Goal: Task Accomplishment & Management: Use online tool/utility

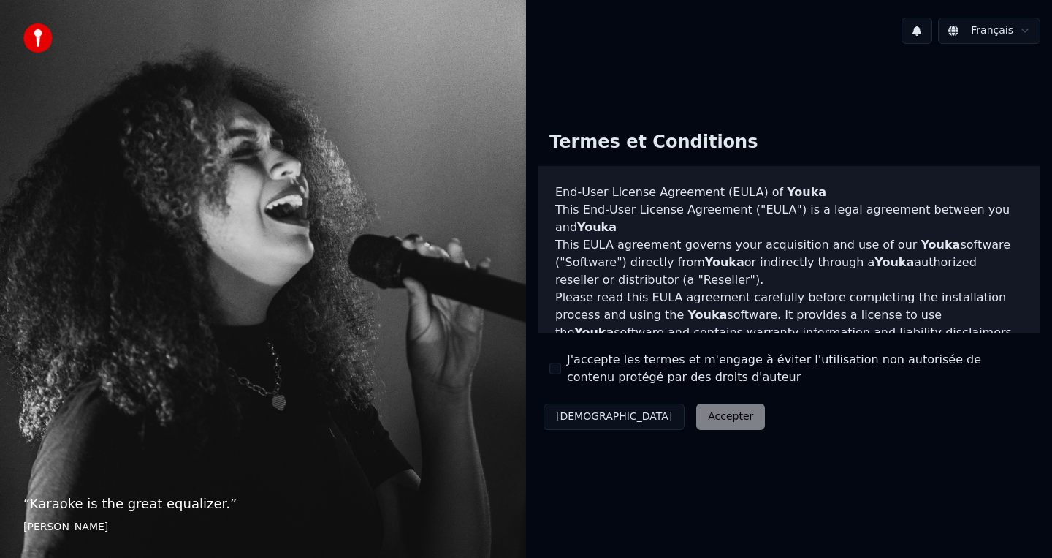
click at [561, 368] on button "J'accepte les termes et m'engage à éviter l'utilisation non autorisée de conten…" at bounding box center [556, 369] width 12 height 12
click at [697, 420] on button "Accepter" at bounding box center [731, 416] width 69 height 26
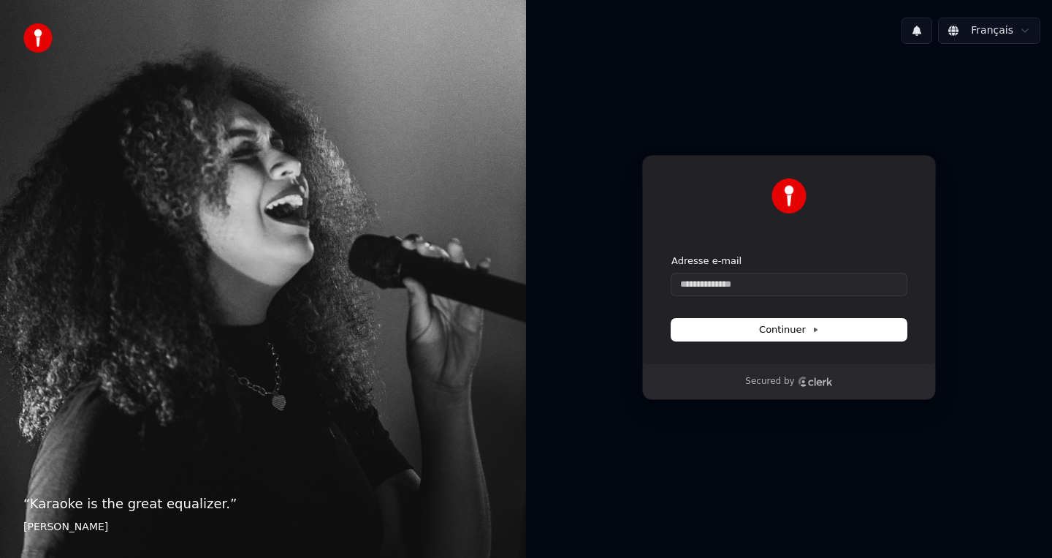
click at [795, 295] on form "Adresse e-mail Continuer" at bounding box center [789, 297] width 235 height 86
click at [796, 292] on input "Adresse e-mail" at bounding box center [789, 284] width 235 height 22
click at [672, 254] on button "submit" at bounding box center [672, 254] width 0 height 0
type input "**********"
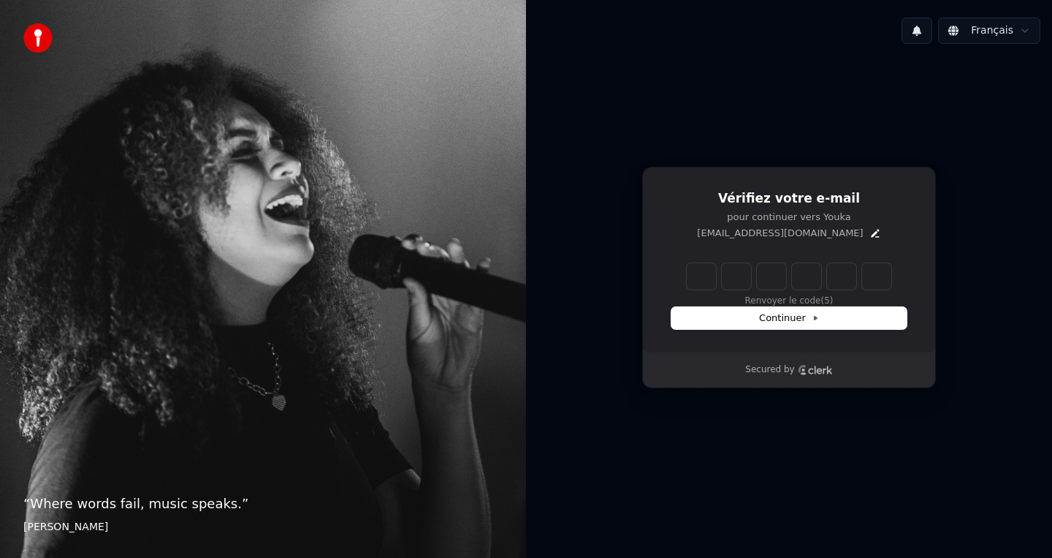
click at [707, 284] on input "Enter verification code" at bounding box center [789, 276] width 205 height 26
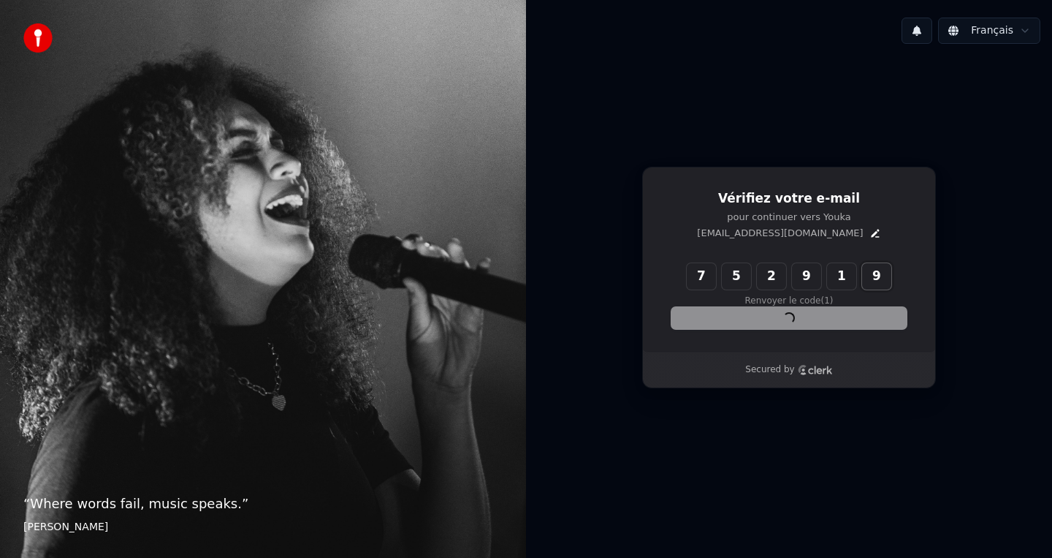
type input "******"
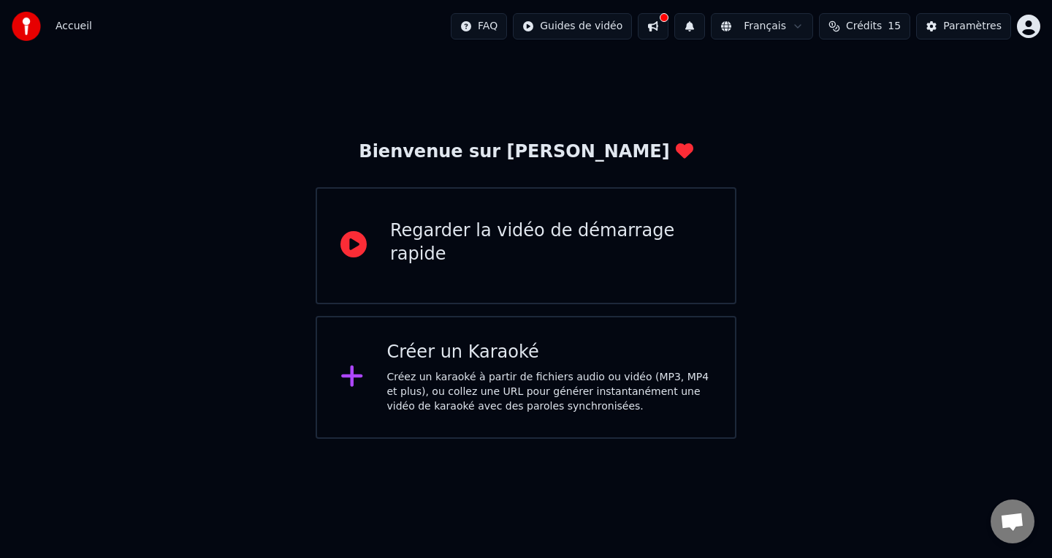
click at [545, 378] on div "Créez un karaoké à partir de fichiers audio ou vidéo (MP3, MP4 et plus), ou col…" at bounding box center [549, 392] width 325 height 44
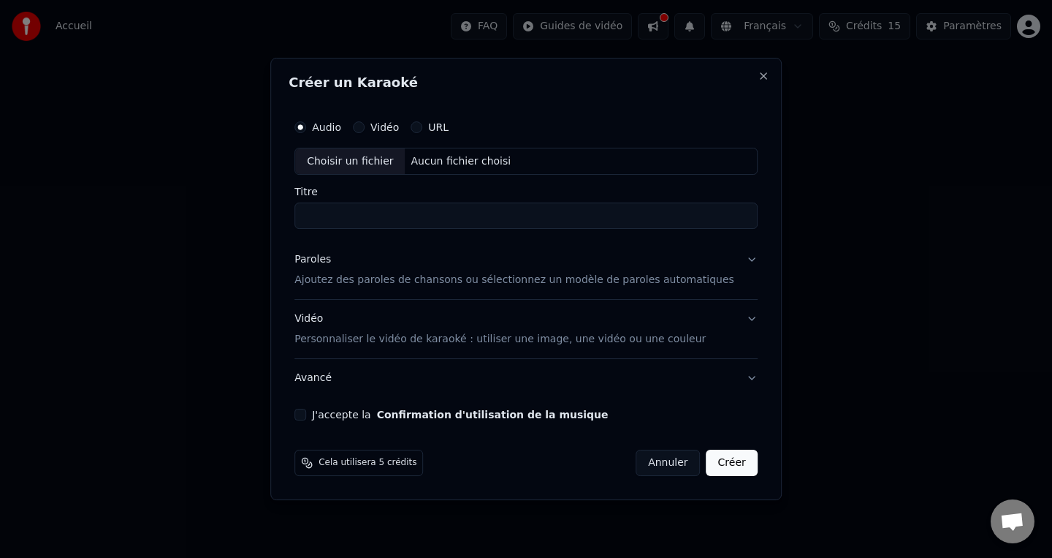
click at [479, 220] on input "Titre" at bounding box center [526, 216] width 463 height 26
type input "**********"
click at [739, 259] on button "Paroles Ajoutez des paroles de chansons ou sélectionnez un modèle de paroles au…" at bounding box center [526, 270] width 463 height 58
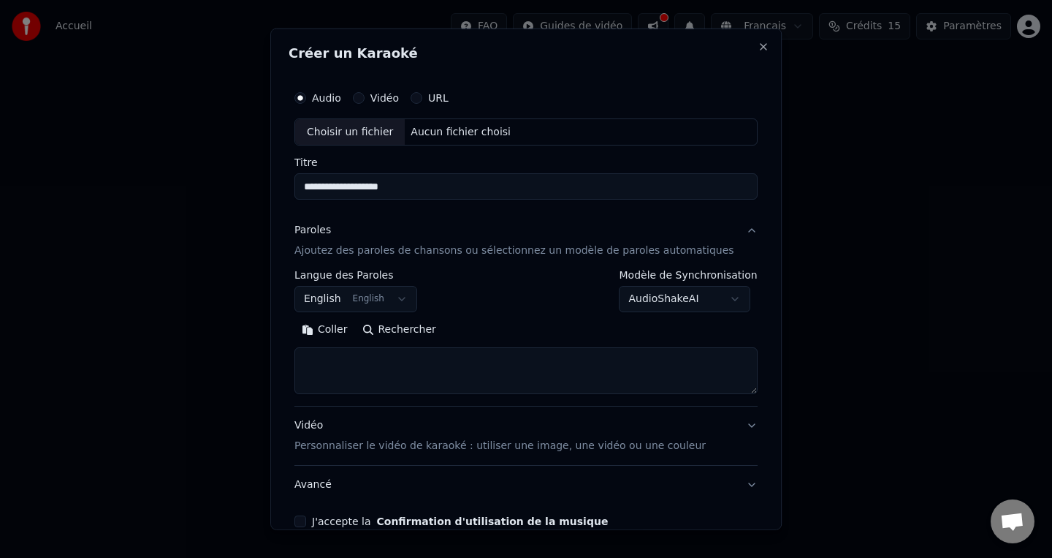
click at [408, 303] on button "English English" at bounding box center [356, 299] width 123 height 26
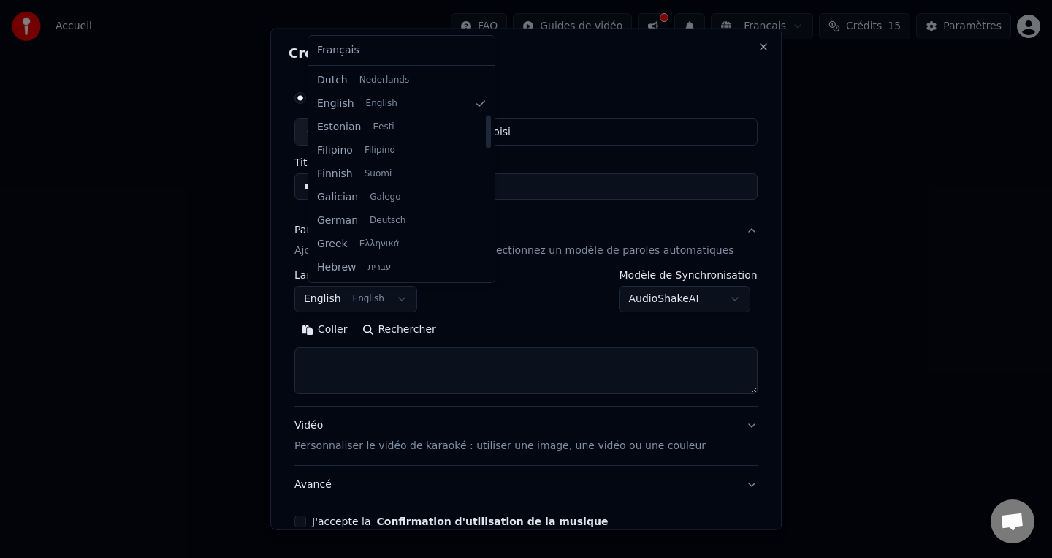
scroll to position [294, 0]
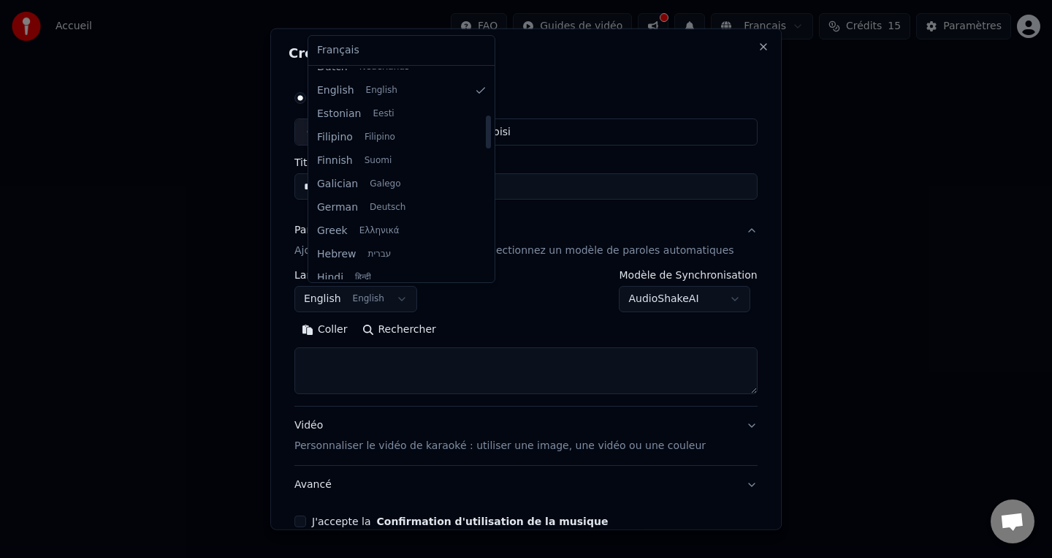
click at [582, 84] on body "**********" at bounding box center [526, 219] width 1052 height 439
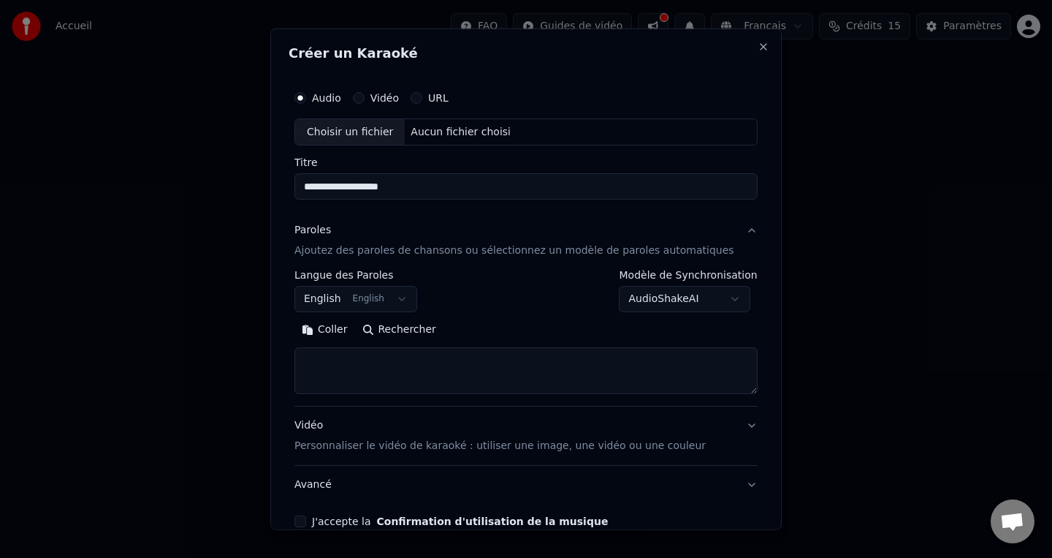
click at [351, 302] on body "**********" at bounding box center [526, 219] width 1052 height 439
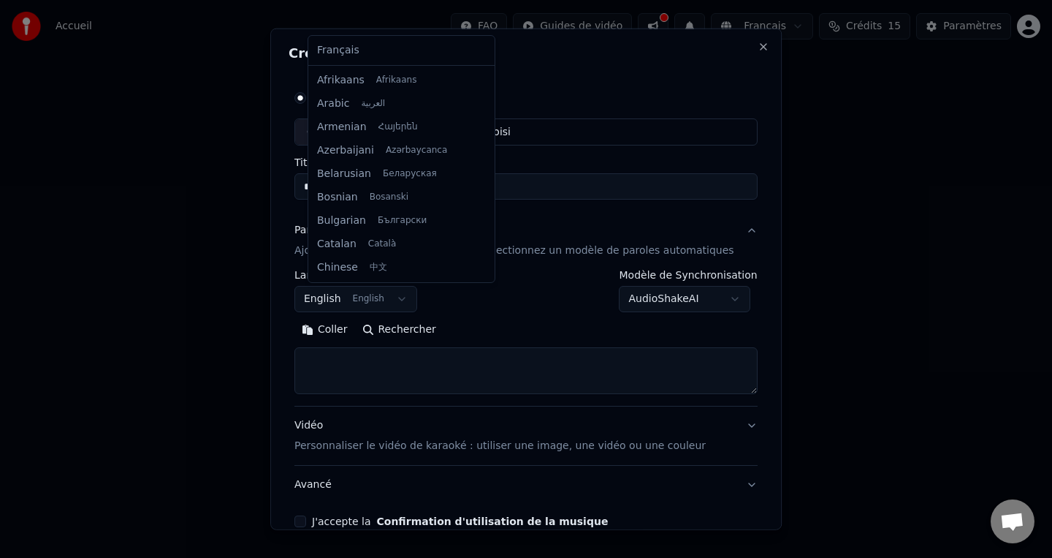
scroll to position [117, 0]
select select "**"
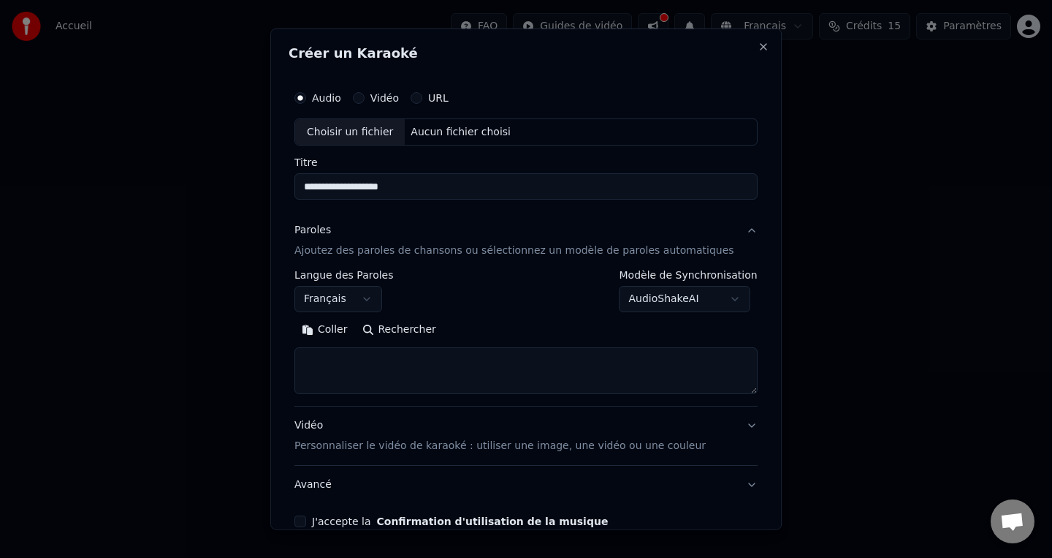
click at [479, 314] on div "**********" at bounding box center [526, 332] width 463 height 124
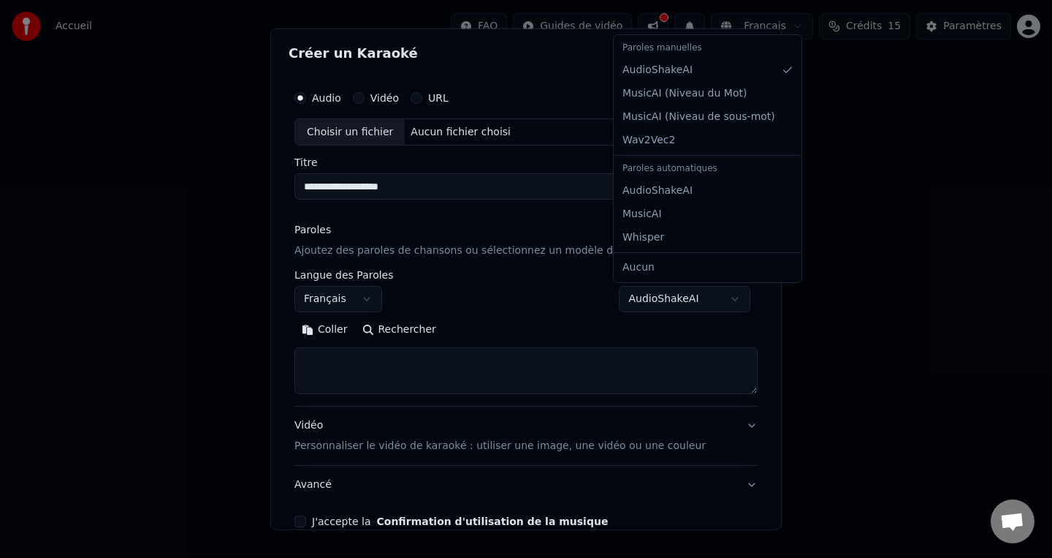
click at [659, 298] on body "**********" at bounding box center [526, 219] width 1052 height 439
click at [574, 285] on body "**********" at bounding box center [526, 219] width 1052 height 439
click at [680, 308] on body "**********" at bounding box center [526, 219] width 1052 height 439
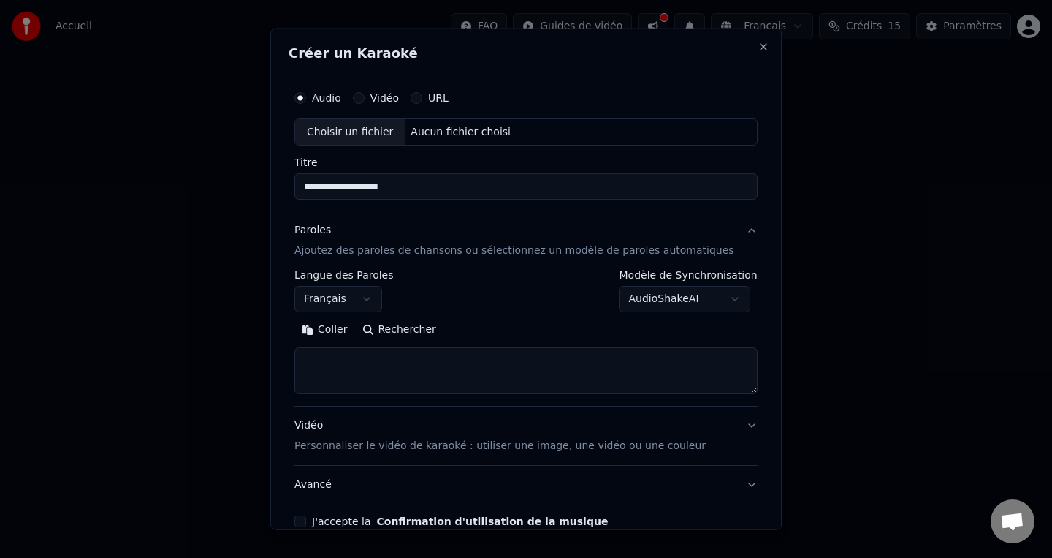
click at [570, 291] on body "**********" at bounding box center [526, 219] width 1052 height 439
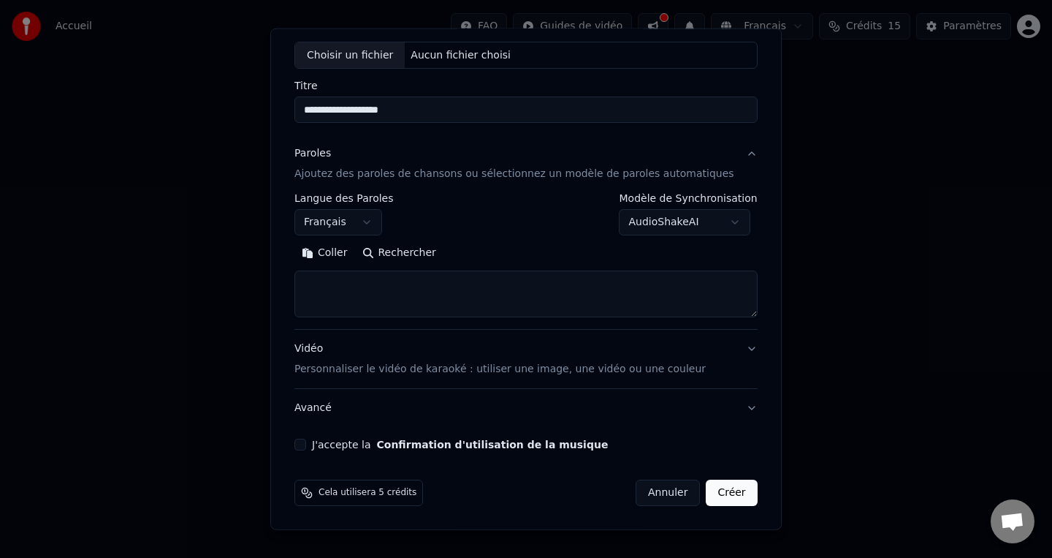
click at [528, 366] on p "Personnaliser le vidéo de karaoké : utiliser une image, une vidéo ou une couleur" at bounding box center [500, 369] width 411 height 15
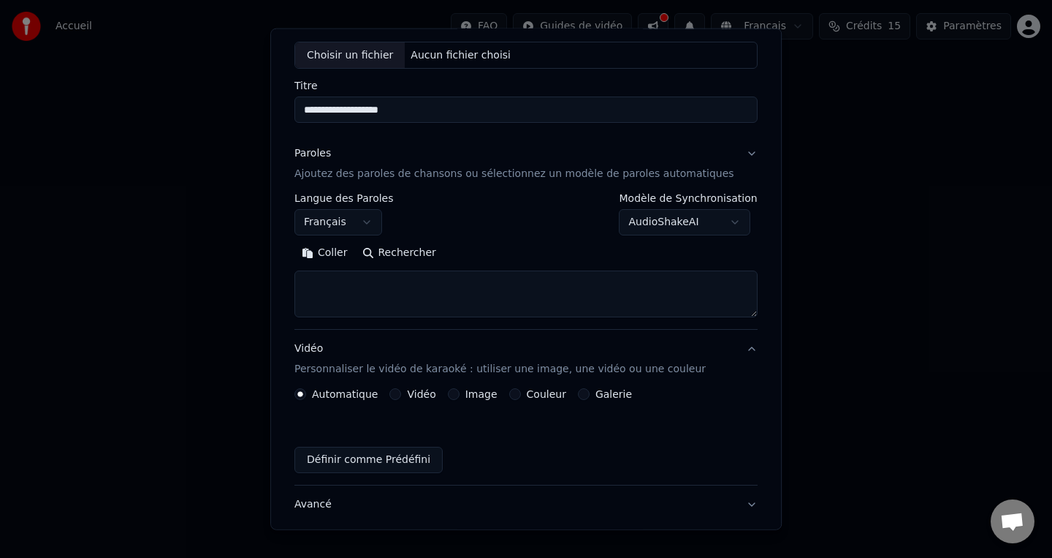
scroll to position [37, 0]
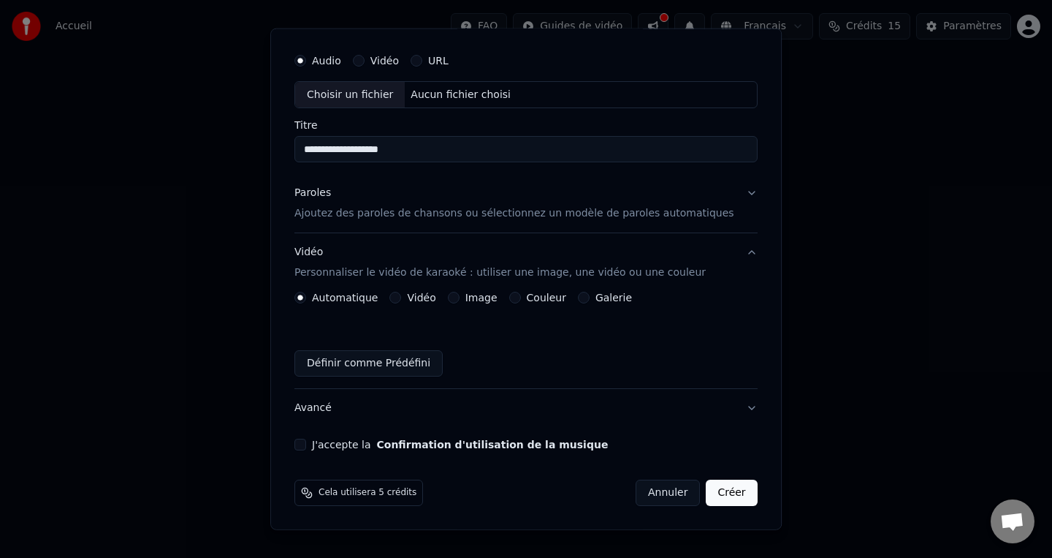
click at [306, 447] on button "J'accepte la Confirmation d'utilisation de la musique" at bounding box center [301, 445] width 12 height 12
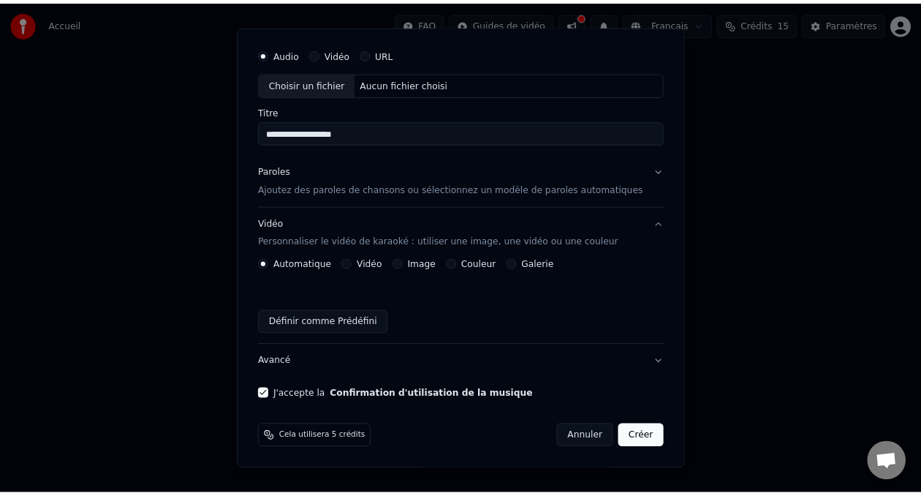
scroll to position [0, 0]
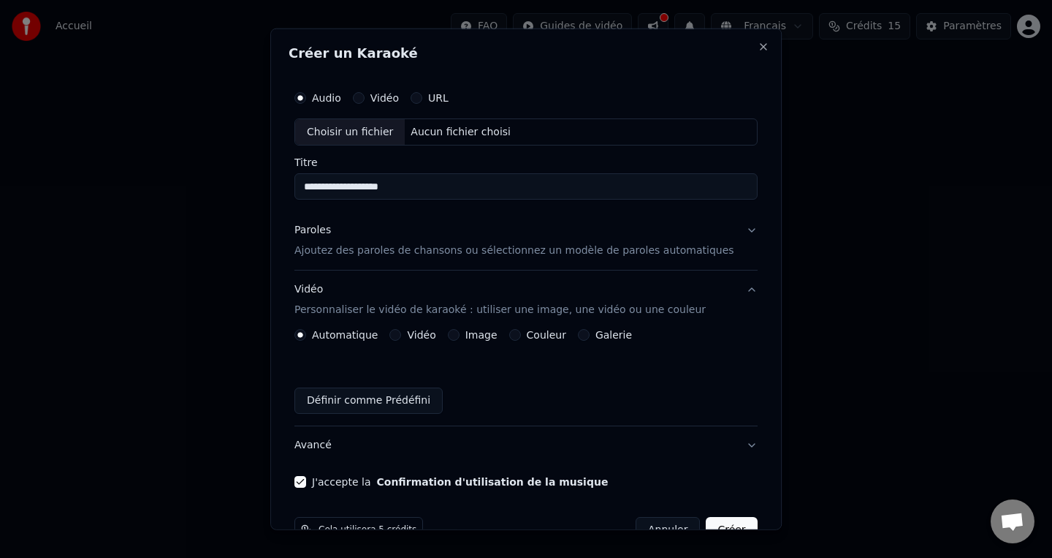
click at [365, 96] on button "Vidéo" at bounding box center [359, 97] width 12 height 12
click at [384, 186] on input "Titre" at bounding box center [526, 186] width 463 height 26
click at [473, 134] on div "Aucun fichier choisi" at bounding box center [462, 131] width 112 height 15
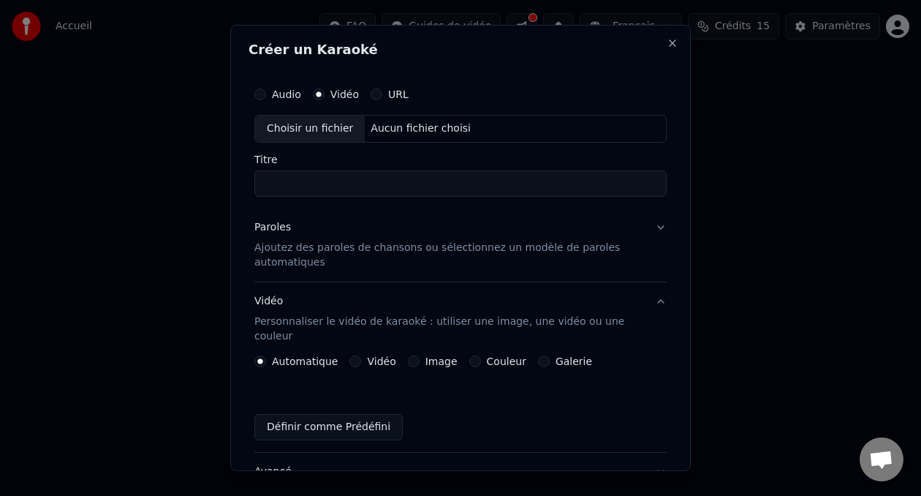
click at [382, 129] on div "Aucun fichier choisi" at bounding box center [421, 128] width 112 height 15
click at [265, 94] on button "Audio" at bounding box center [260, 94] width 12 height 12
click at [349, 132] on div "Choisir un fichier" at bounding box center [310, 128] width 110 height 26
drag, startPoint x: 414, startPoint y: 185, endPoint x: 261, endPoint y: 175, distance: 153.1
click at [261, 175] on input "**********" at bounding box center [460, 183] width 412 height 26
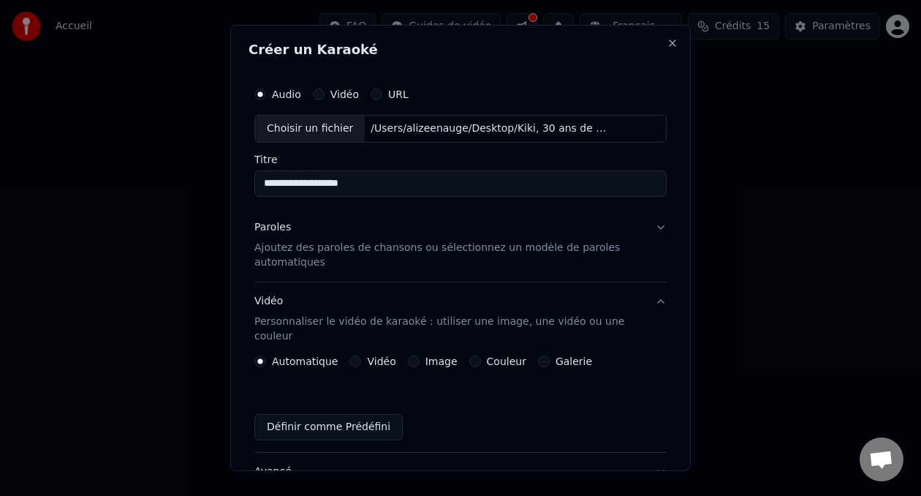
scroll to position [108, 0]
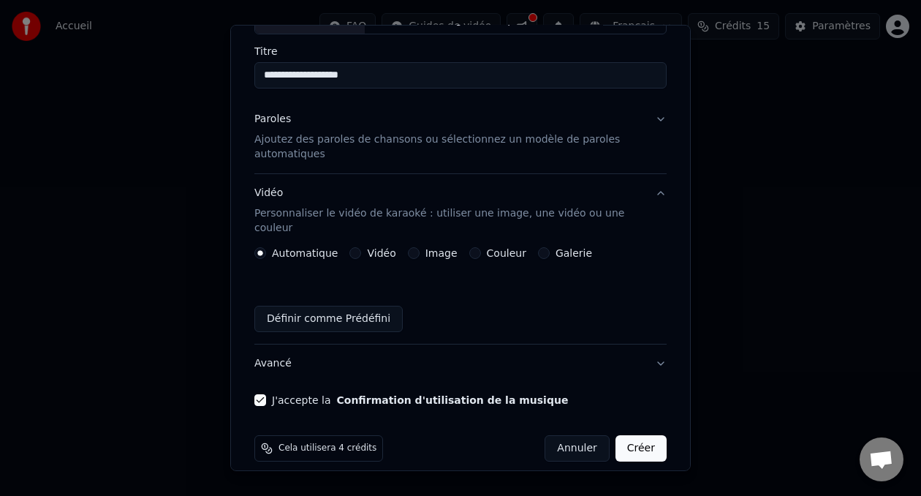
type input "**********"
click at [643, 435] on button "Créer" at bounding box center [640, 448] width 51 height 26
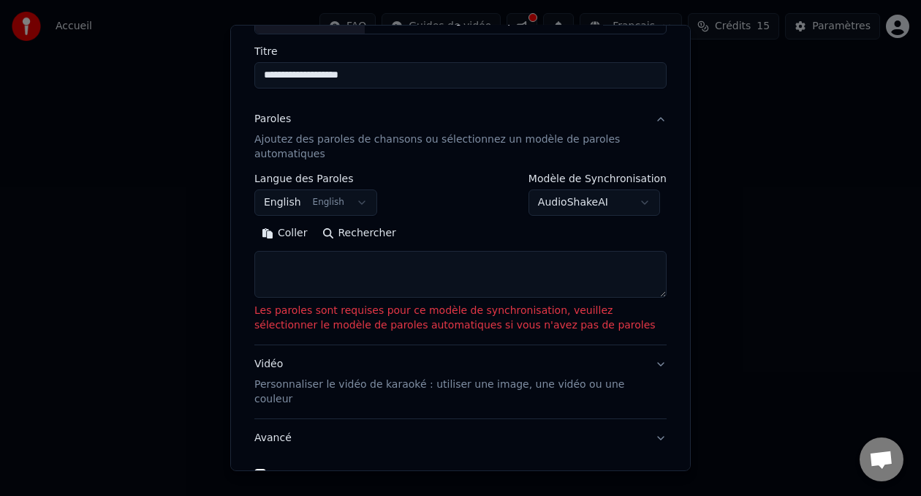
click at [350, 200] on body "**********" at bounding box center [460, 226] width 921 height 453
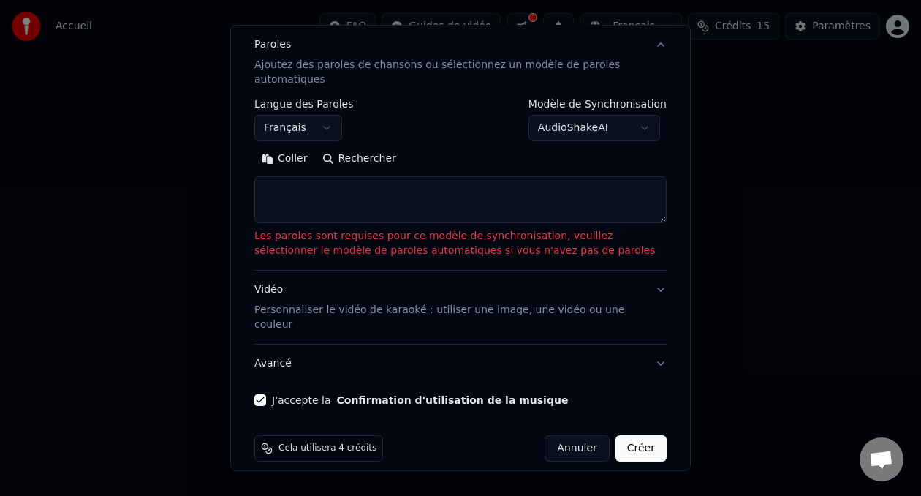
click at [643, 439] on button "Créer" at bounding box center [640, 448] width 51 height 26
click at [355, 130] on body "**********" at bounding box center [460, 226] width 921 height 453
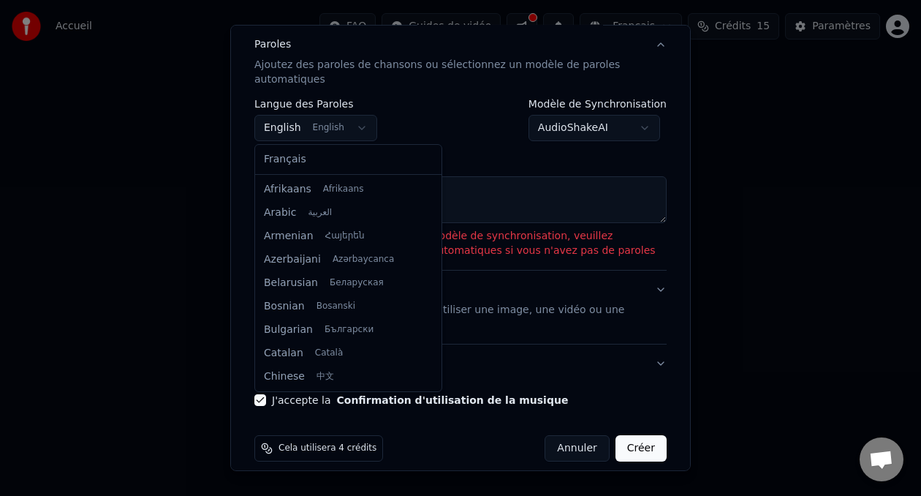
scroll to position [117, 0]
select select "**"
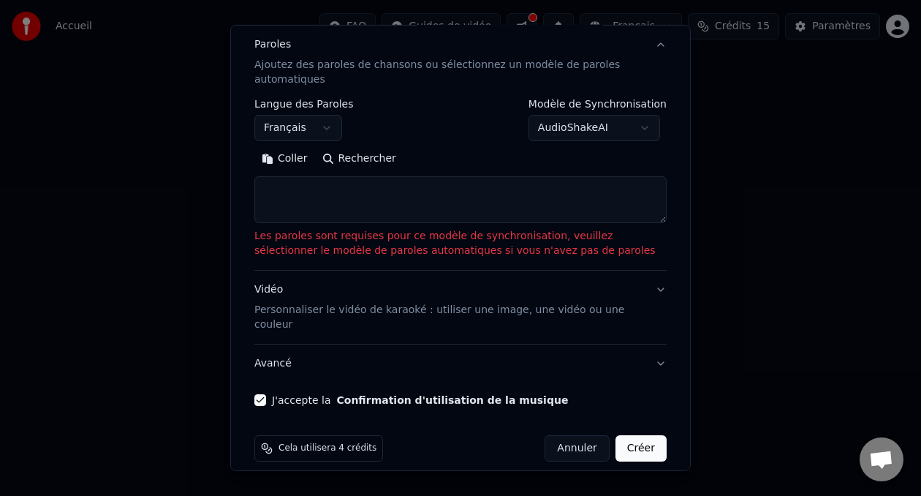
click at [570, 130] on body "**********" at bounding box center [460, 226] width 921 height 453
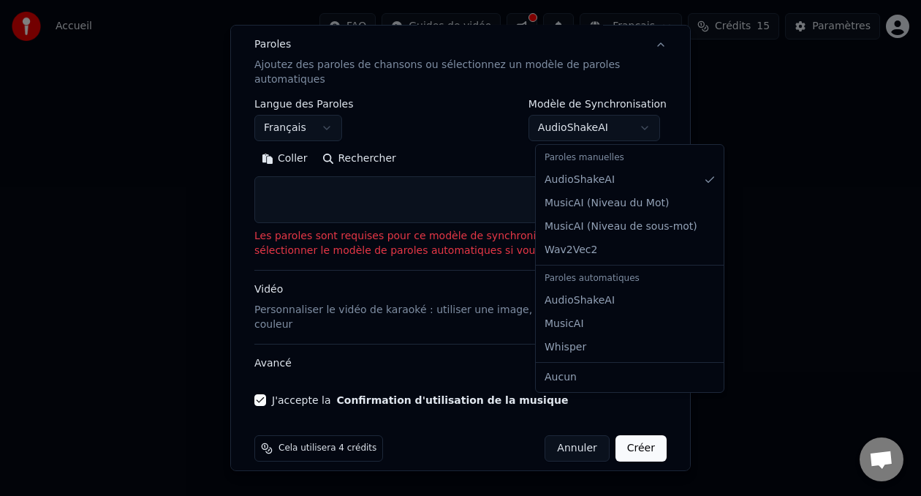
select select "**********"
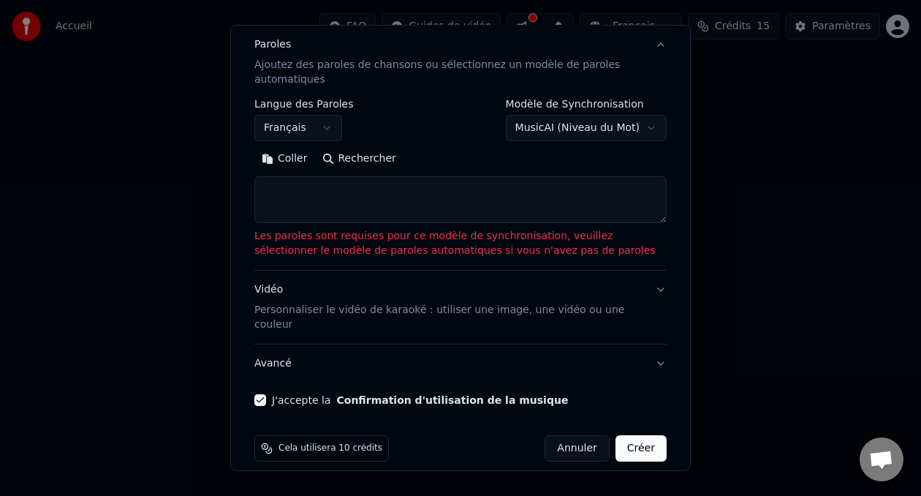
click at [642, 435] on button "Créer" at bounding box center [640, 448] width 51 height 26
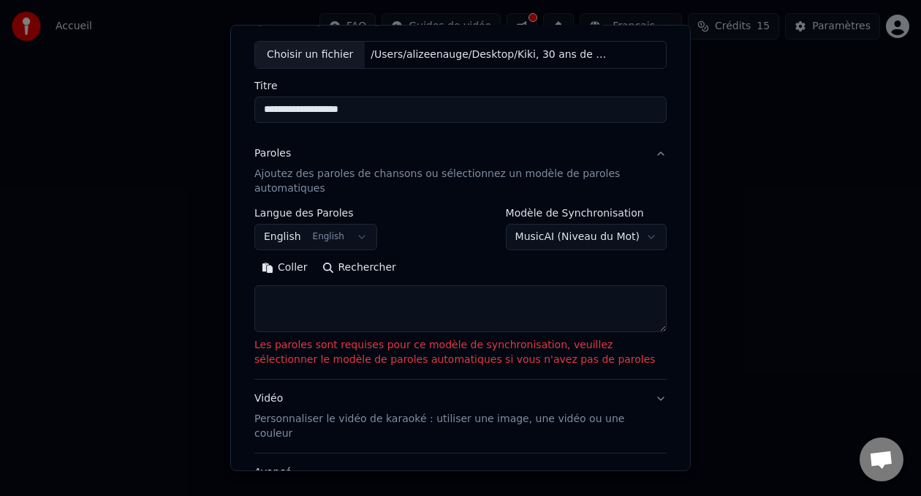
scroll to position [75, 0]
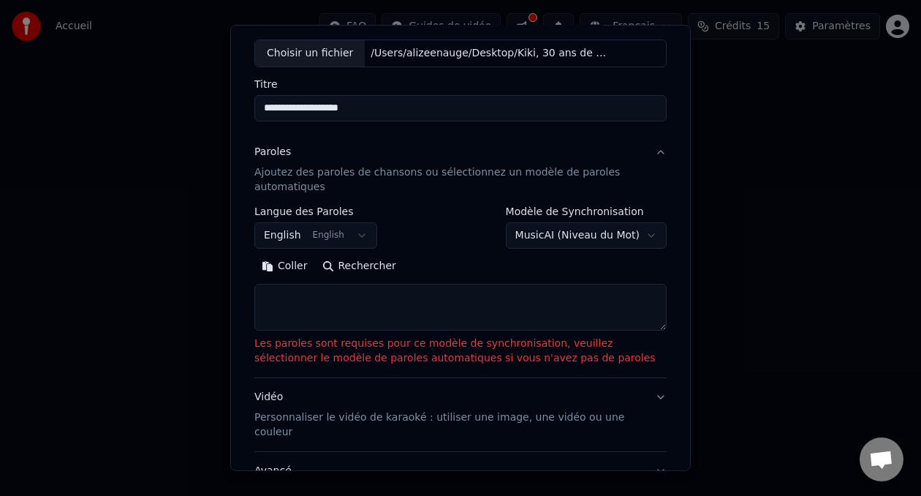
click at [333, 238] on button "English English" at bounding box center [315, 235] width 123 height 26
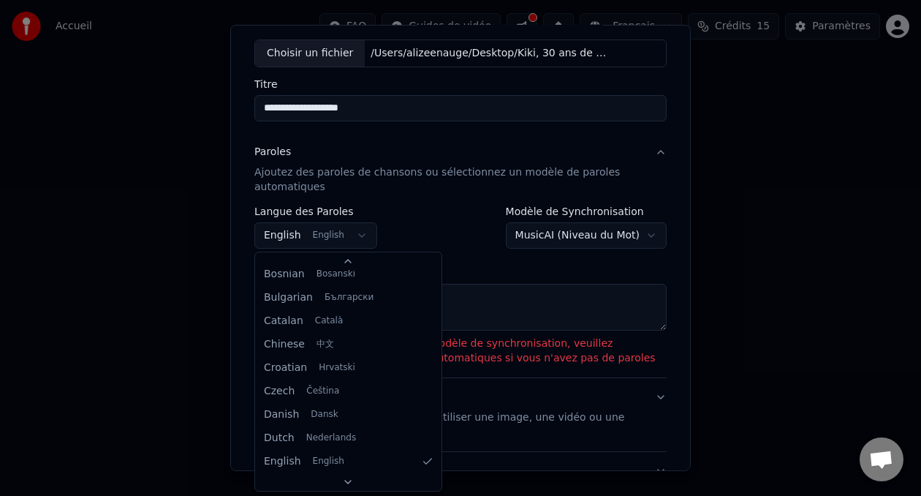
scroll to position [0, 0]
select select "**"
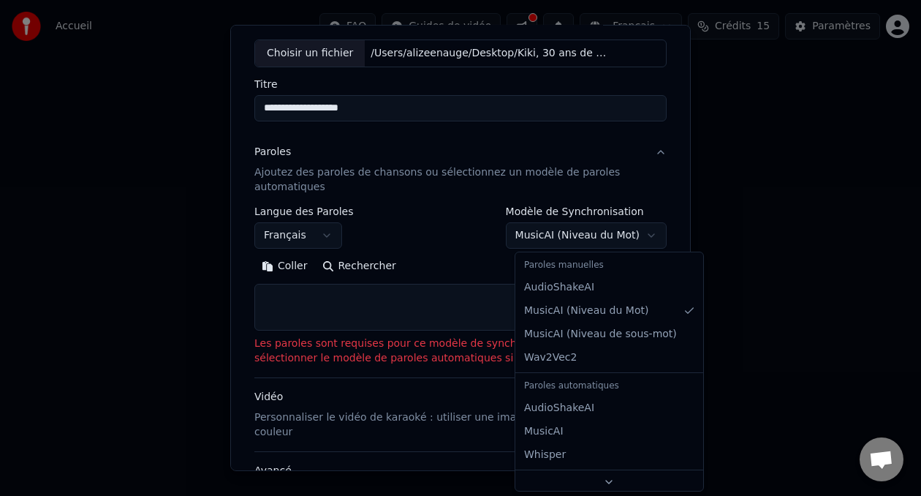
click at [577, 230] on body "**********" at bounding box center [460, 226] width 921 height 453
select select "**********"
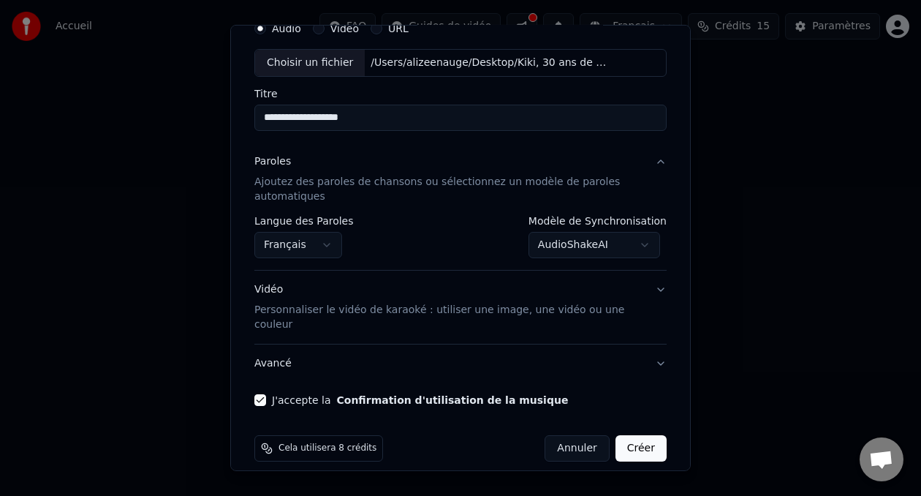
click at [640, 435] on button "Créer" at bounding box center [640, 448] width 51 height 26
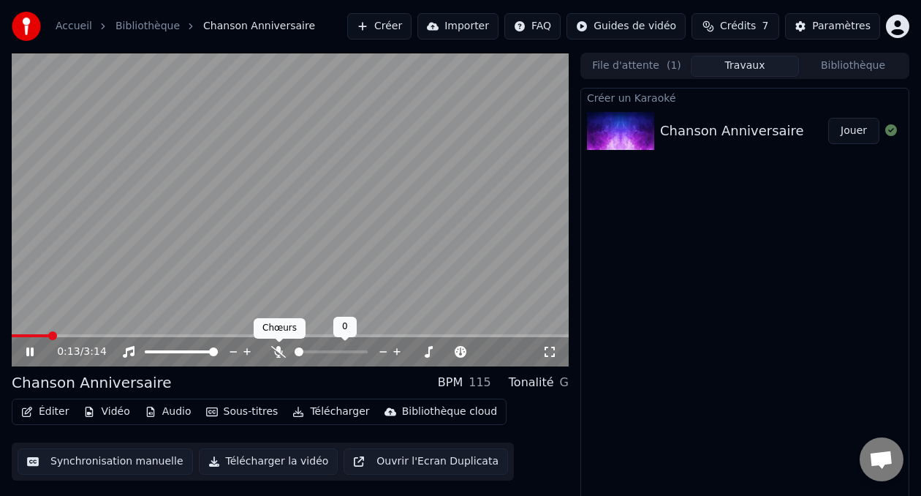
click at [281, 350] on icon at bounding box center [278, 352] width 15 height 12
click at [96, 335] on span at bounding box center [55, 335] width 86 height 3
click at [91, 337] on div "0:30 / 3:14" at bounding box center [290, 351] width 557 height 29
click at [81, 338] on div "0:30 / 3:14" at bounding box center [290, 351] width 557 height 29
click at [75, 337] on div "0:35 / 3:14" at bounding box center [290, 351] width 557 height 29
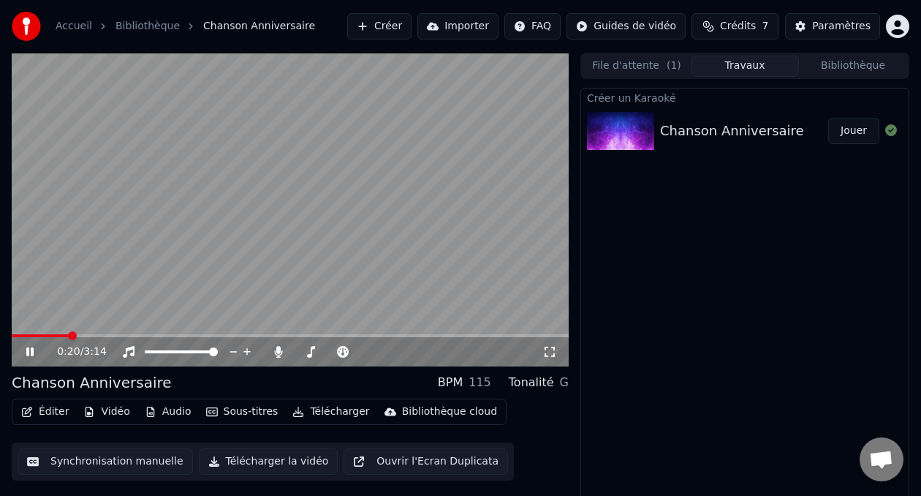
click at [69, 334] on span at bounding box center [40, 335] width 57 height 3
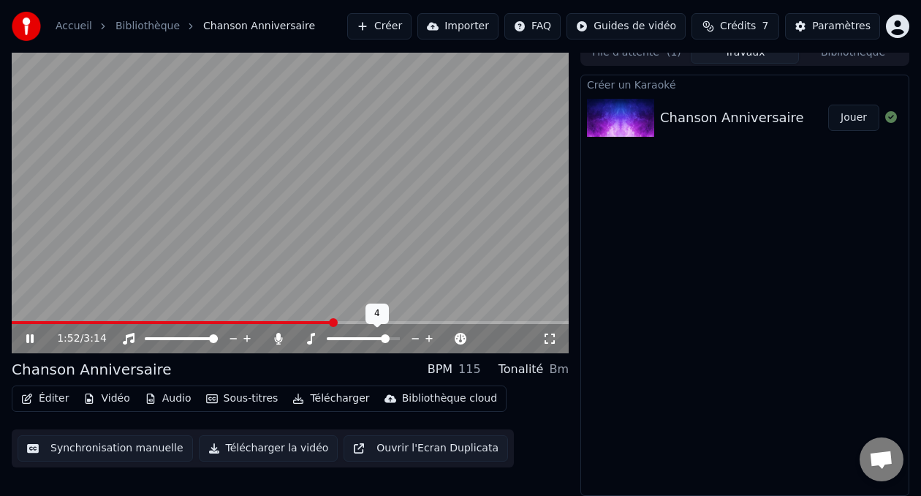
click at [388, 340] on span at bounding box center [363, 338] width 73 height 3
click at [363, 343] on span at bounding box center [363, 338] width 9 height 9
click at [207, 403] on icon "button" at bounding box center [212, 398] width 12 height 10
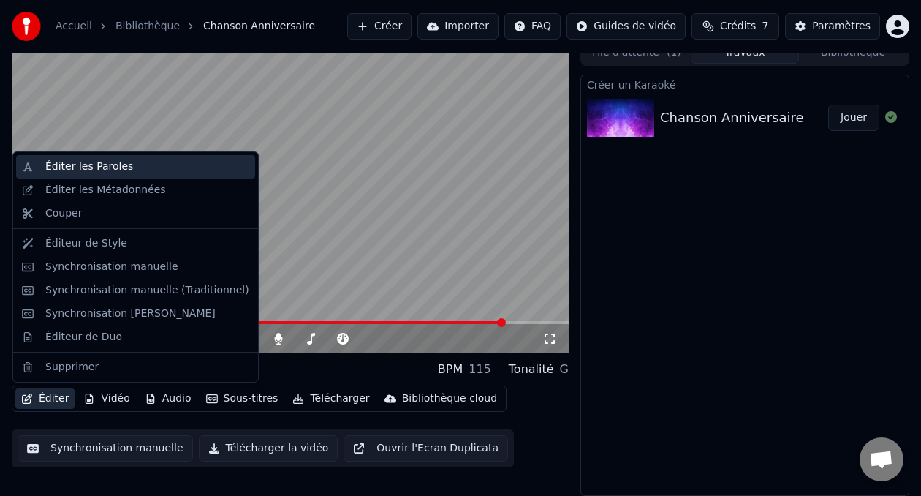
click at [100, 170] on div "Éditer les Paroles" at bounding box center [89, 166] width 88 height 15
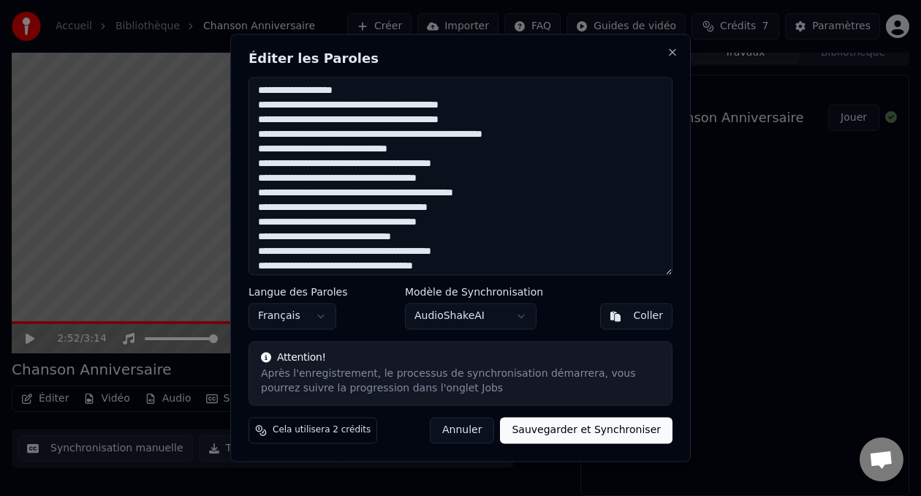
click at [340, 121] on textarea at bounding box center [460, 176] width 424 height 198
click at [292, 207] on textarea at bounding box center [460, 176] width 424 height 198
click at [320, 239] on textarea at bounding box center [460, 176] width 424 height 198
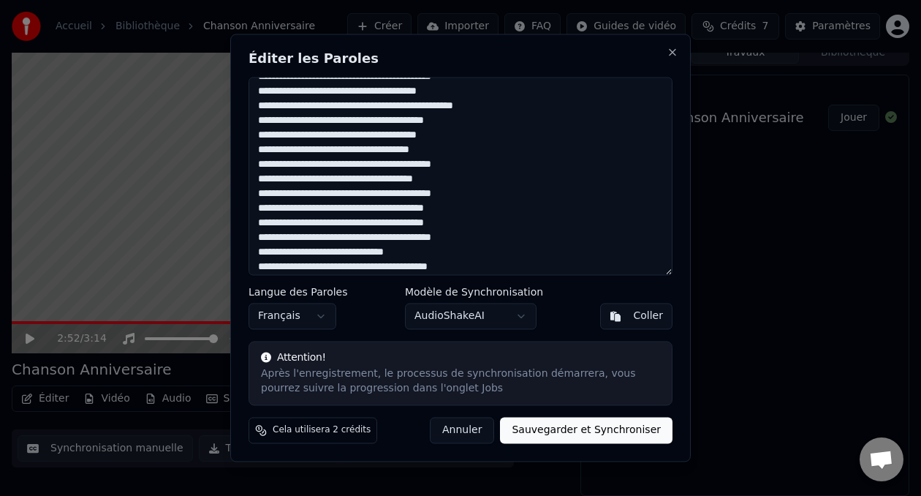
scroll to position [88, 0]
click at [298, 208] on textarea at bounding box center [460, 176] width 424 height 198
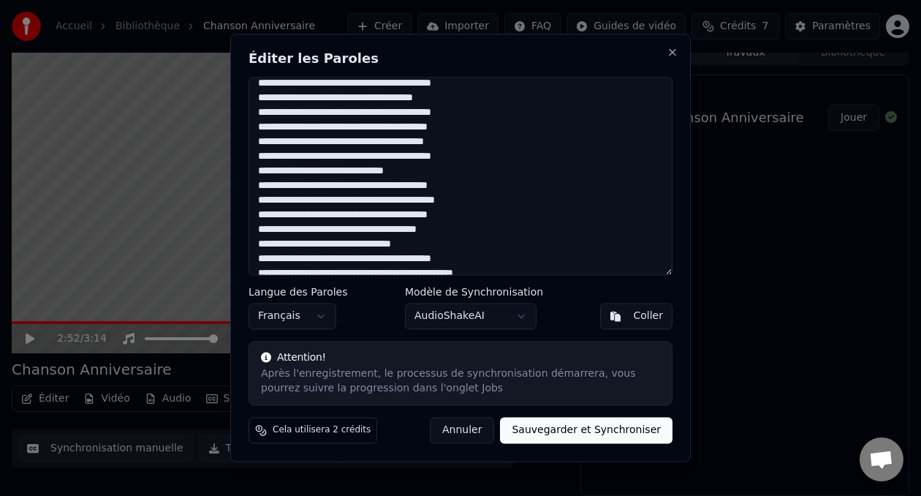
scroll to position [170, 0]
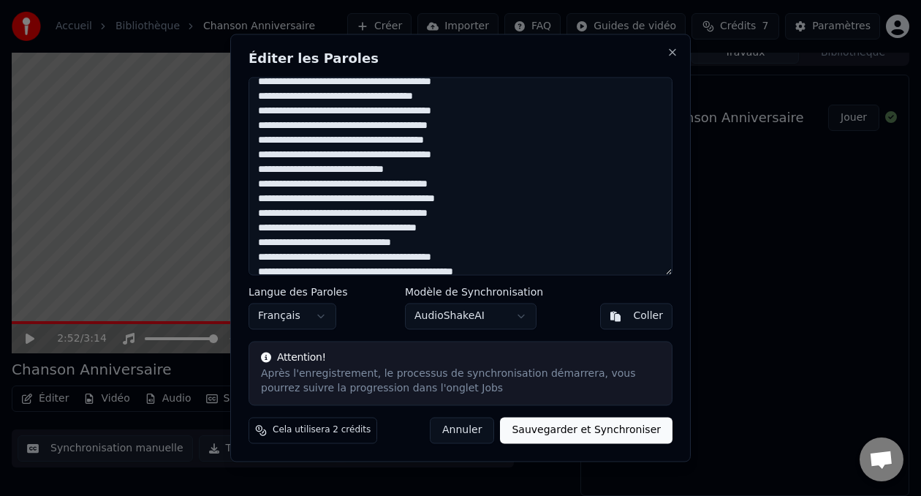
click at [293, 214] on textarea at bounding box center [460, 176] width 424 height 198
drag, startPoint x: 265, startPoint y: 243, endPoint x: 320, endPoint y: 245, distance: 54.8
click at [320, 245] on textarea at bounding box center [460, 176] width 424 height 198
type textarea "**********"
click at [347, 326] on body "Accueil Bibliothèque Chanson Anniversaire Créer Importer FAQ Guides de vidéo Cr…" at bounding box center [460, 235] width 921 height 496
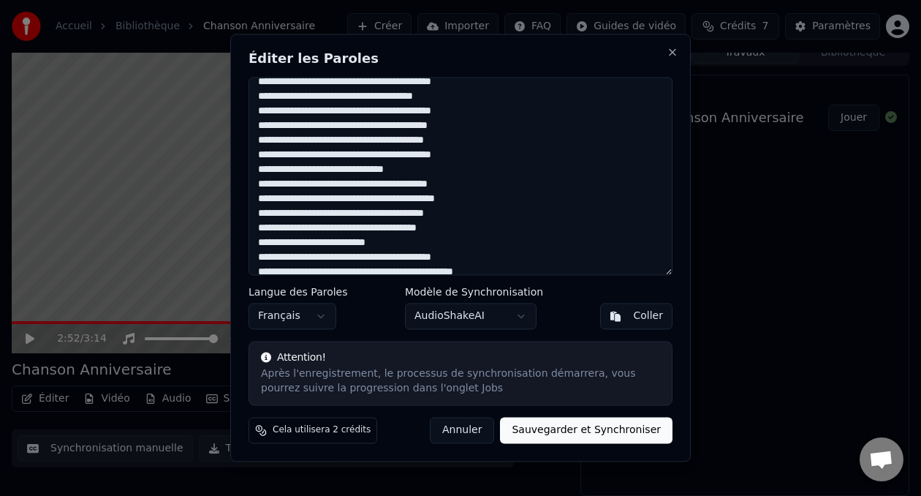
click at [286, 245] on textarea at bounding box center [460, 176] width 424 height 198
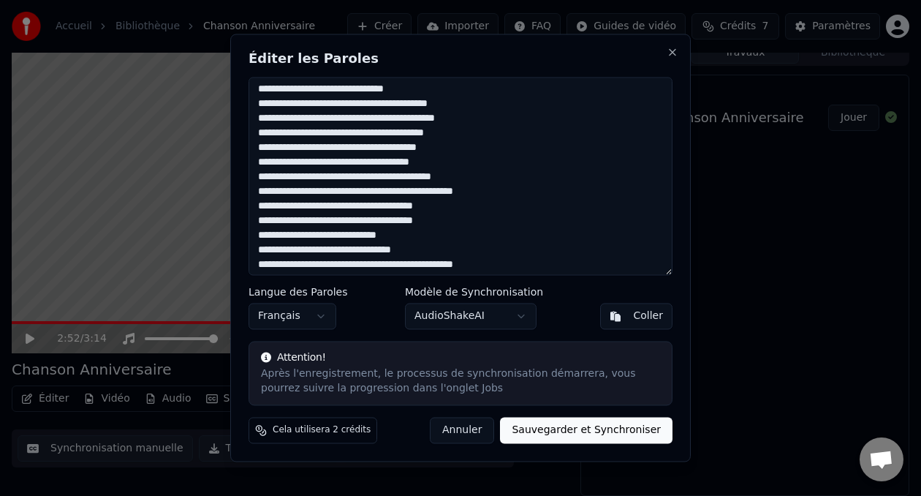
scroll to position [248, 0]
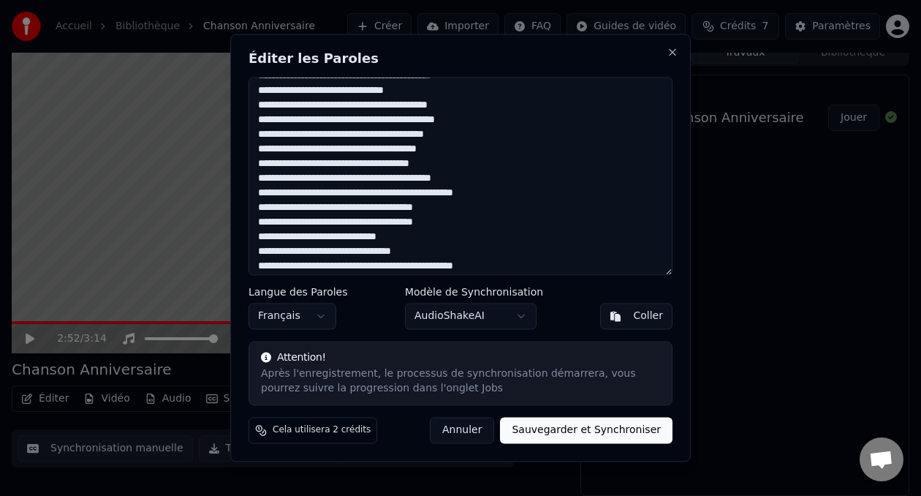
click at [365, 238] on textarea at bounding box center [460, 176] width 424 height 198
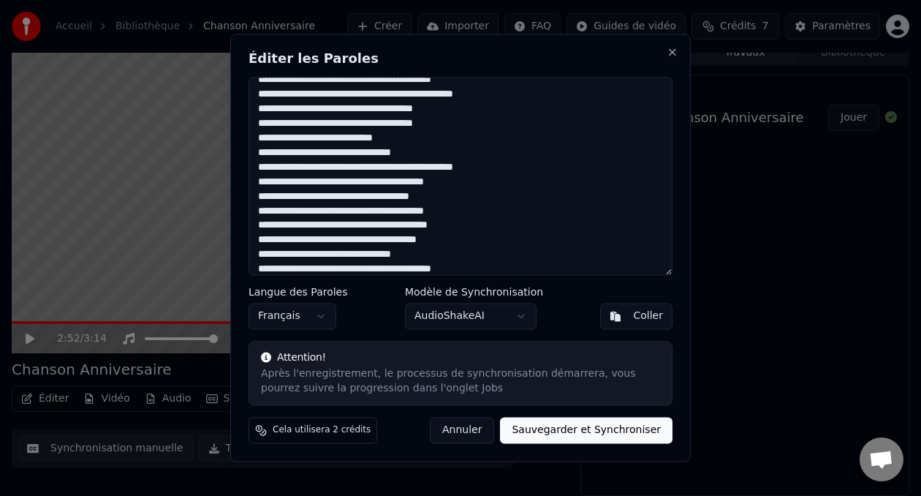
scroll to position [355, 0]
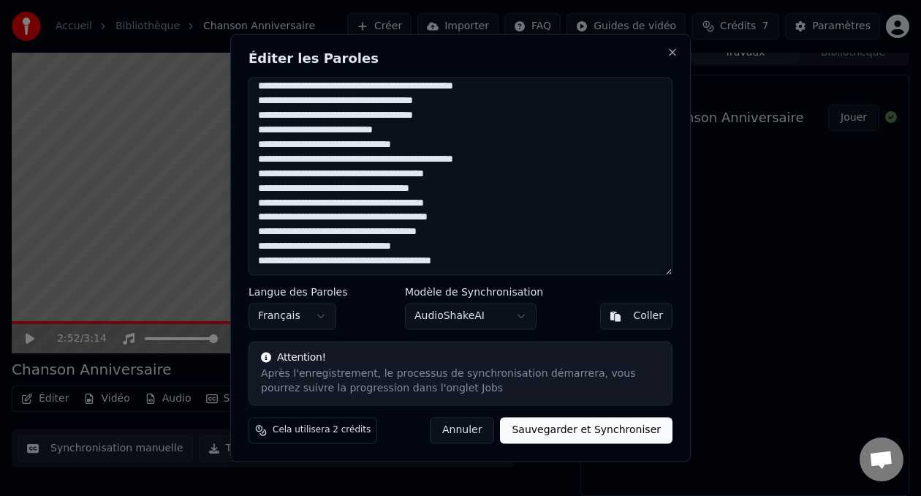
click at [394, 161] on textarea at bounding box center [460, 176] width 424 height 198
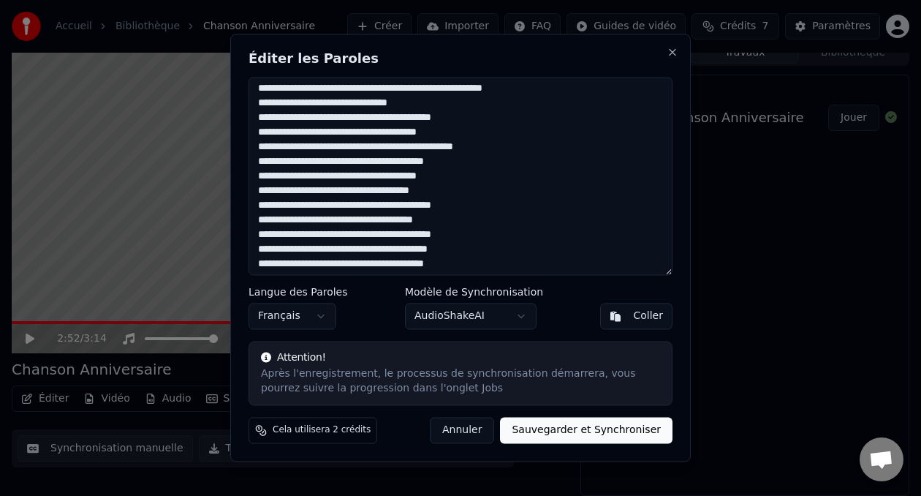
scroll to position [0, 0]
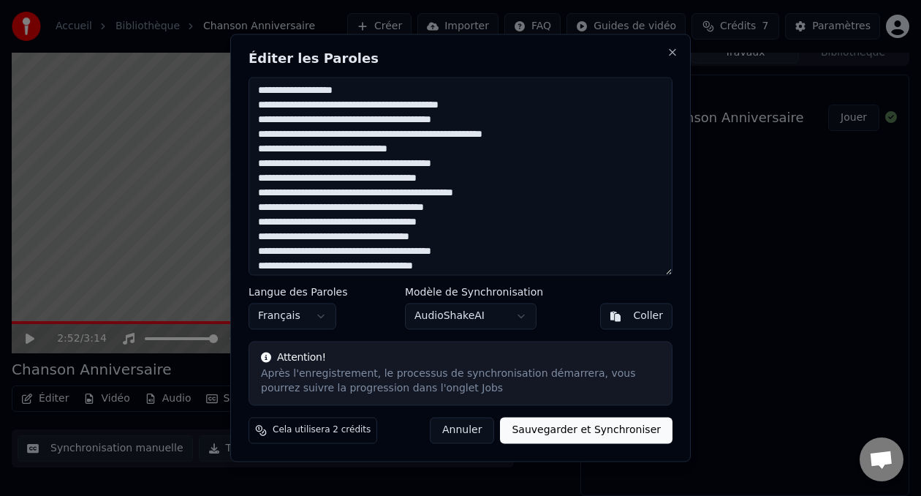
click at [321, 121] on textarea at bounding box center [460, 176] width 424 height 198
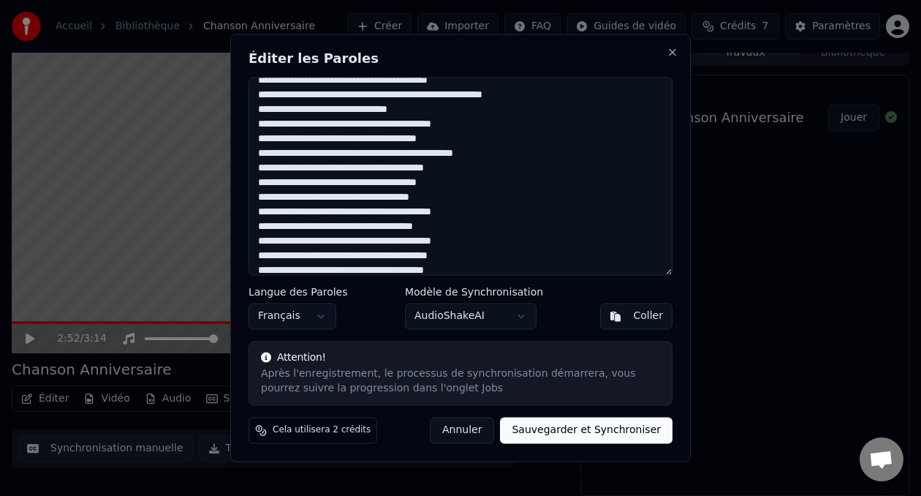
scroll to position [38, 0]
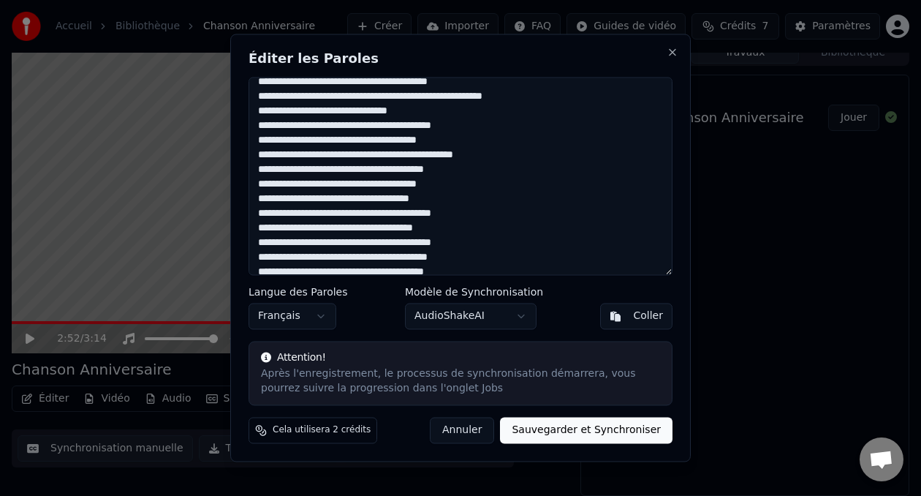
click at [280, 173] on textarea at bounding box center [460, 176] width 424 height 198
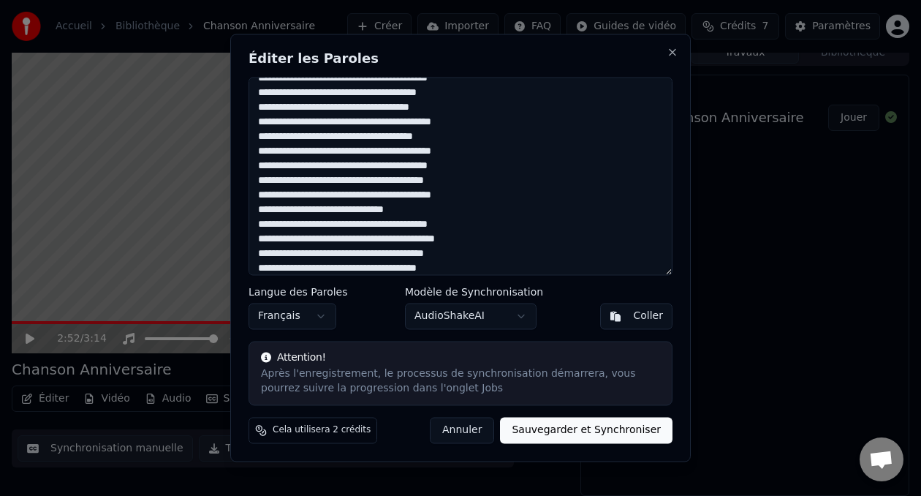
click at [280, 254] on textarea at bounding box center [460, 176] width 424 height 198
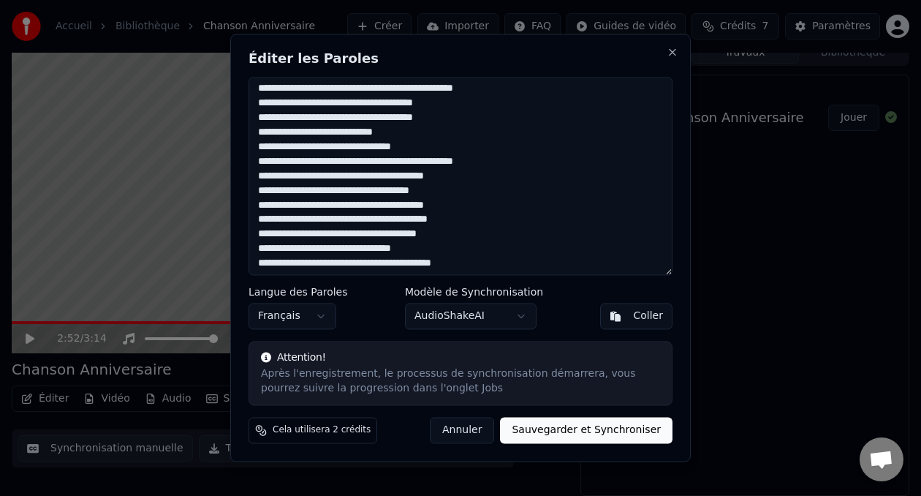
scroll to position [355, 0]
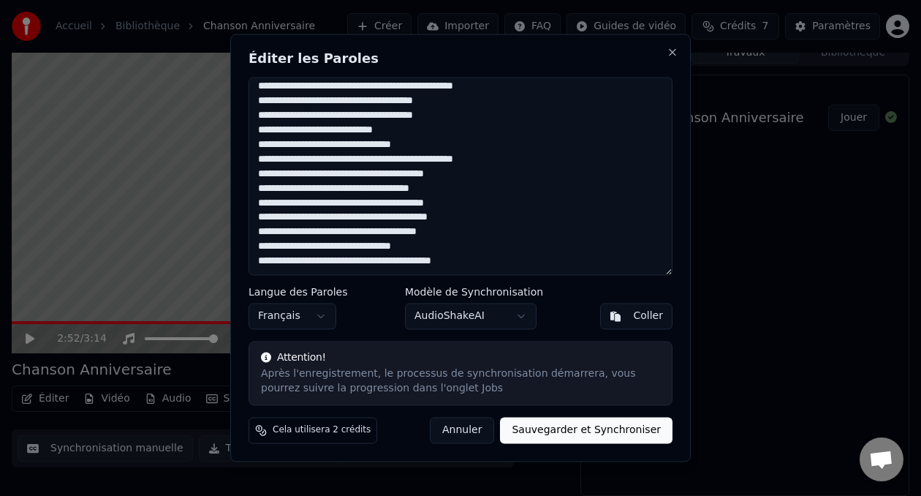
click at [353, 129] on textarea at bounding box center [460, 176] width 424 height 198
click at [291, 204] on textarea at bounding box center [460, 176] width 424 height 198
click at [292, 216] on textarea at bounding box center [460, 176] width 424 height 198
drag, startPoint x: 265, startPoint y: 248, endPoint x: 321, endPoint y: 251, distance: 56.4
click at [321, 251] on textarea at bounding box center [460, 176] width 424 height 198
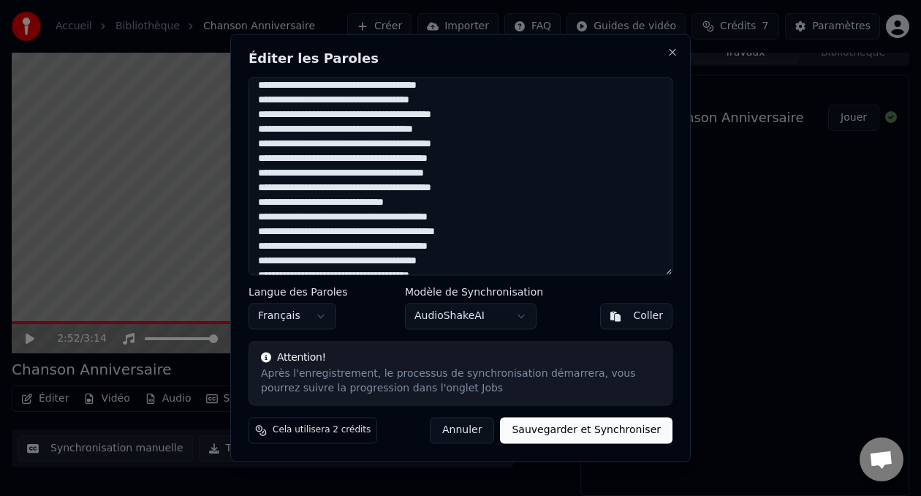
scroll to position [0, 0]
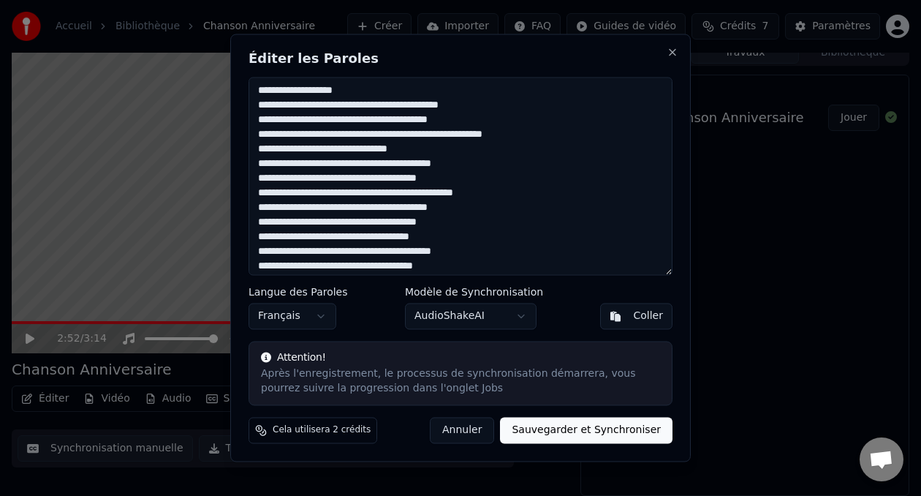
drag, startPoint x: 283, startPoint y: 120, endPoint x: 323, endPoint y: 121, distance: 40.2
click at [323, 121] on textarea at bounding box center [460, 176] width 424 height 198
click at [448, 124] on textarea at bounding box center [460, 176] width 424 height 198
click at [383, 123] on textarea at bounding box center [460, 176] width 424 height 198
click at [394, 127] on textarea at bounding box center [460, 176] width 424 height 198
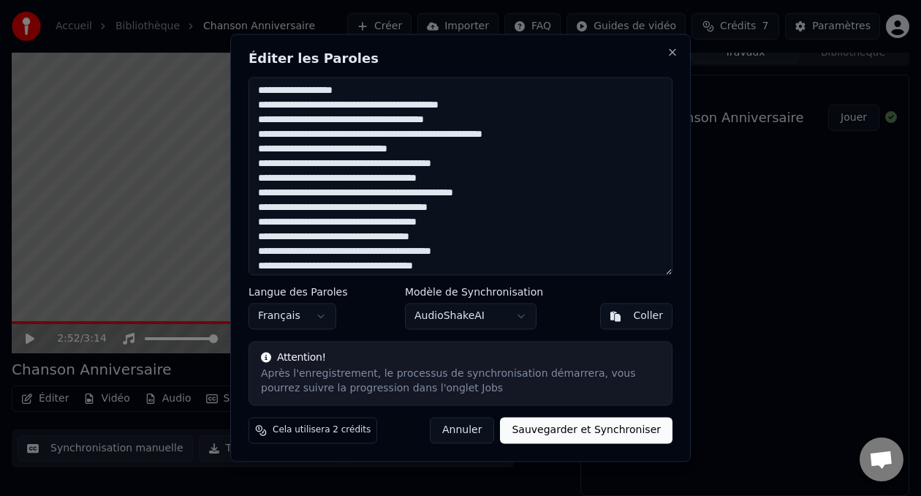
click at [479, 138] on textarea at bounding box center [460, 176] width 424 height 198
click at [501, 192] on textarea at bounding box center [460, 176] width 424 height 198
click at [323, 106] on textarea at bounding box center [460, 176] width 424 height 198
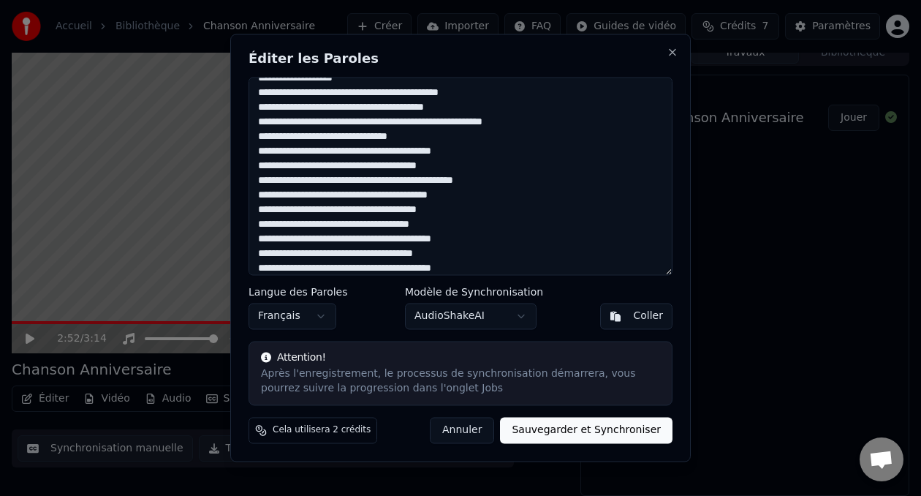
scroll to position [119, 0]
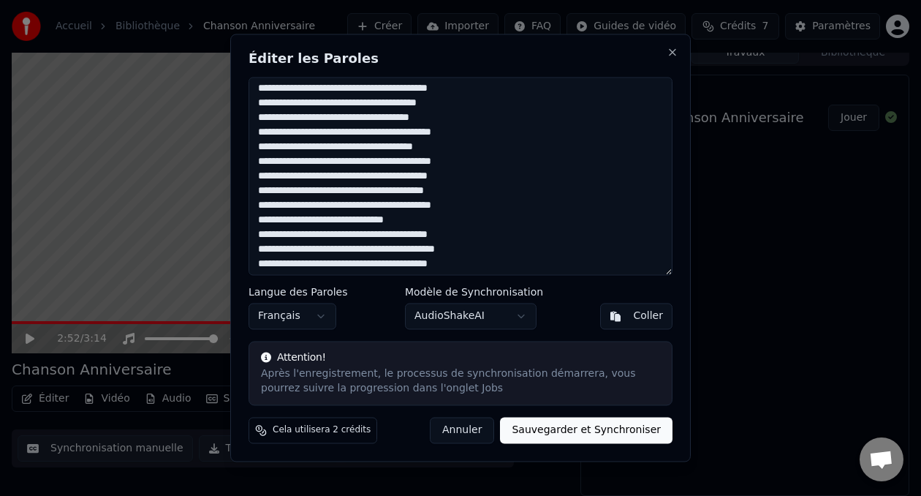
drag, startPoint x: 326, startPoint y: 205, endPoint x: 371, endPoint y: 205, distance: 45.3
click at [371, 205] on textarea at bounding box center [460, 176] width 424 height 198
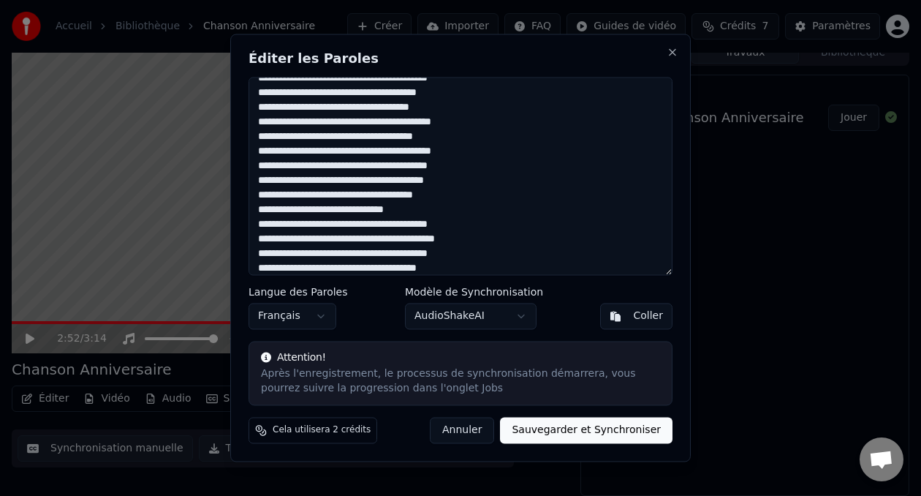
scroll to position [236, 0]
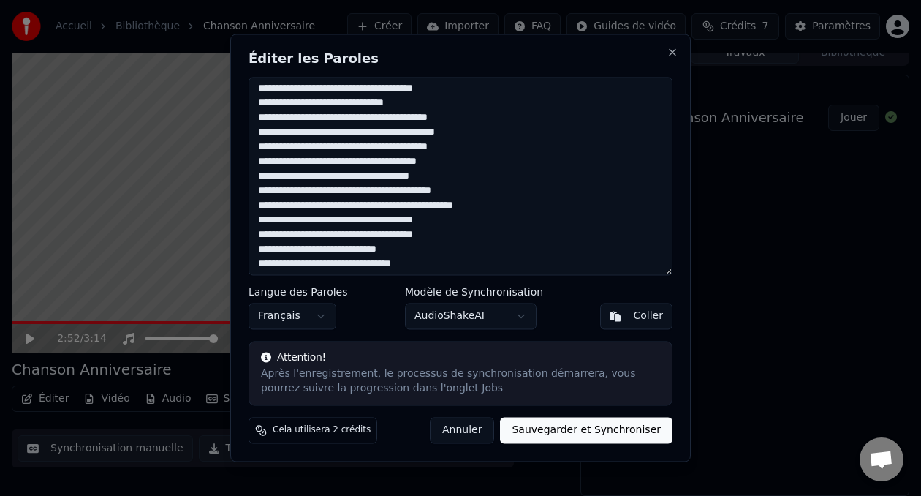
drag, startPoint x: 287, startPoint y: 207, endPoint x: 241, endPoint y: 205, distance: 45.3
click at [241, 205] on div "Éditer les Paroles Langue des Paroles Français Modèle de Synchronisation AudioS…" at bounding box center [460, 248] width 460 height 428
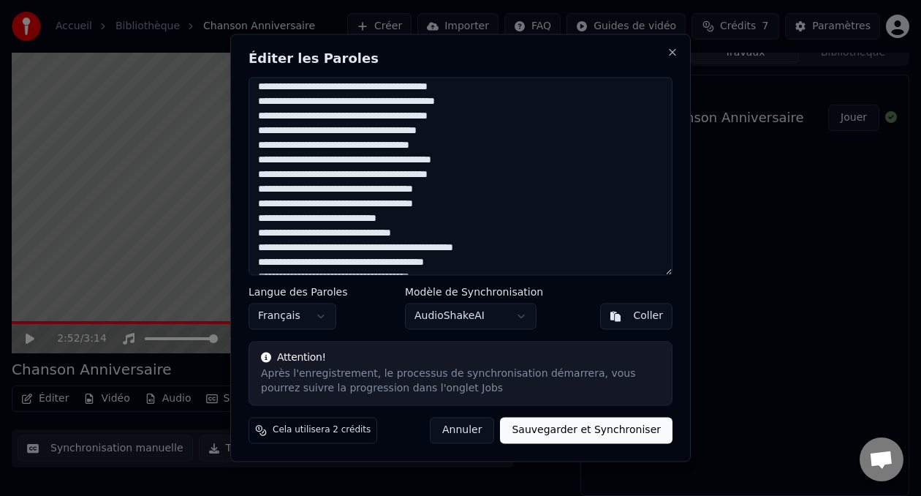
scroll to position [274, 0]
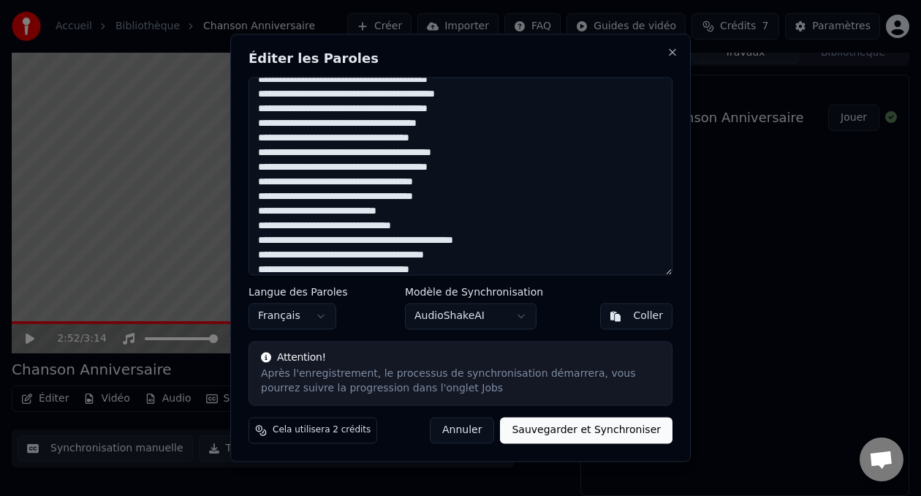
click at [279, 226] on textarea at bounding box center [460, 176] width 424 height 198
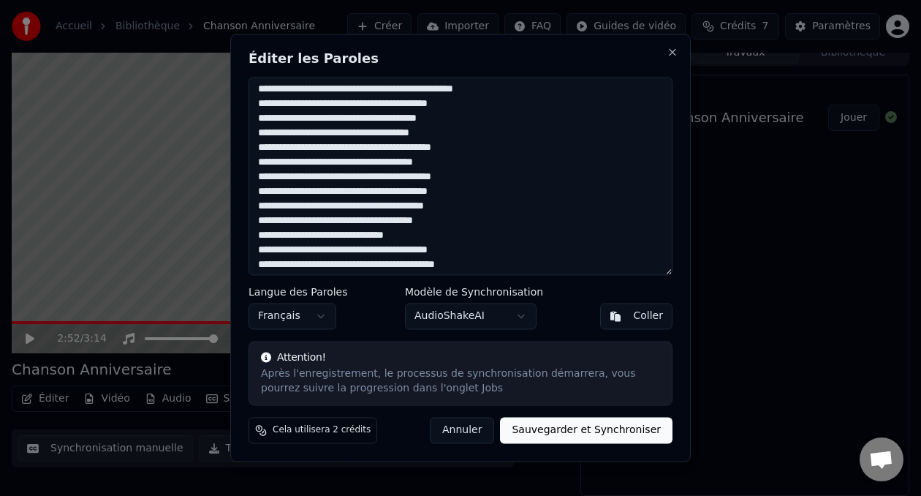
scroll to position [0, 0]
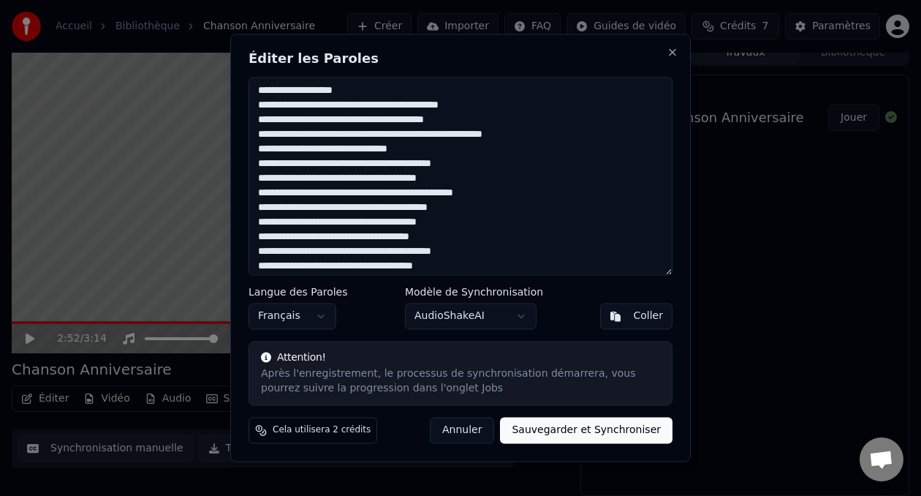
type textarea "**********"
click at [599, 430] on button "Sauvegarder et Synchroniser" at bounding box center [586, 430] width 172 height 26
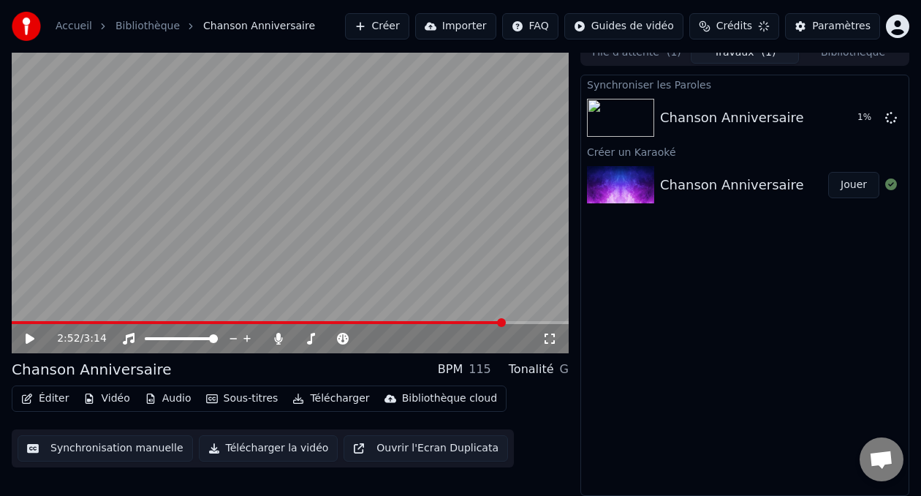
scroll to position [20, 0]
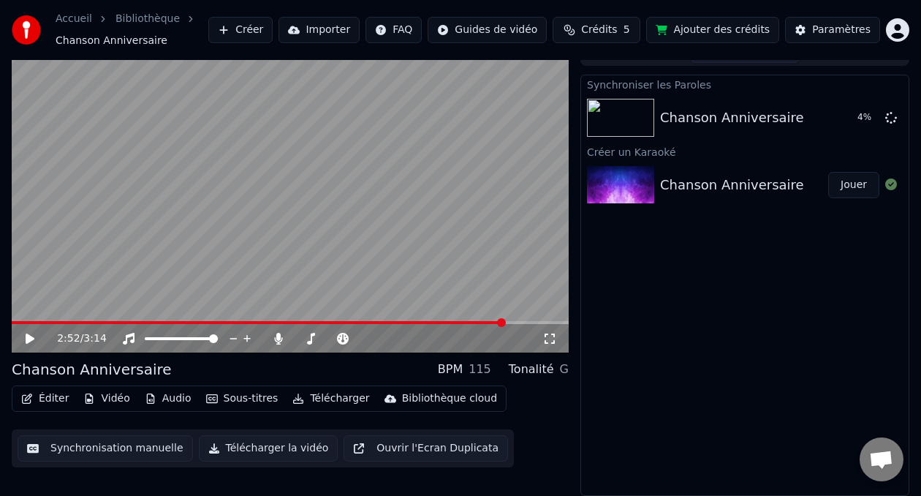
click at [617, 29] on span "Crédits" at bounding box center [599, 30] width 36 height 15
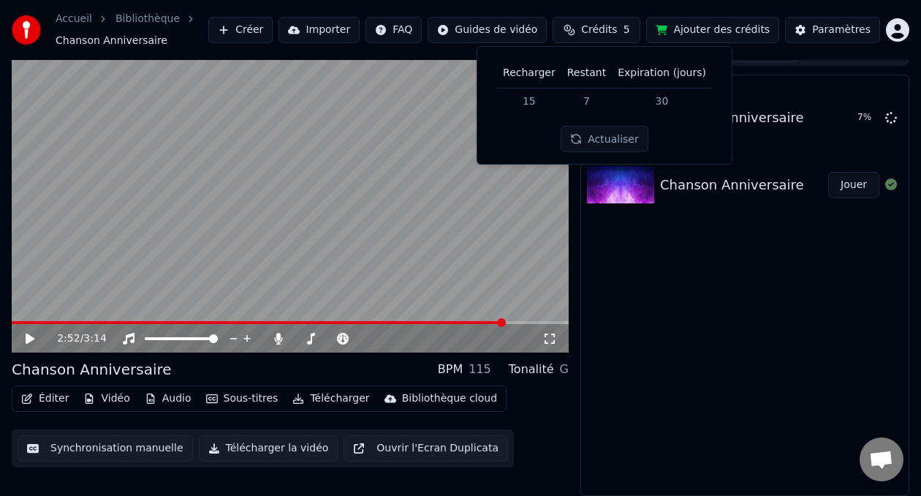
click at [639, 259] on div "Synchroniser les Paroles Chanson Anniversaire 7 % Créer un Karaoké Chanson Anni…" at bounding box center [744, 285] width 329 height 421
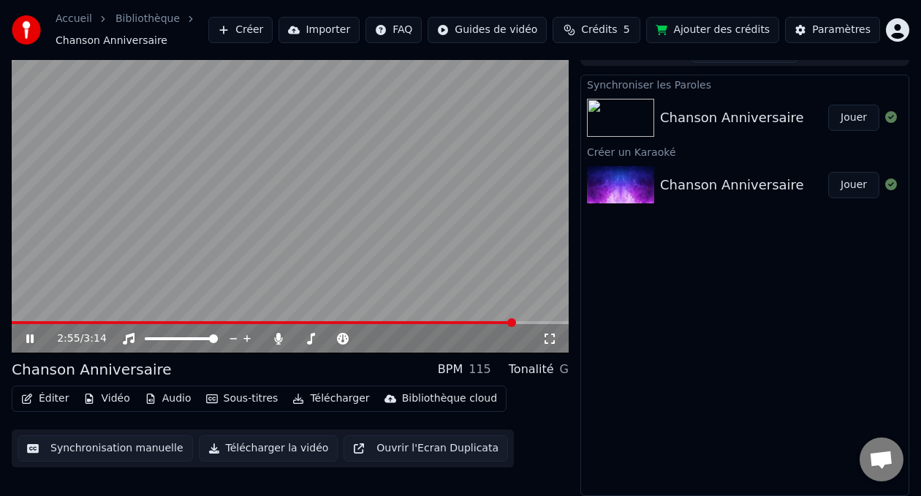
click at [31, 338] on icon at bounding box center [29, 338] width 7 height 9
click at [860, 124] on button "Jouer" at bounding box center [853, 118] width 51 height 26
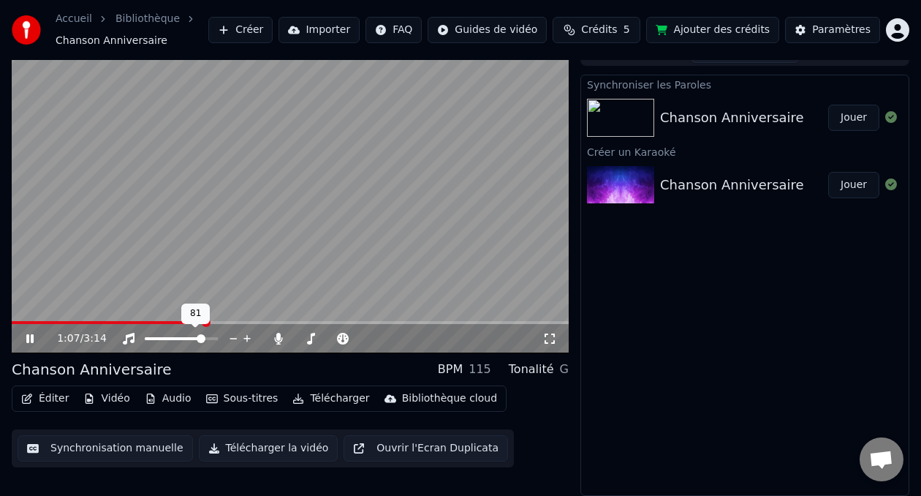
click at [205, 334] on span at bounding box center [201, 338] width 9 height 9
click at [197, 322] on span at bounding box center [118, 322] width 213 height 3
click at [29, 340] on icon at bounding box center [40, 339] width 34 height 12
click at [191, 321] on span at bounding box center [102, 322] width 181 height 3
click at [24, 340] on icon at bounding box center [40, 339] width 34 height 12
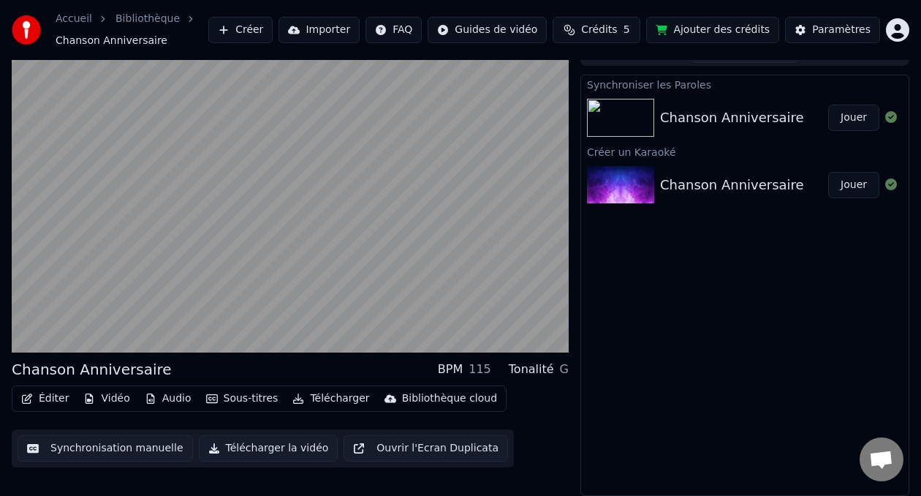
click at [59, 400] on button "Éditer" at bounding box center [44, 398] width 59 height 20
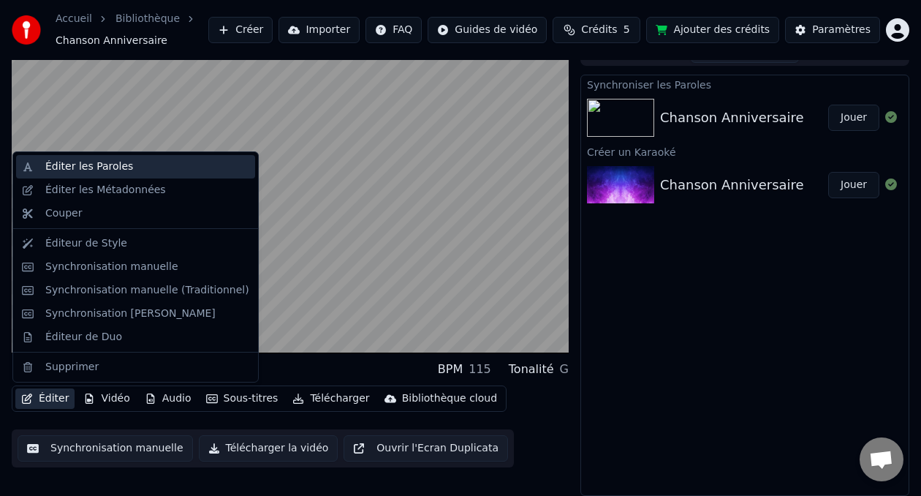
click at [112, 164] on div "Éditer les Paroles" at bounding box center [89, 166] width 88 height 15
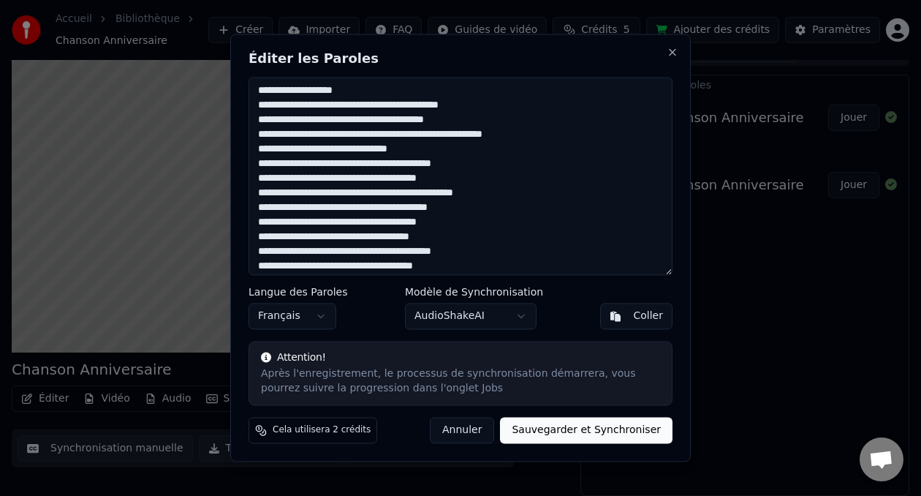
click at [468, 435] on button "Annuler" at bounding box center [462, 430] width 64 height 26
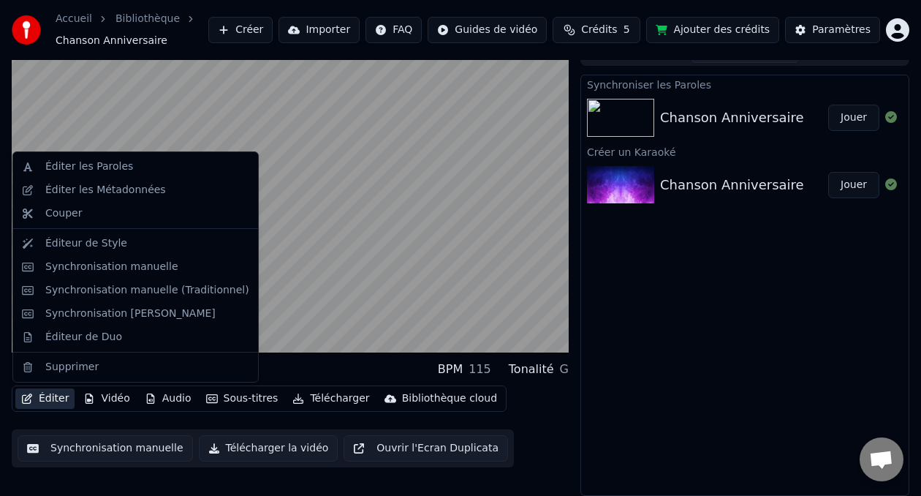
click at [33, 398] on button "Éditer" at bounding box center [44, 398] width 59 height 20
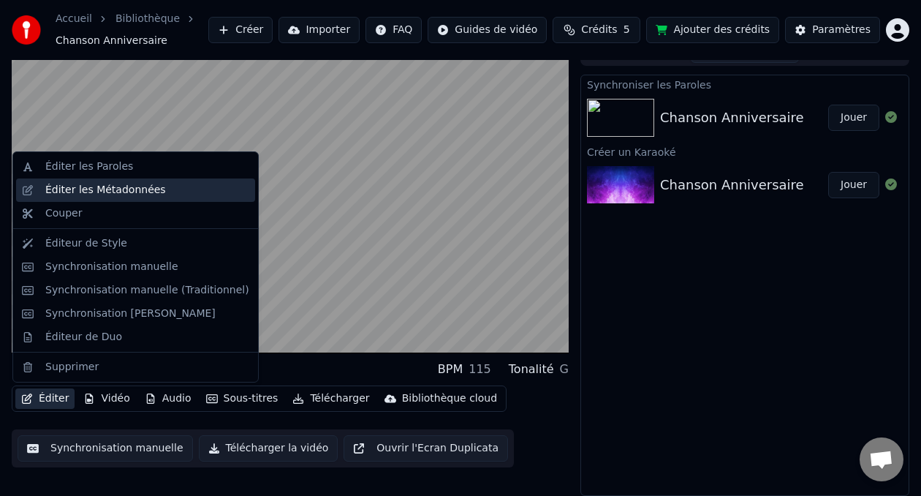
click at [72, 188] on div "Éditer les Métadonnées" at bounding box center [105, 190] width 121 height 15
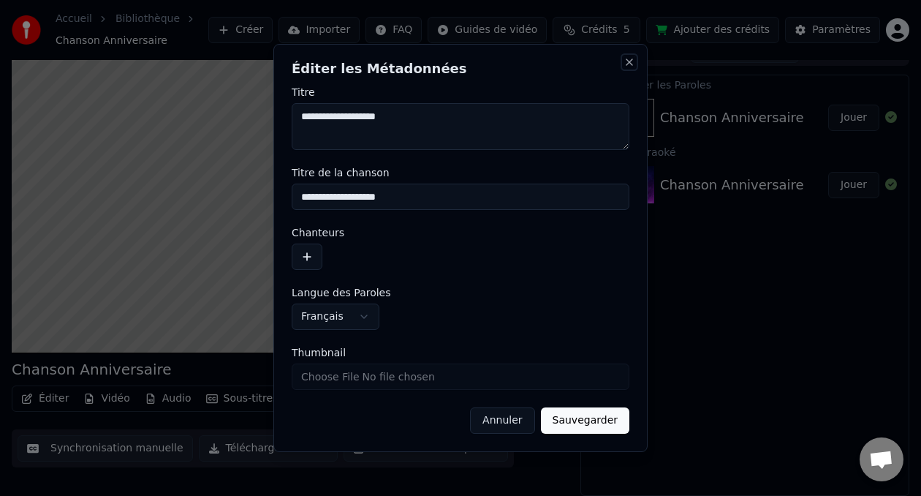
click at [630, 64] on button "Close" at bounding box center [629, 62] width 12 height 12
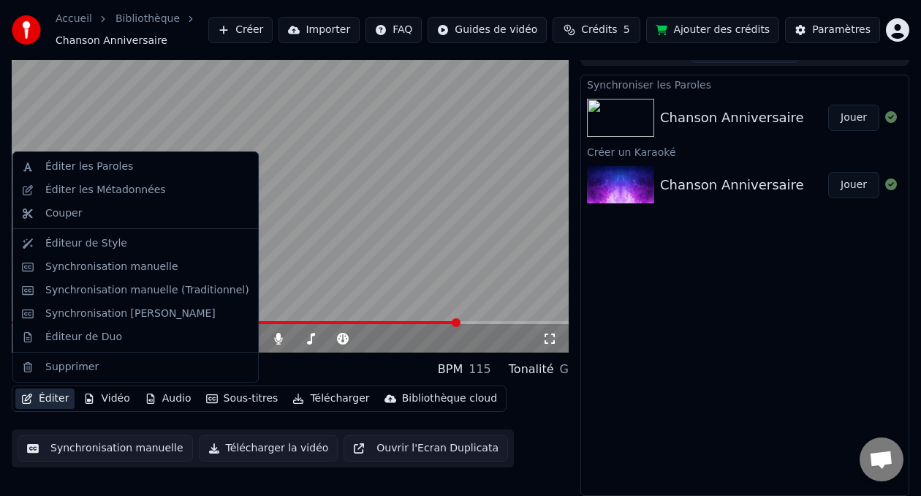
click at [45, 402] on button "Éditer" at bounding box center [44, 398] width 59 height 20
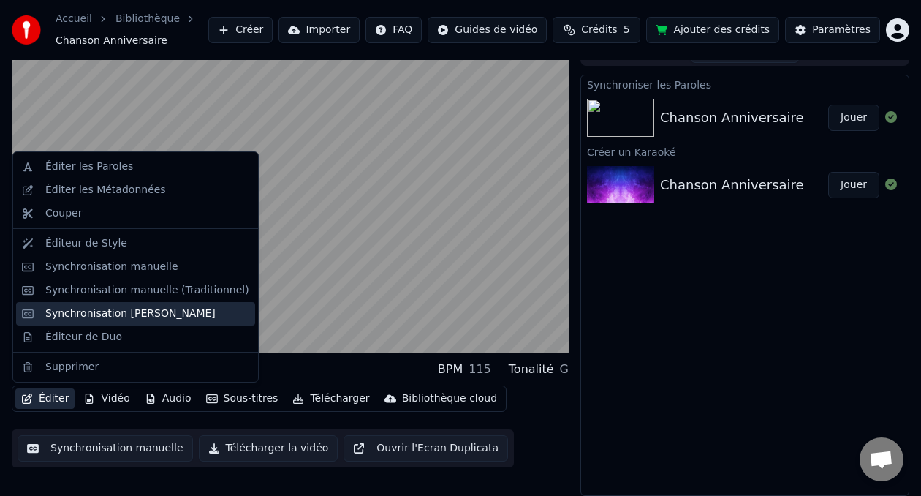
click at [105, 315] on div "Synchronisation [PERSON_NAME]" at bounding box center [130, 313] width 170 height 15
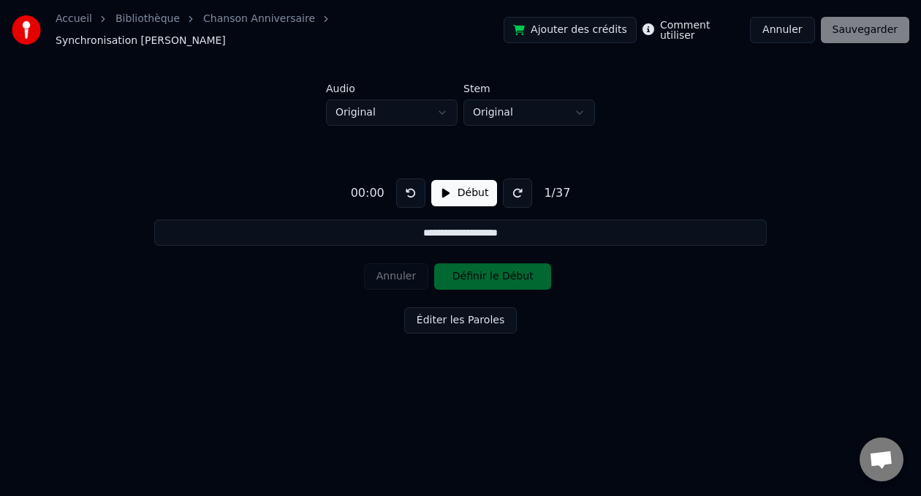
click at [450, 187] on button "Début" at bounding box center [464, 193] width 67 height 26
click at [458, 269] on button "Définir le Début" at bounding box center [492, 276] width 117 height 26
click at [462, 277] on button "Définir la Fin" at bounding box center [492, 276] width 117 height 26
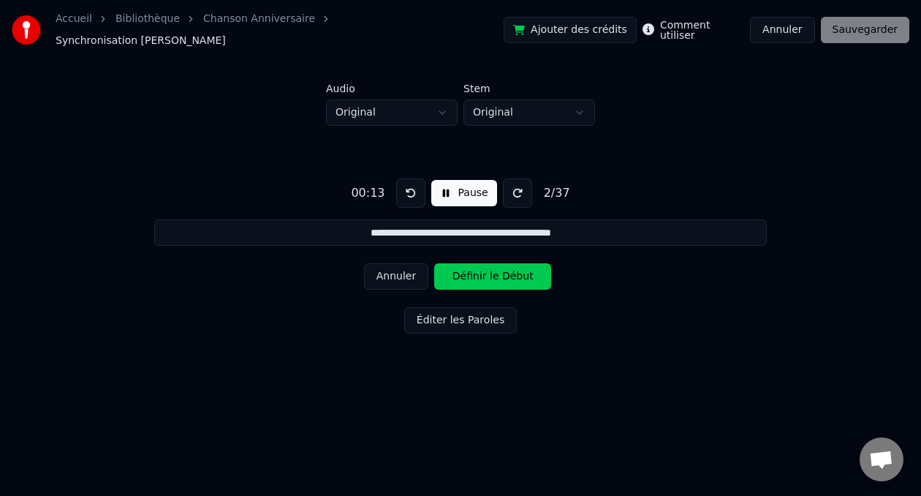
click at [463, 272] on button "Définir le Début" at bounding box center [492, 276] width 117 height 26
click at [420, 269] on button "Annuler" at bounding box center [396, 276] width 64 height 26
click at [406, 268] on button "Annuler" at bounding box center [396, 276] width 64 height 26
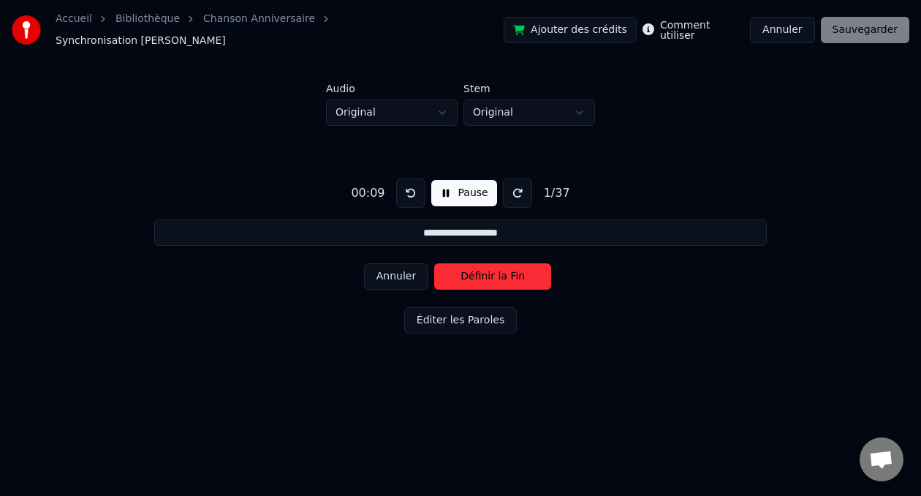
click at [406, 268] on button "Annuler" at bounding box center [396, 276] width 64 height 26
click at [469, 273] on button "Définir le Début" at bounding box center [492, 276] width 117 height 26
click at [469, 273] on button "Définir la Fin" at bounding box center [492, 276] width 117 height 26
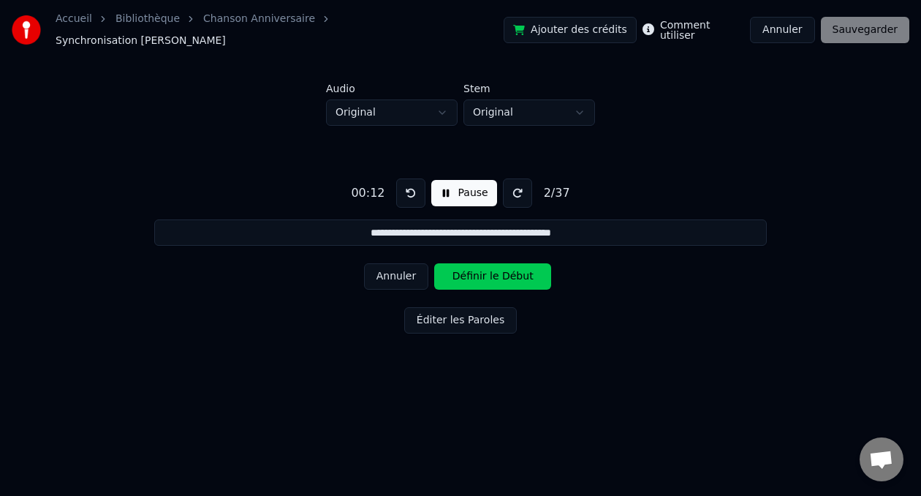
click at [469, 273] on button "Définir le Début" at bounding box center [492, 276] width 117 height 26
click at [469, 273] on button "Définir la Fin" at bounding box center [492, 276] width 117 height 26
click at [469, 273] on button "Définir le Début" at bounding box center [492, 276] width 117 height 26
click at [469, 273] on button "Définir la Fin" at bounding box center [492, 276] width 117 height 26
click at [469, 273] on button "Définir le Début" at bounding box center [492, 276] width 117 height 26
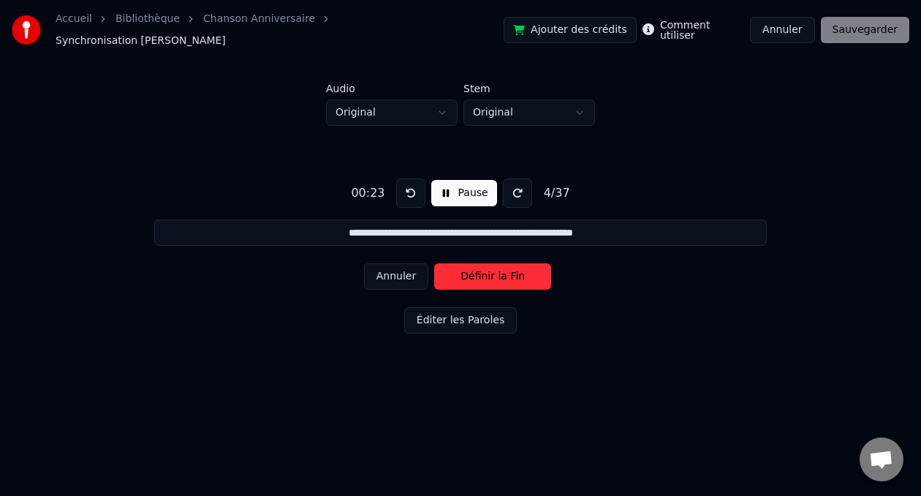
click at [469, 273] on button "Définir la Fin" at bounding box center [492, 276] width 117 height 26
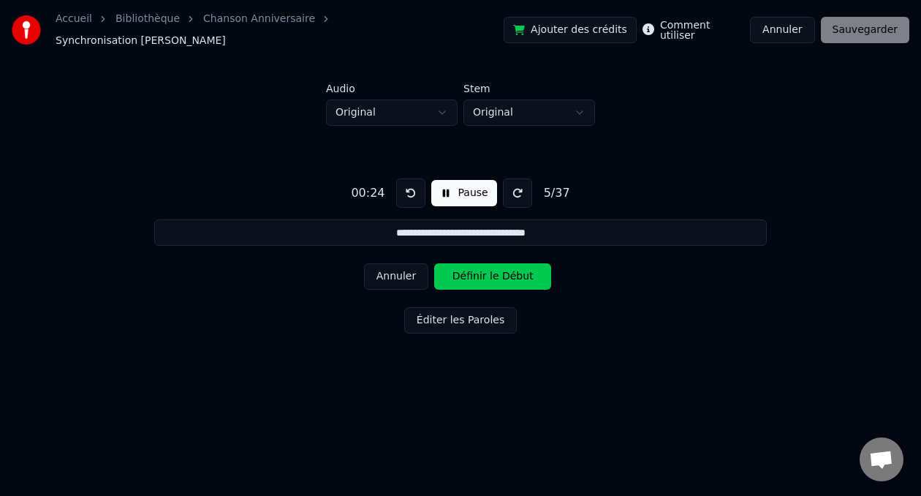
click at [469, 273] on button "Définir le Début" at bounding box center [492, 276] width 117 height 26
click at [469, 273] on button "Définir la Fin" at bounding box center [492, 276] width 117 height 26
click at [469, 273] on button "Définir le Début" at bounding box center [492, 276] width 117 height 26
click at [469, 273] on button "Définir la Fin" at bounding box center [492, 276] width 117 height 26
click at [469, 273] on button "Définir le Début" at bounding box center [492, 276] width 117 height 26
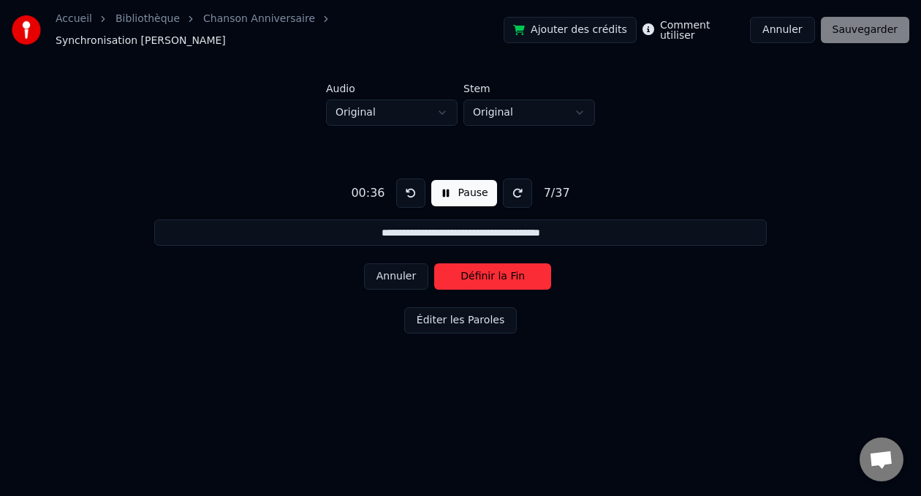
click at [469, 273] on button "Définir la Fin" at bounding box center [492, 276] width 117 height 26
click at [469, 273] on button "Définir le Début" at bounding box center [492, 276] width 117 height 26
click at [469, 273] on button "Définir la Fin" at bounding box center [492, 276] width 117 height 26
click at [469, 273] on button "Définir le Début" at bounding box center [492, 276] width 117 height 26
click at [469, 273] on button "Définir la Fin" at bounding box center [492, 276] width 117 height 26
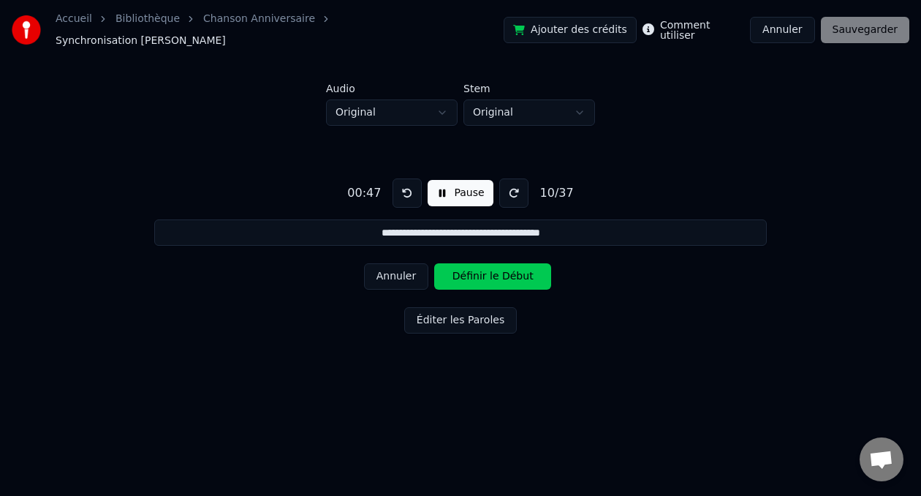
click at [469, 273] on button "Définir le Début" at bounding box center [492, 276] width 117 height 26
click at [469, 273] on button "Définir la Fin" at bounding box center [492, 276] width 117 height 26
click at [469, 273] on button "Définir le Début" at bounding box center [492, 276] width 117 height 26
click at [411, 275] on button "Annuler" at bounding box center [396, 276] width 64 height 26
click at [406, 273] on button "Annuler" at bounding box center [396, 276] width 64 height 26
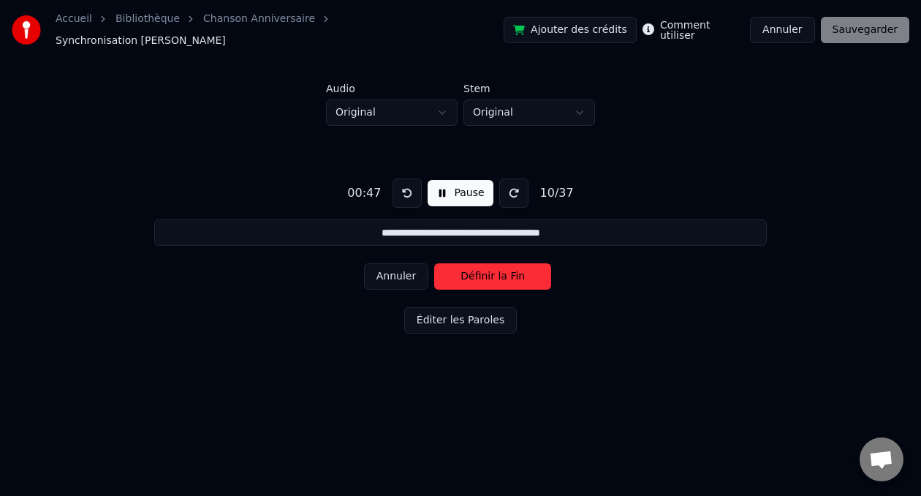
click at [406, 273] on button "Annuler" at bounding box center [396, 276] width 64 height 26
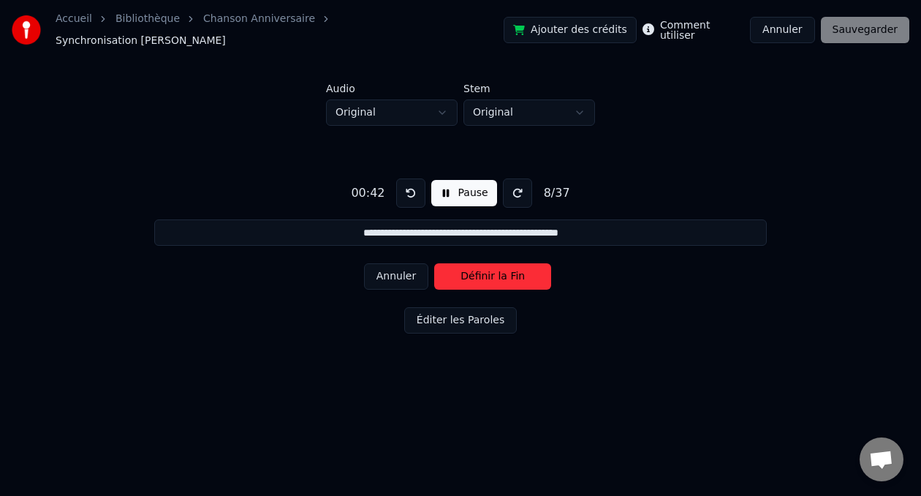
click at [406, 273] on button "Annuler" at bounding box center [396, 276] width 64 height 26
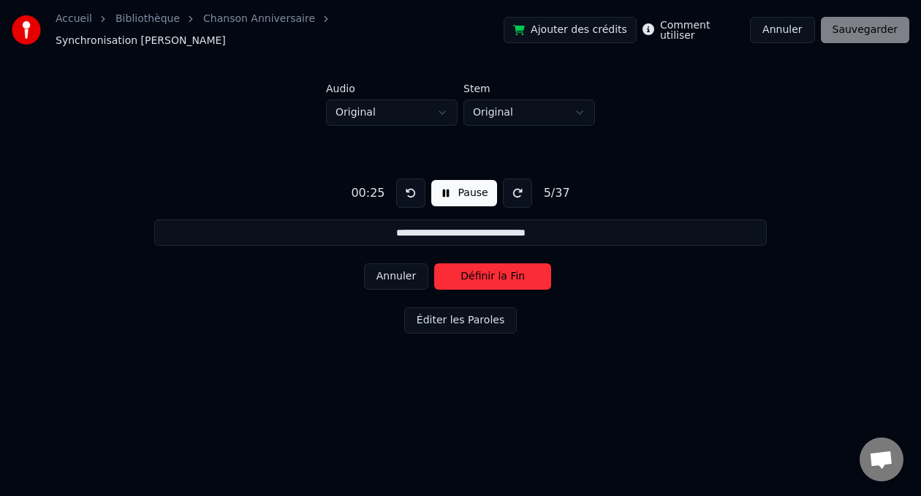
click at [406, 273] on button "Annuler" at bounding box center [396, 276] width 64 height 26
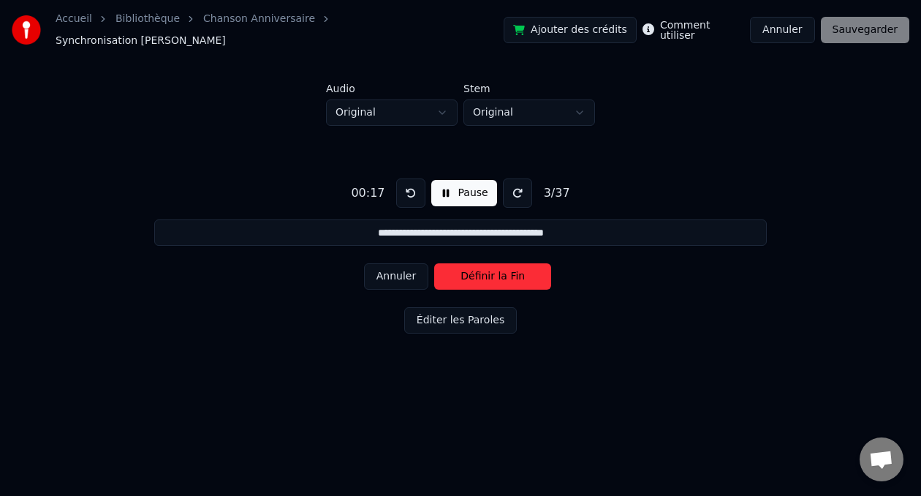
click at [406, 273] on button "Annuler" at bounding box center [396, 276] width 64 height 26
type input "**********"
click at [406, 273] on button "Annuler" at bounding box center [396, 276] width 64 height 26
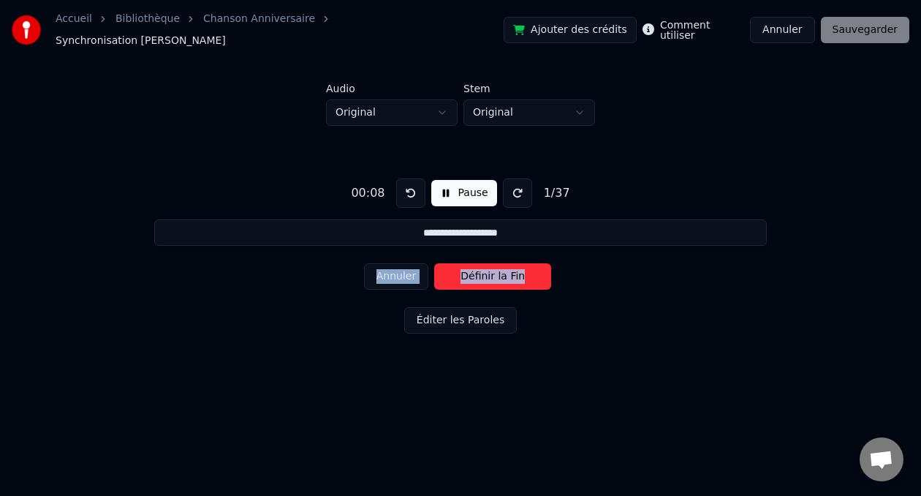
click at [406, 273] on div "Annuler Définir la Fin" at bounding box center [460, 276] width 193 height 38
click at [406, 273] on div "Annuler Définir le Début" at bounding box center [460, 276] width 193 height 38
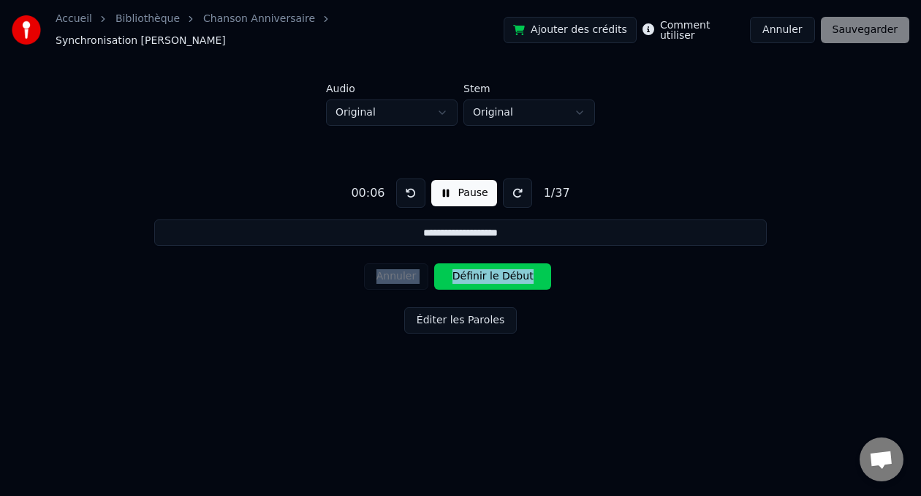
click at [253, 23] on link "Chanson Anniversaire" at bounding box center [259, 19] width 112 height 15
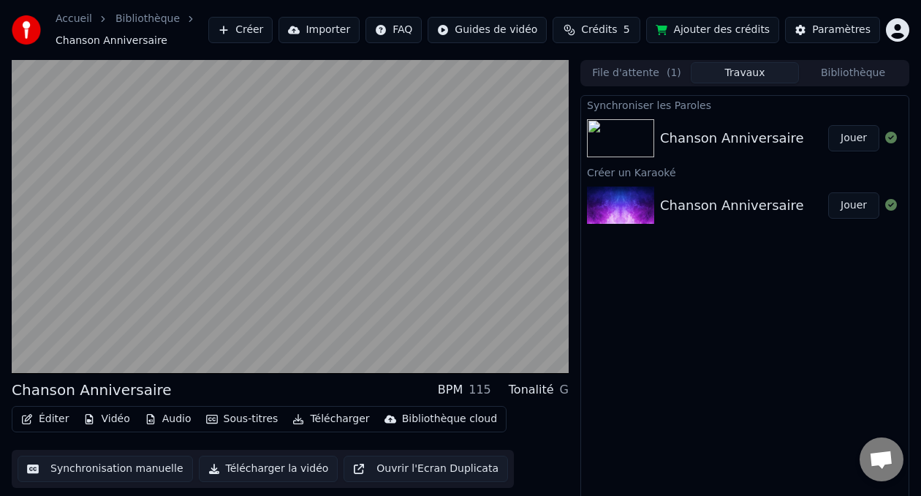
scroll to position [20, 0]
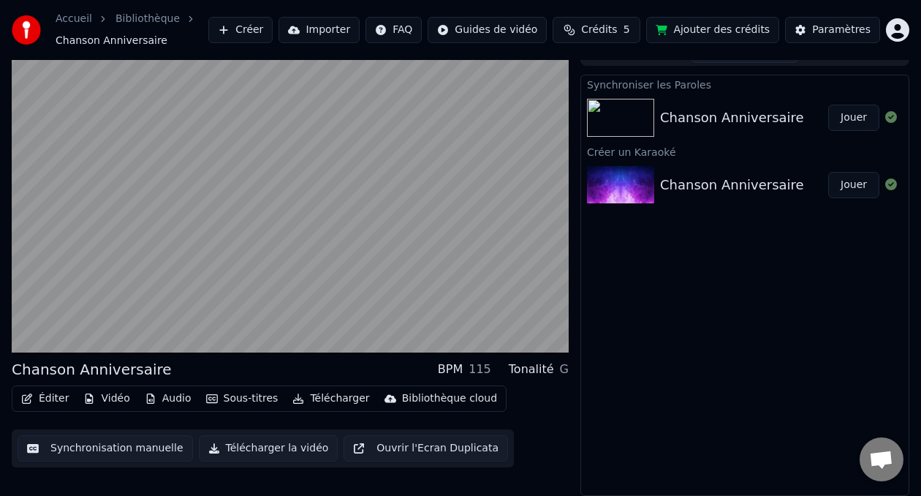
click at [124, 451] on button "Synchronisation manuelle" at bounding box center [105, 448] width 175 height 26
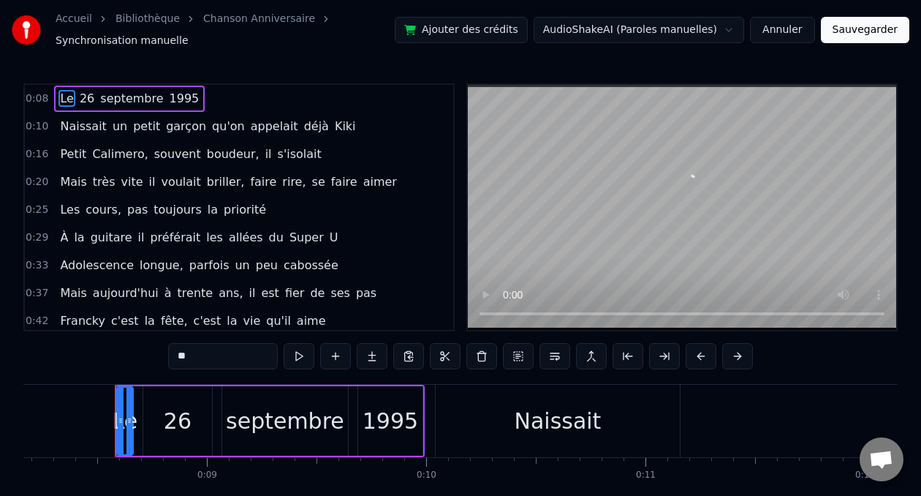
scroll to position [0, 1808]
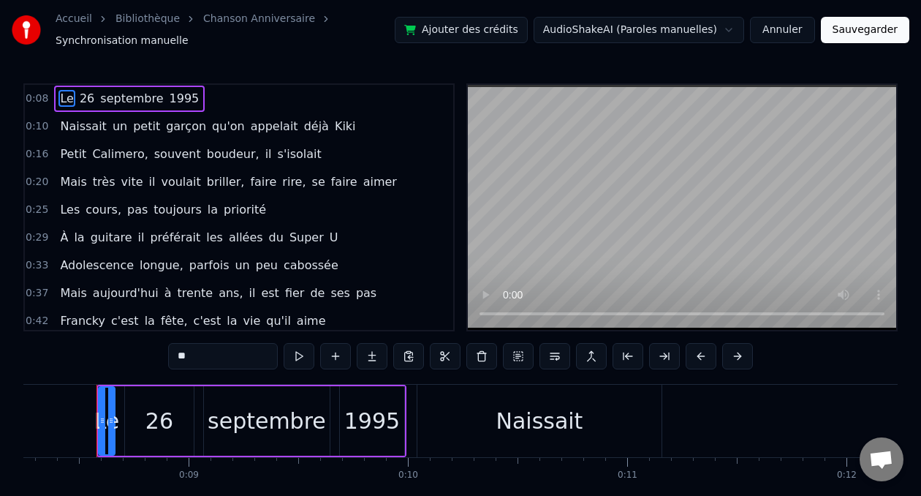
click at [790, 257] on video at bounding box center [682, 207] width 428 height 245
click at [73, 133] on span "Naissait" at bounding box center [82, 126] width 49 height 17
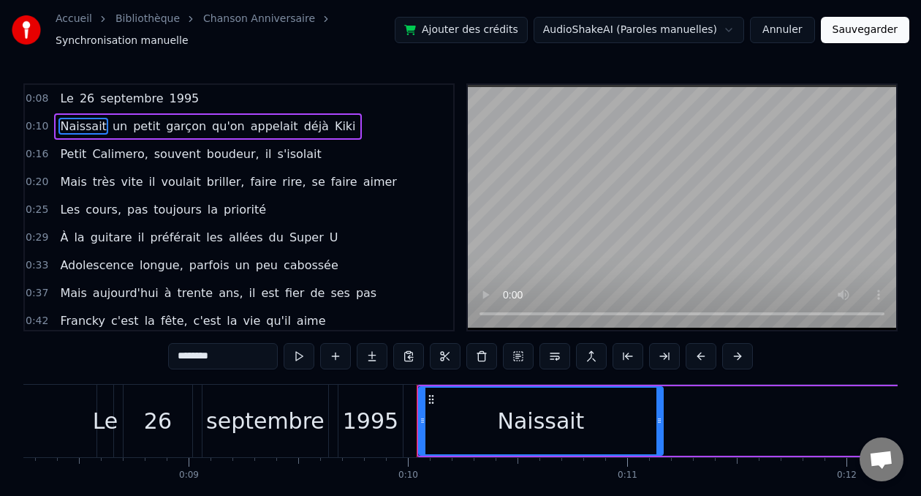
click at [391, 423] on div "1995" at bounding box center [371, 420] width 56 height 33
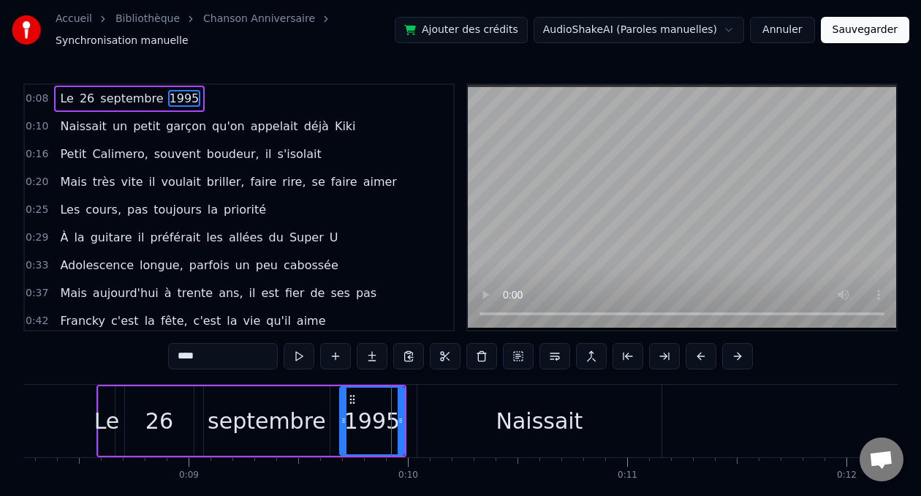
click at [58, 129] on span "Naissait" at bounding box center [82, 126] width 49 height 17
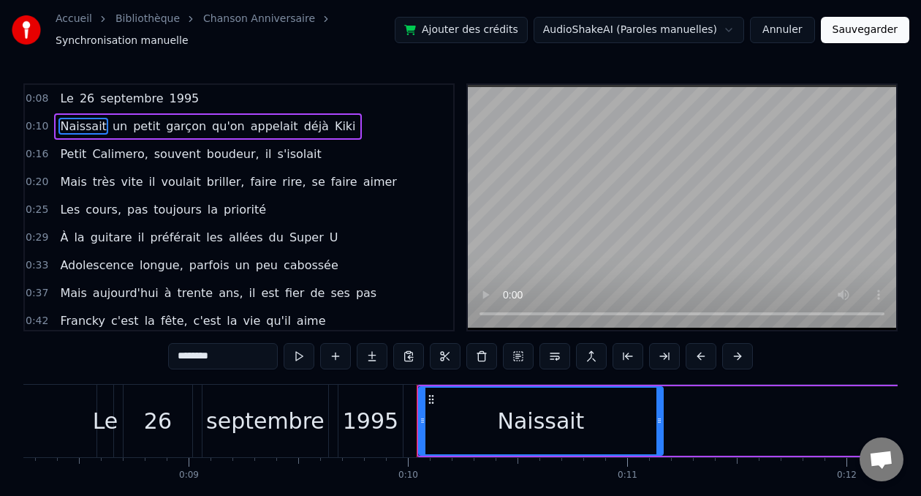
drag, startPoint x: 492, startPoint y: 433, endPoint x: 572, endPoint y: 422, distance: 80.4
click at [572, 422] on div "Naissait" at bounding box center [541, 420] width 243 height 67
click at [439, 401] on icon at bounding box center [439, 399] width 12 height 12
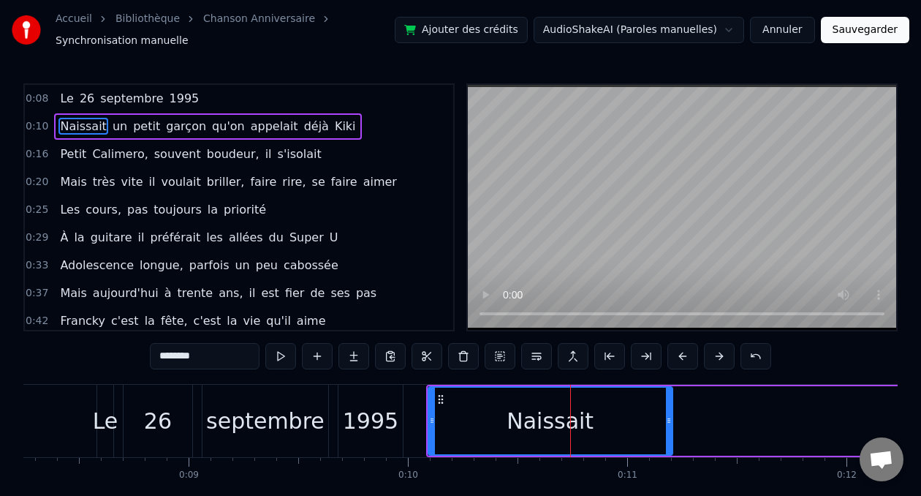
click at [383, 418] on div "1995" at bounding box center [371, 420] width 56 height 33
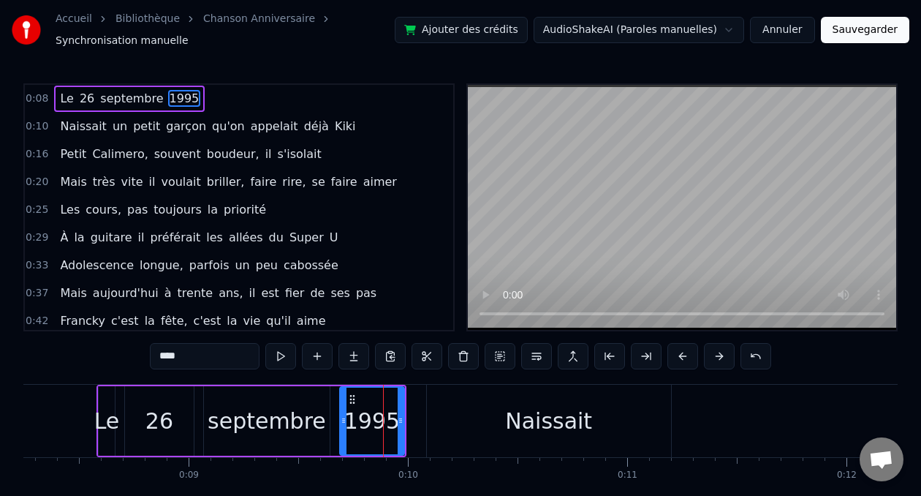
click at [428, 404] on div "Naissait" at bounding box center [549, 420] width 244 height 72
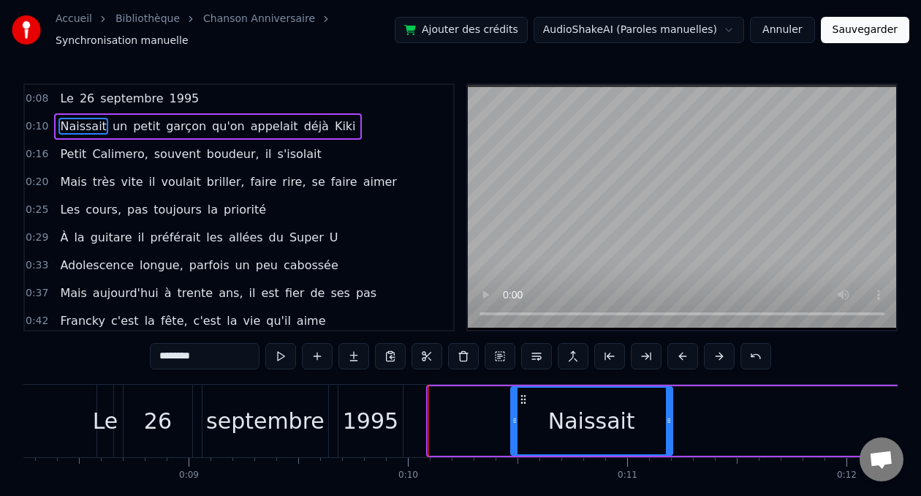
drag, startPoint x: 433, startPoint y: 403, endPoint x: 517, endPoint y: 399, distance: 83.4
click at [517, 399] on div at bounding box center [515, 420] width 6 height 67
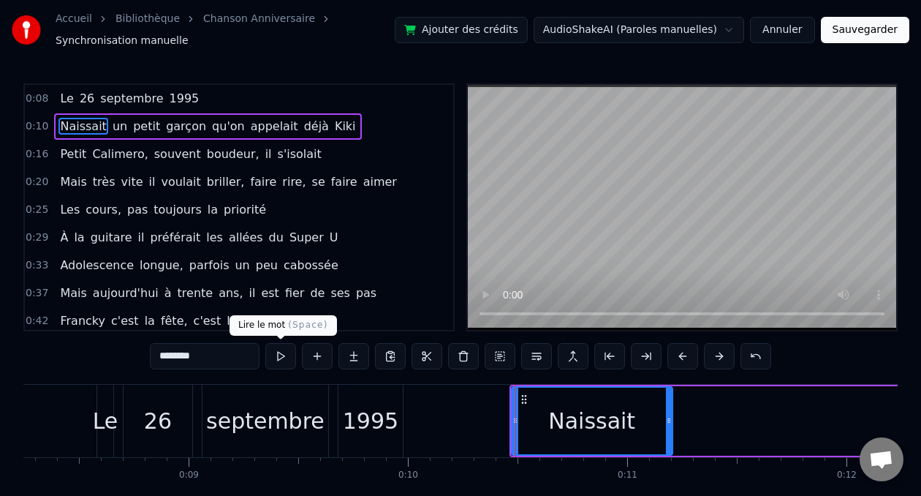
click at [279, 358] on button at bounding box center [280, 356] width 31 height 26
click at [58, 103] on span "Le" at bounding box center [66, 98] width 16 height 17
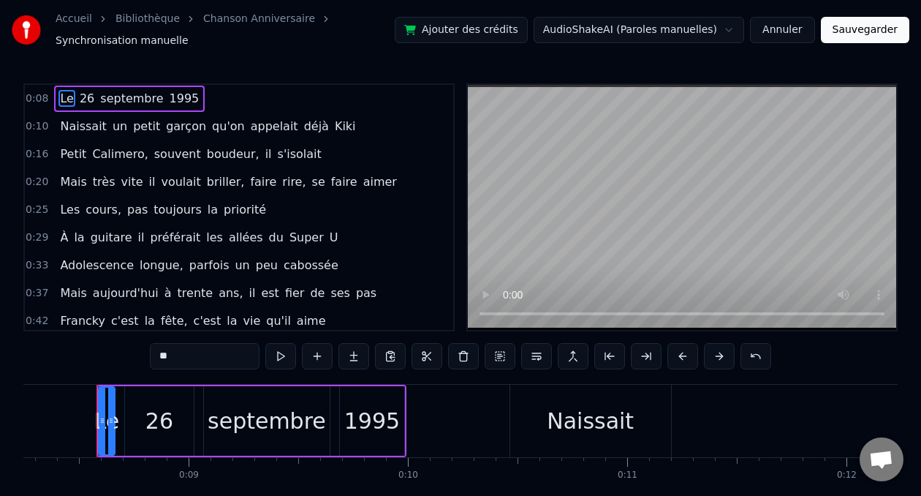
click at [333, 126] on span "Kiki" at bounding box center [345, 126] width 24 height 17
type input "****"
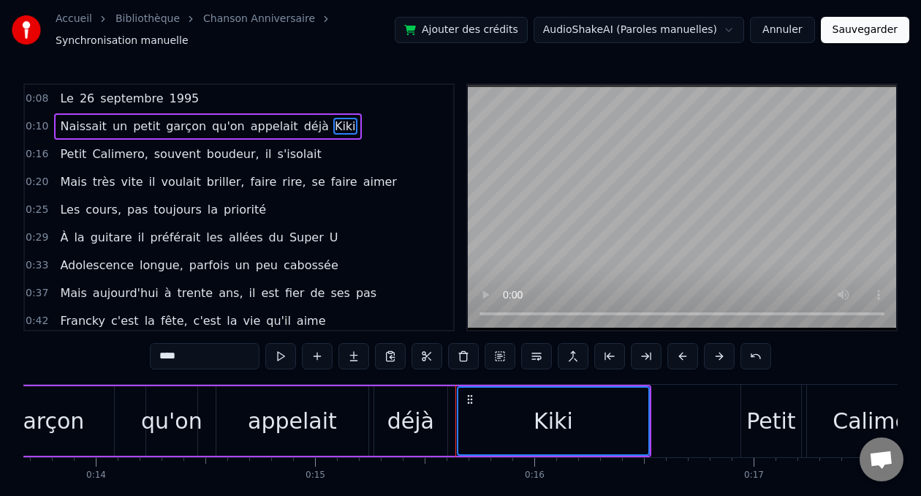
scroll to position [0, 3356]
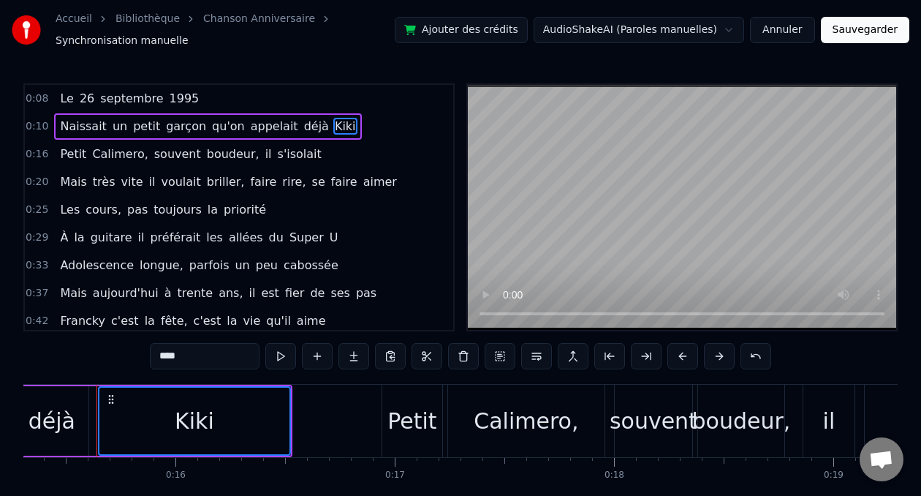
click at [66, 99] on span "Le" at bounding box center [66, 98] width 16 height 17
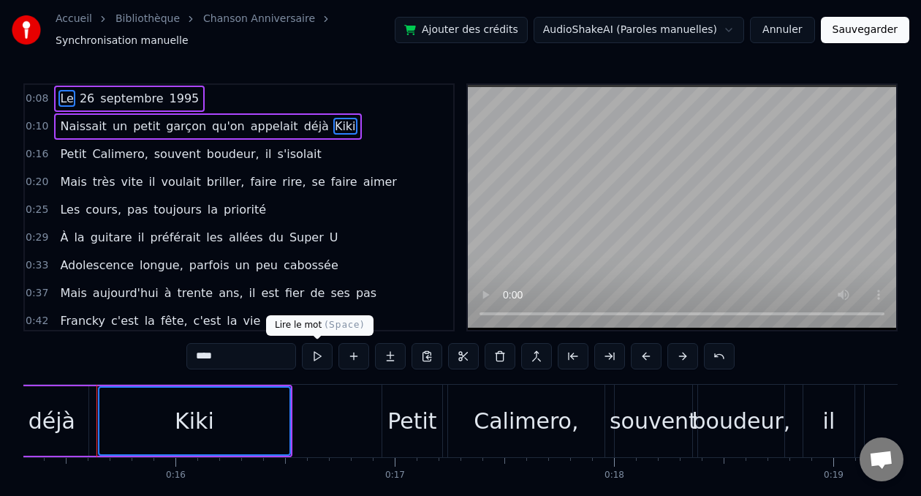
click at [322, 352] on button at bounding box center [317, 356] width 31 height 26
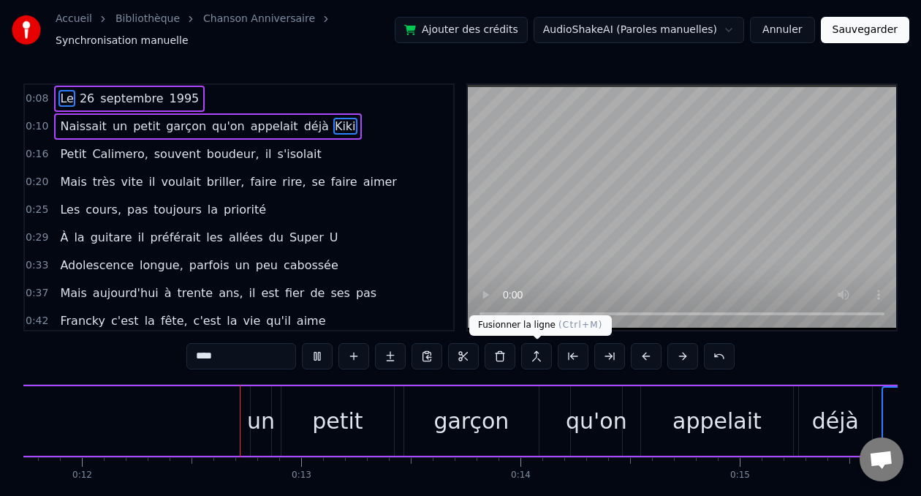
scroll to position [0, 2600]
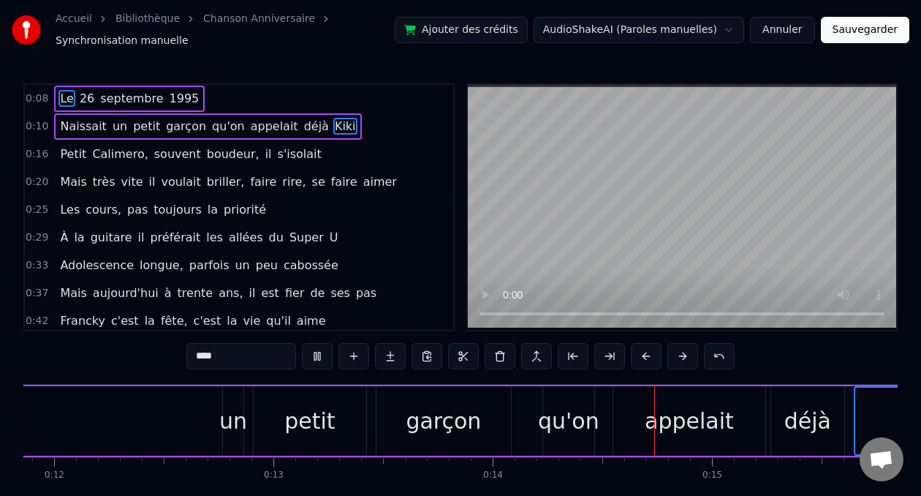
click at [77, 119] on span "Naissait" at bounding box center [82, 126] width 49 height 17
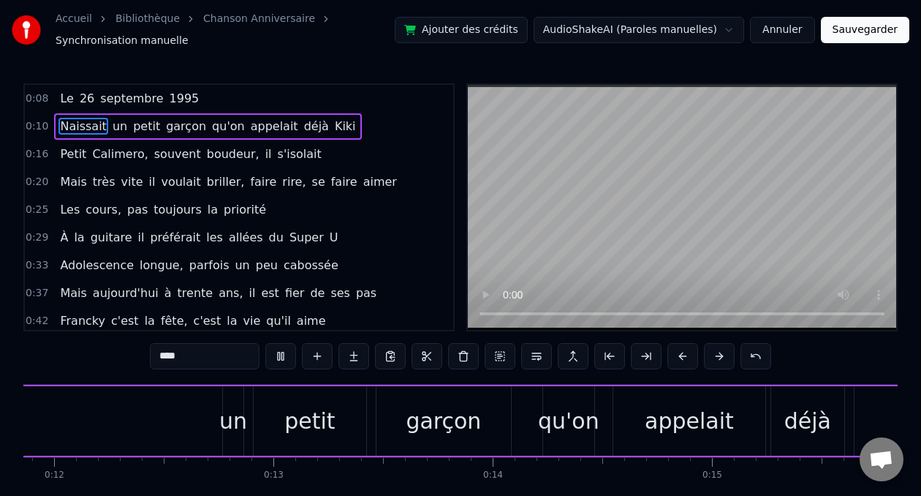
type input "********"
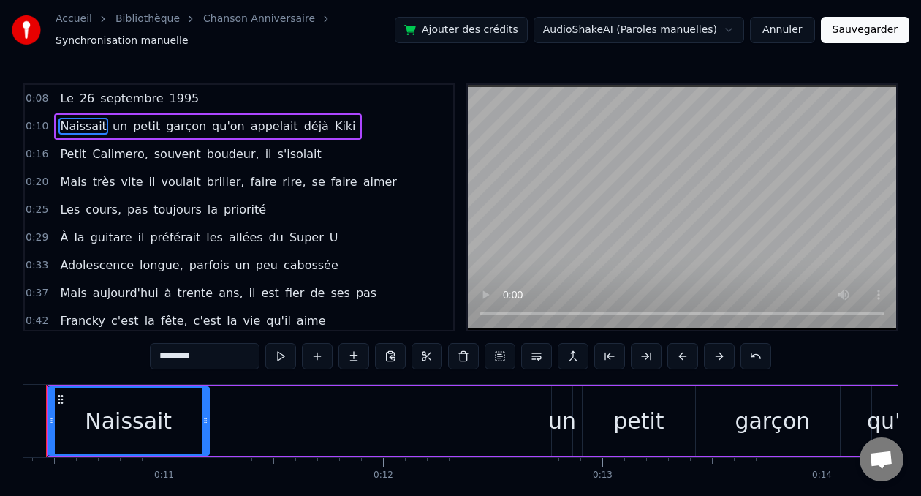
scroll to position [0, 2221]
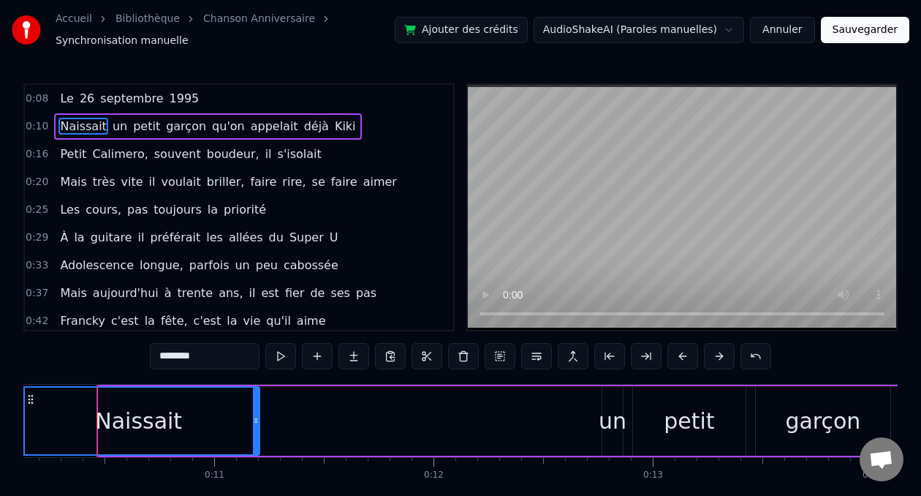
drag, startPoint x: 99, startPoint y: 417, endPoint x: 19, endPoint y: 415, distance: 80.4
click at [19, 415] on div "Accueil Bibliothèque Chanson Anniversaire Synchronisation manuelle Ajouter des …" at bounding box center [460, 265] width 921 height 531
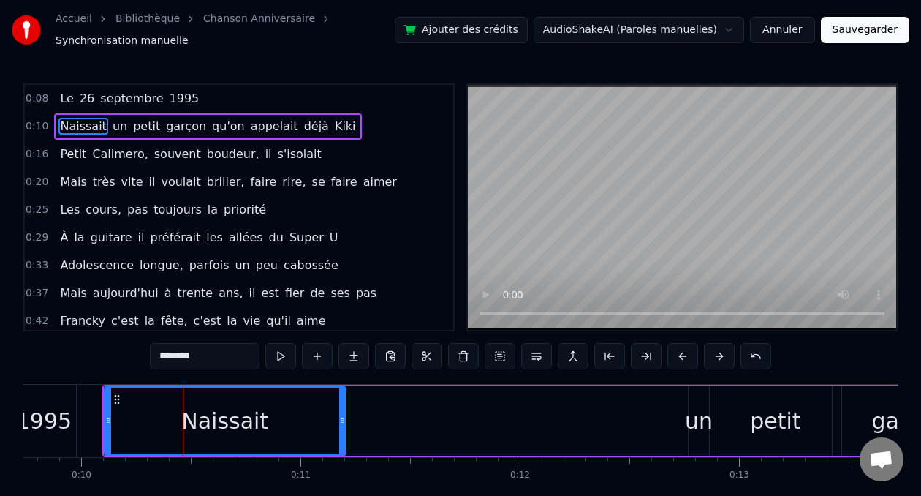
scroll to position [0, 2125]
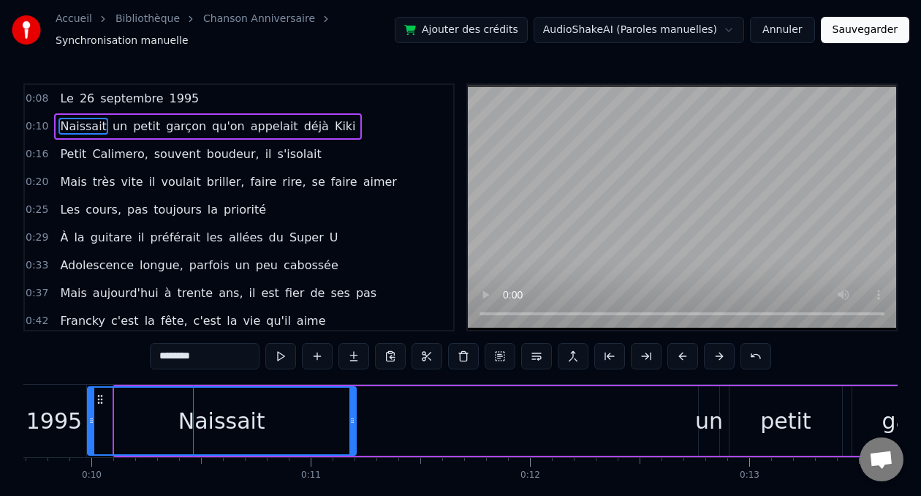
drag, startPoint x: 115, startPoint y: 420, endPoint x: 88, endPoint y: 420, distance: 27.0
click at [88, 420] on icon at bounding box center [91, 420] width 6 height 12
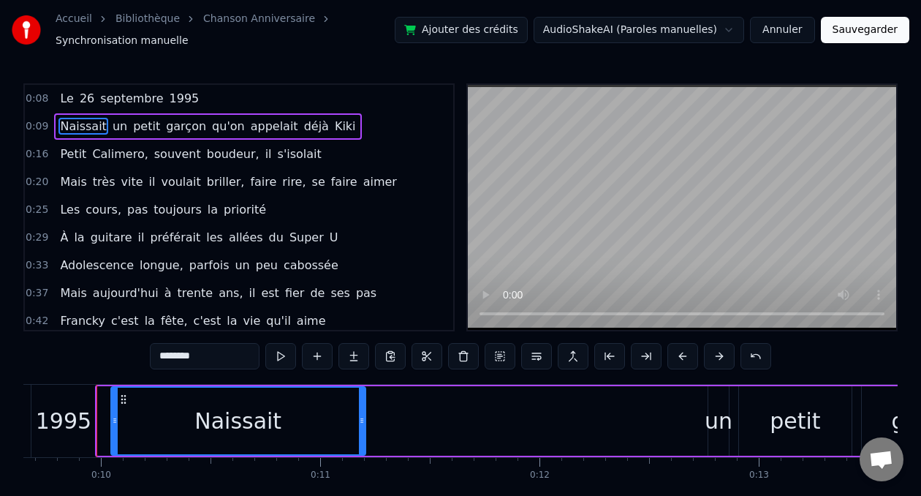
drag, startPoint x: 99, startPoint y: 419, endPoint x: 113, endPoint y: 417, distance: 14.0
click at [113, 417] on icon at bounding box center [115, 420] width 6 height 12
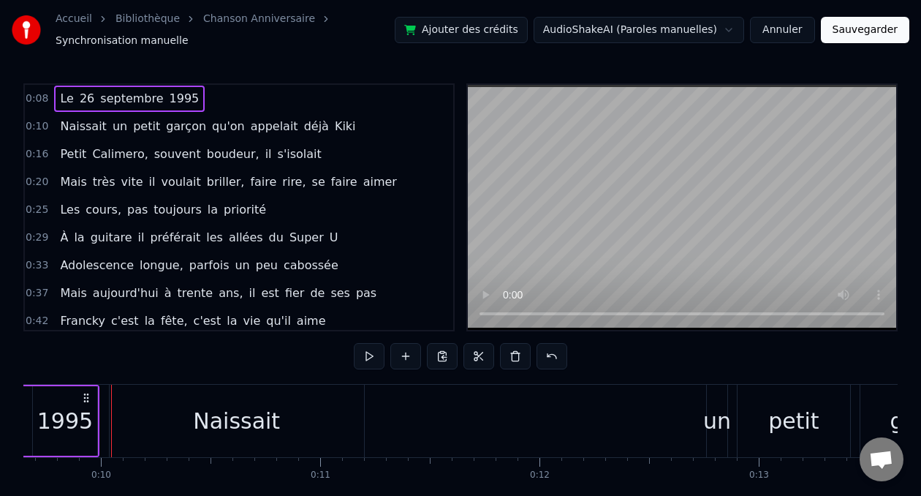
click at [80, 417] on div "1995" at bounding box center [65, 420] width 56 height 33
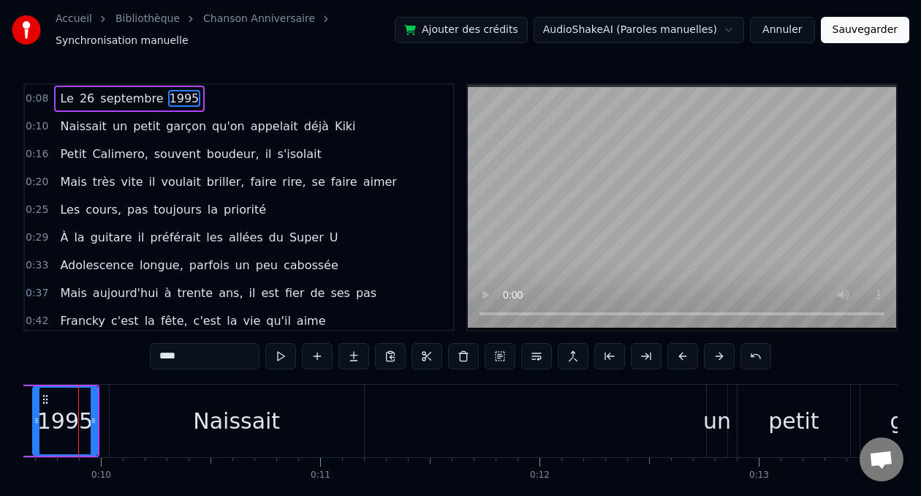
scroll to position [0, 2097]
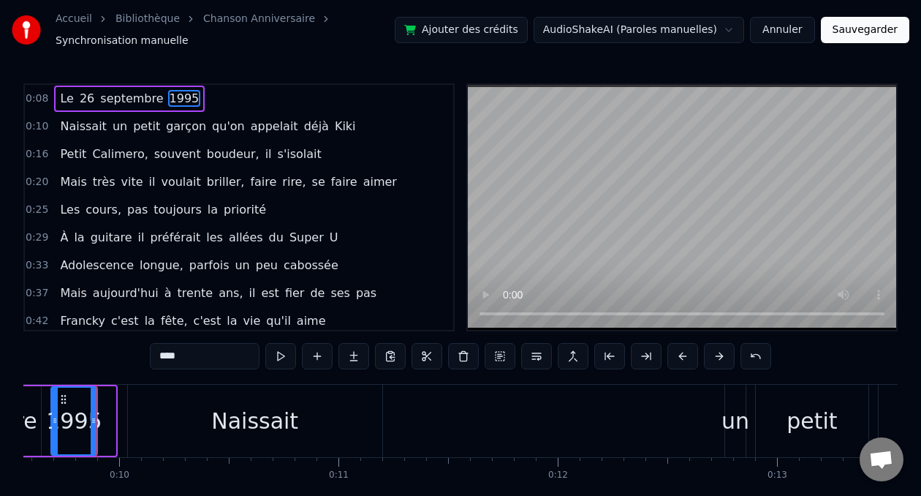
drag, startPoint x: 112, startPoint y: 420, endPoint x: 94, endPoint y: 420, distance: 18.3
click at [94, 420] on icon at bounding box center [94, 420] width 6 height 12
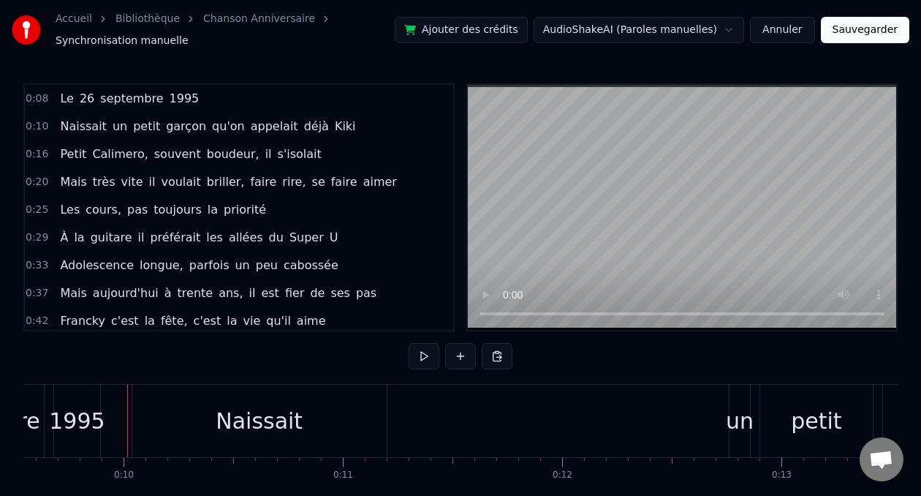
click at [151, 426] on div "Naissait" at bounding box center [259, 420] width 254 height 72
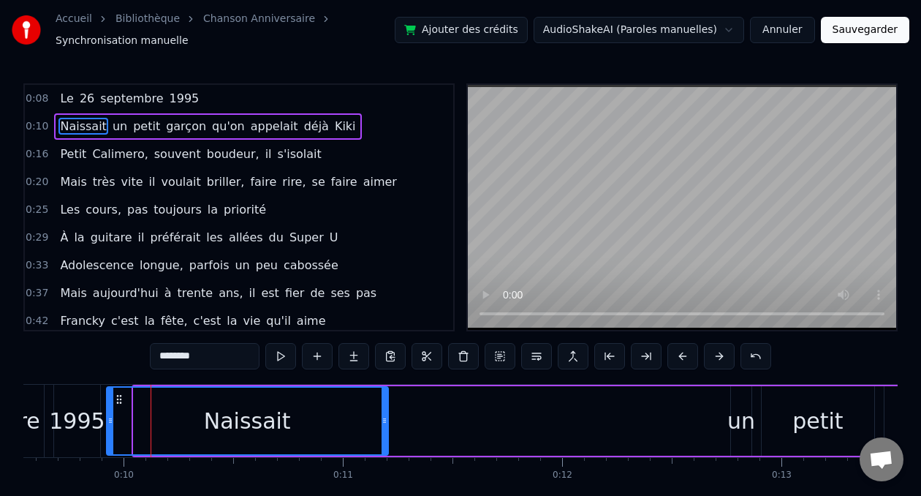
drag, startPoint x: 134, startPoint y: 425, endPoint x: 106, endPoint y: 425, distance: 28.5
click at [107, 425] on icon at bounding box center [110, 420] width 6 height 12
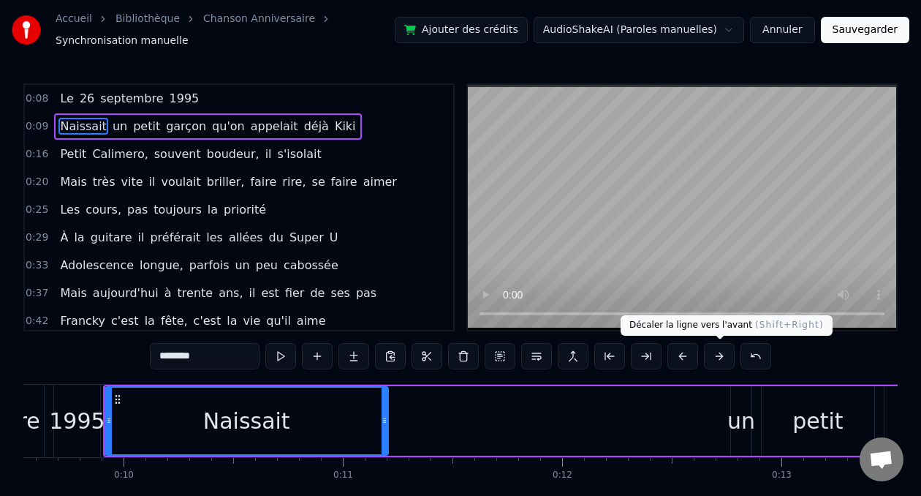
click at [716, 352] on button at bounding box center [719, 356] width 31 height 26
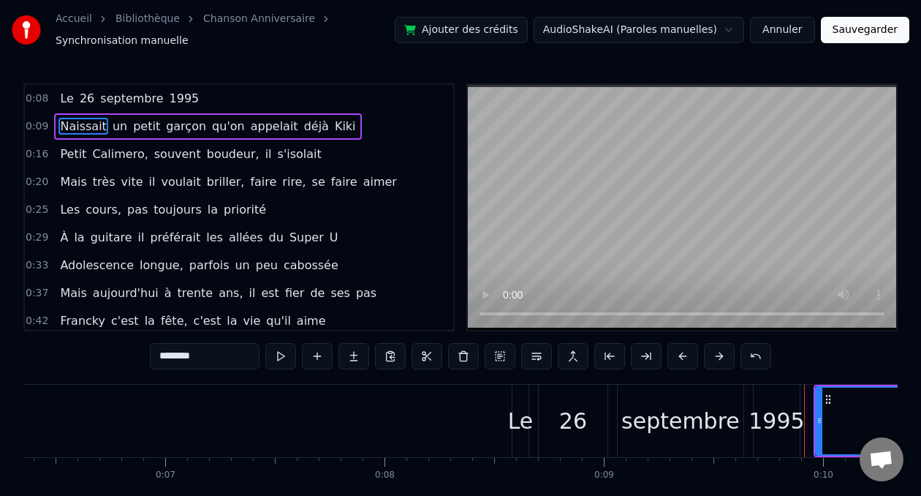
scroll to position [0, 1402]
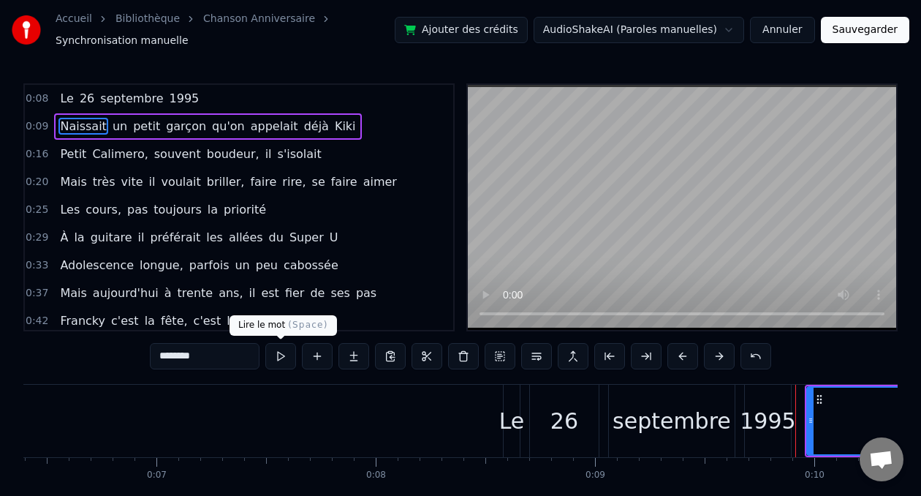
click at [285, 365] on button at bounding box center [280, 356] width 31 height 26
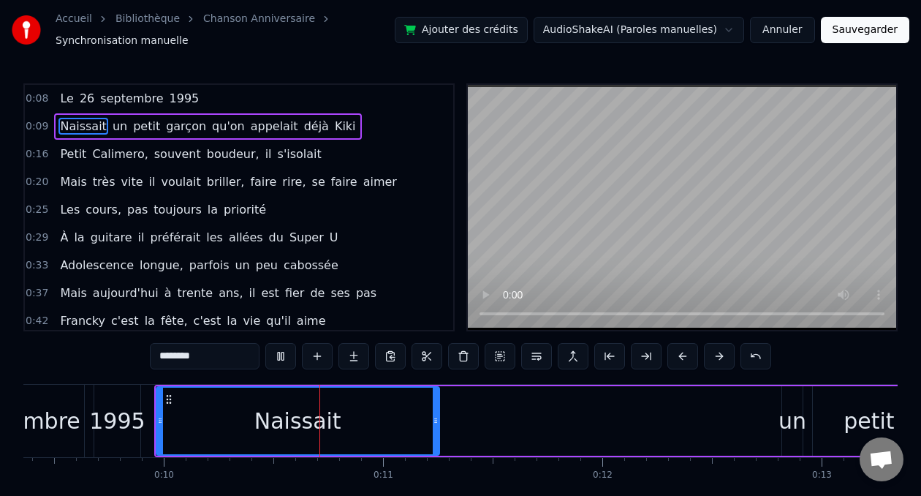
scroll to position [0, 2148]
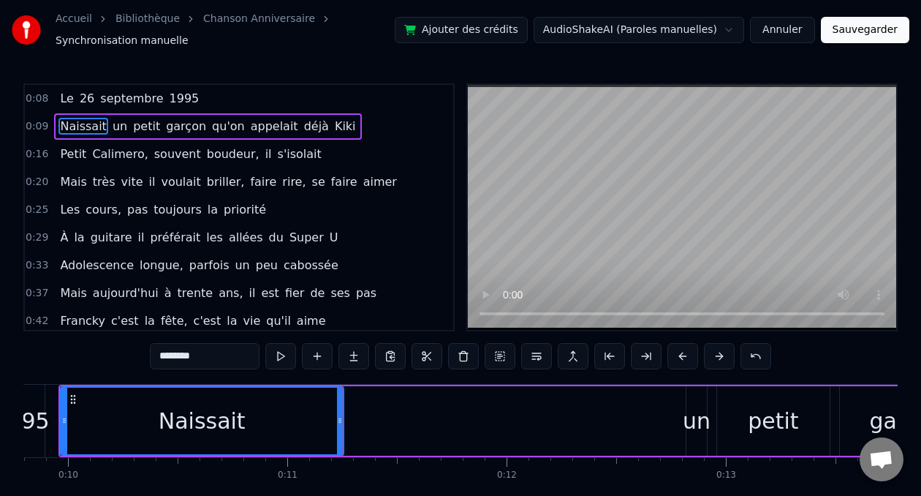
click at [255, 423] on div "Naissait" at bounding box center [201, 420] width 281 height 67
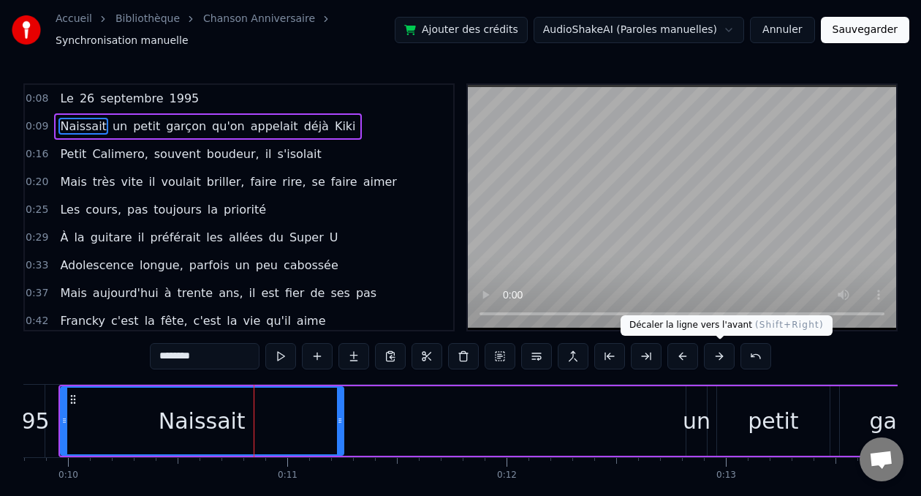
click at [715, 354] on button at bounding box center [719, 356] width 31 height 26
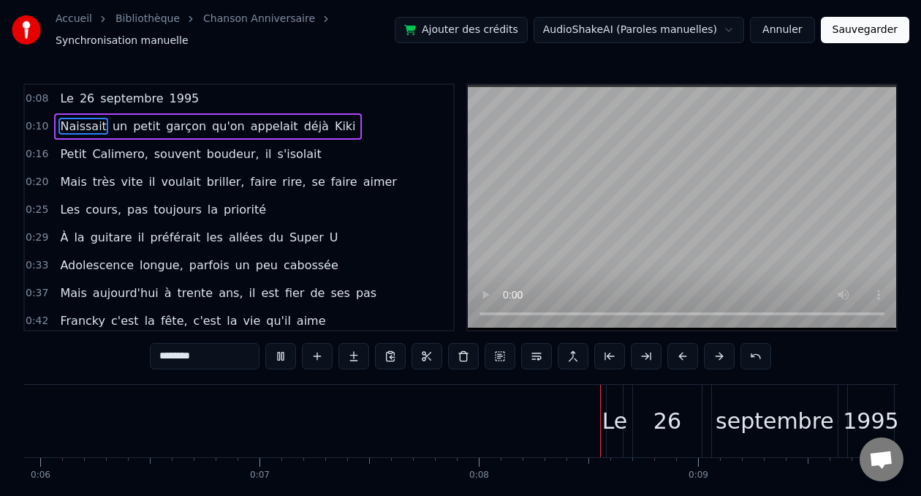
scroll to position [0, 1711]
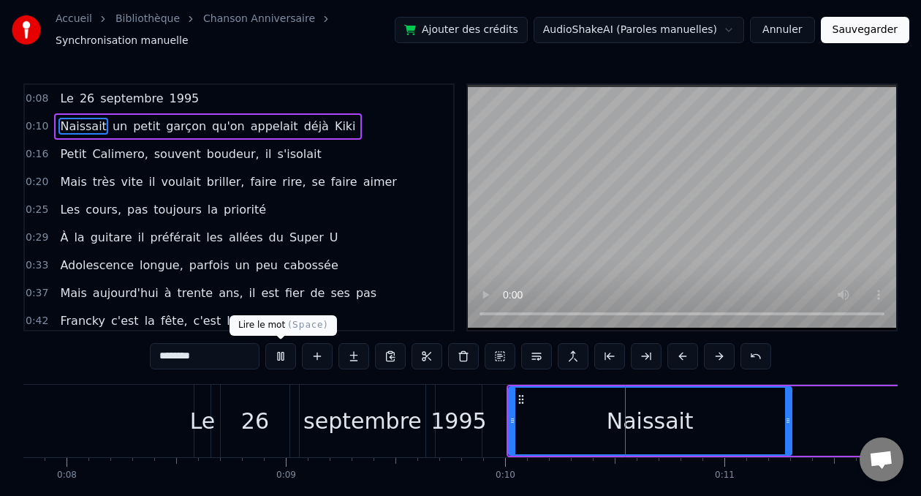
click at [274, 356] on button at bounding box center [280, 356] width 31 height 26
click at [470, 421] on div "1995" at bounding box center [458, 420] width 56 height 33
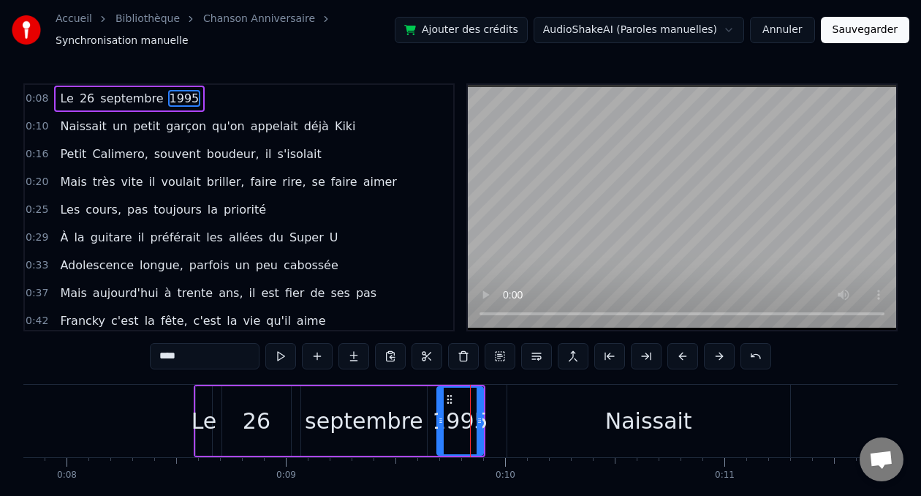
drag, startPoint x: 537, startPoint y: 416, endPoint x: 588, endPoint y: 409, distance: 50.9
click at [588, 409] on div "Naissait" at bounding box center [648, 420] width 283 height 72
type input "********"
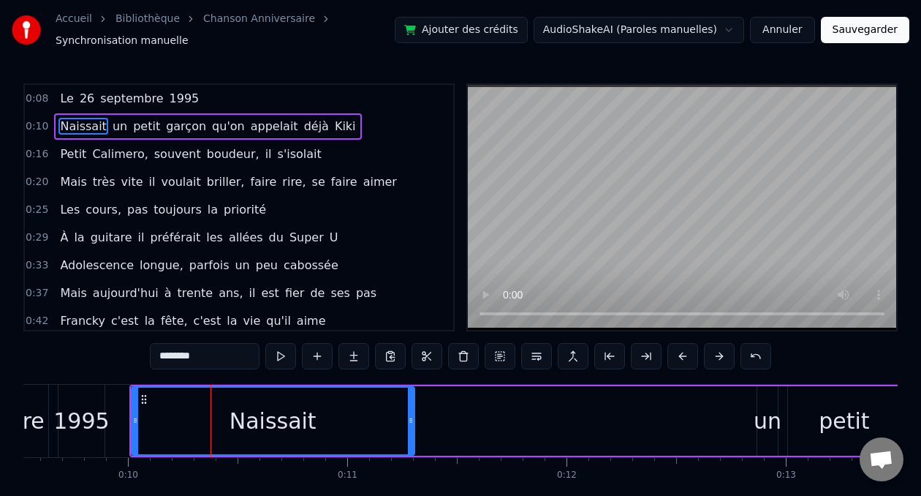
scroll to position [0, 2130]
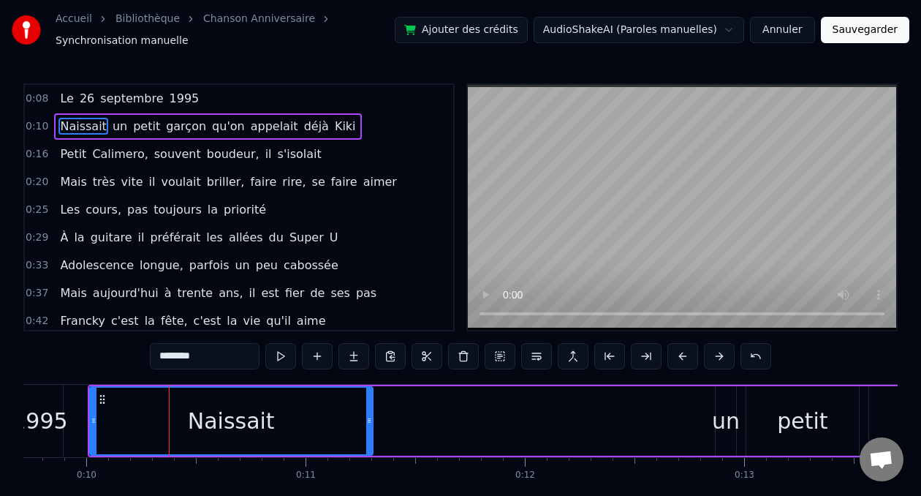
drag, startPoint x: 280, startPoint y: 418, endPoint x: 396, endPoint y: 421, distance: 116.2
click at [396, 421] on div "Naissait un petit garçon qu'on appelait déjà [PERSON_NAME]" at bounding box center [814, 420] width 1453 height 72
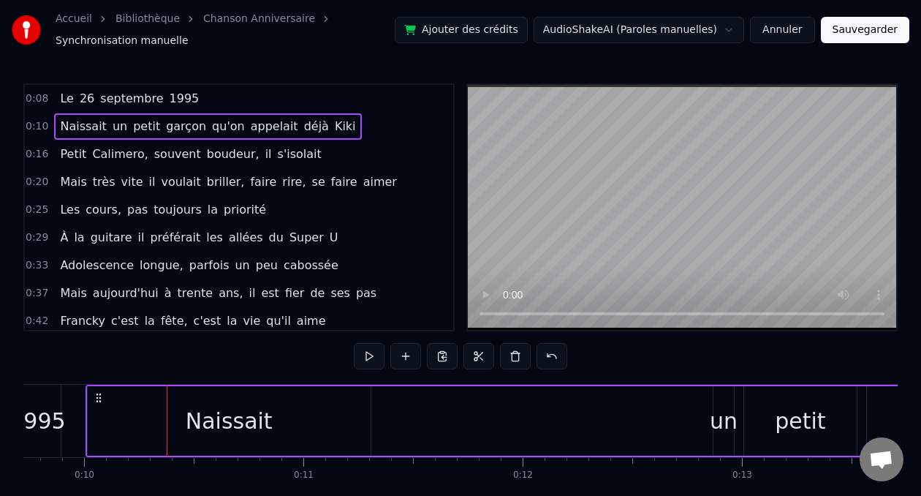
scroll to position [0, 2141]
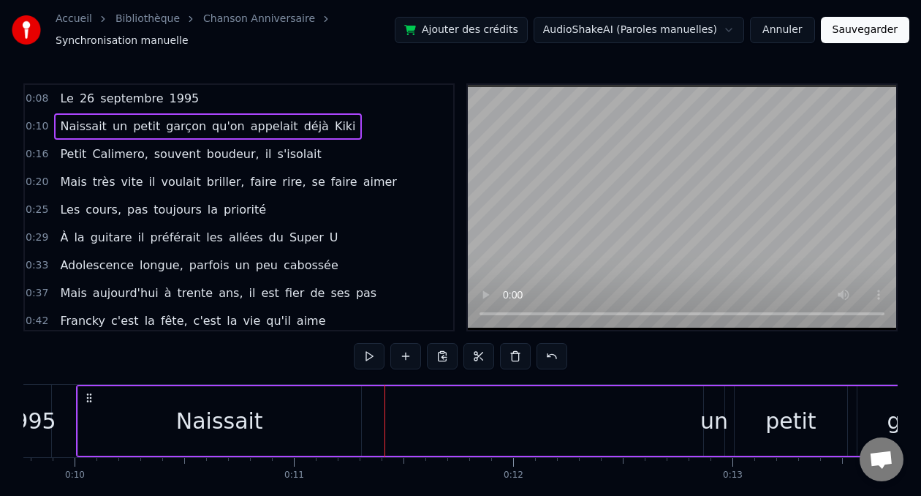
click at [347, 425] on div "Naissait" at bounding box center [219, 420] width 283 height 69
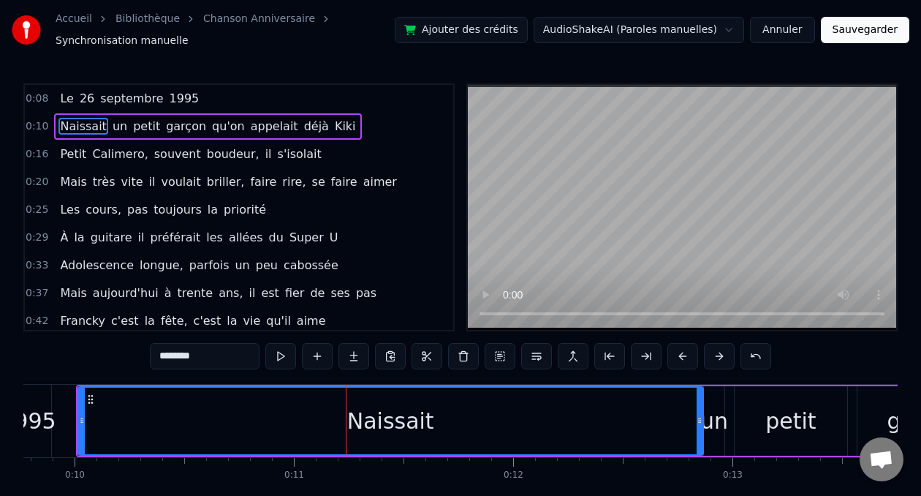
drag, startPoint x: 357, startPoint y: 422, endPoint x: 699, endPoint y: 411, distance: 342.2
click at [699, 411] on div at bounding box center [700, 420] width 6 height 67
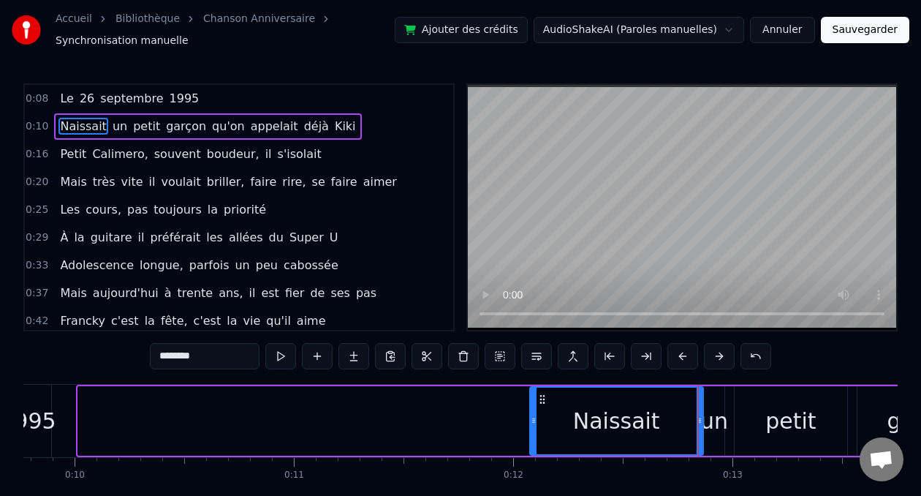
drag, startPoint x: 82, startPoint y: 420, endPoint x: 534, endPoint y: 408, distance: 451.8
click at [534, 408] on div at bounding box center [534, 420] width 6 height 67
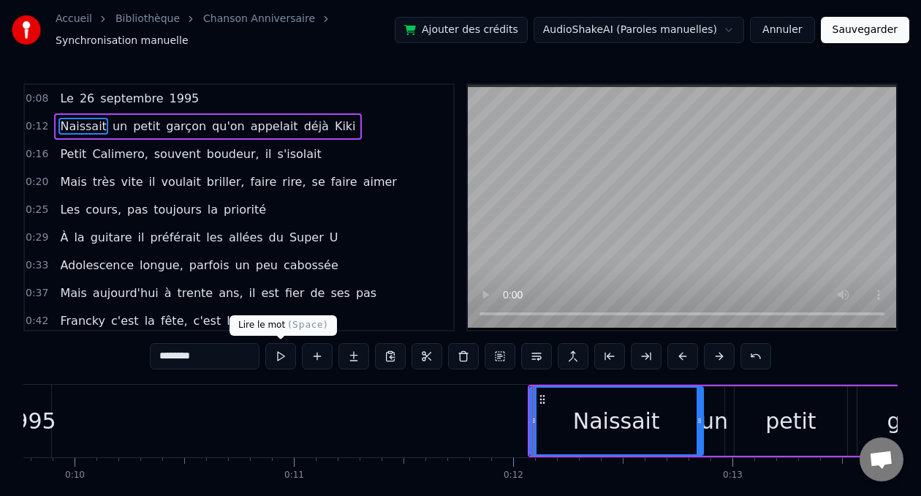
click at [277, 360] on button at bounding box center [280, 356] width 31 height 26
click at [39, 441] on div "1995" at bounding box center [28, 420] width 46 height 72
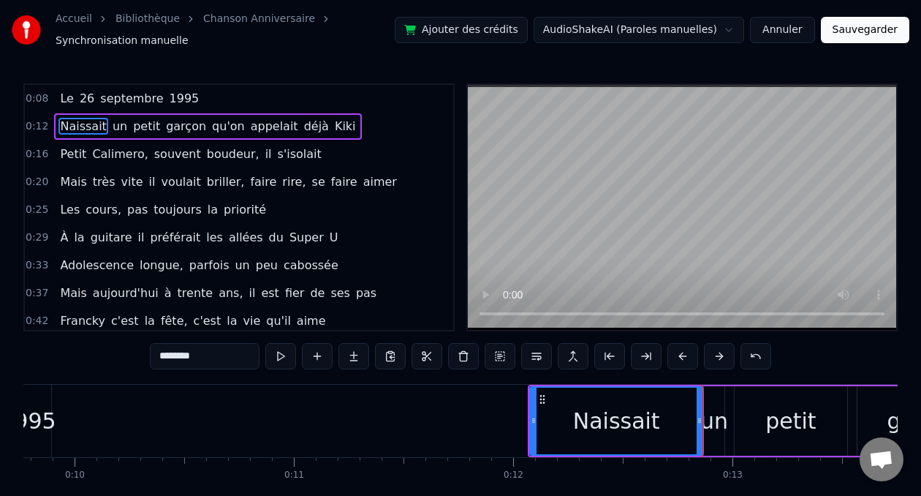
type input "****"
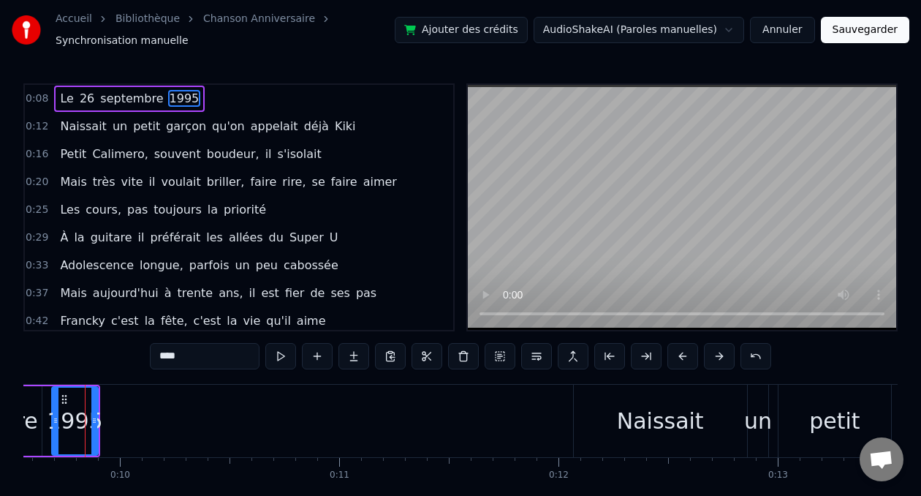
scroll to position [0, 2084]
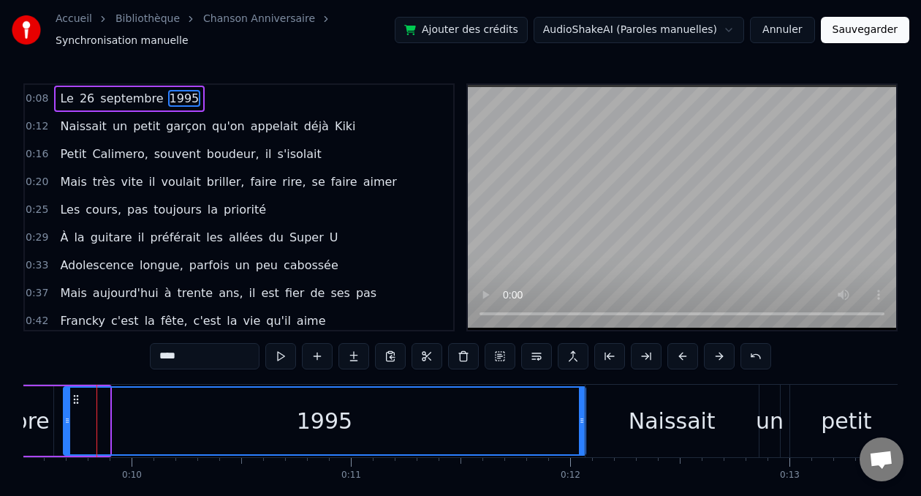
drag, startPoint x: 107, startPoint y: 415, endPoint x: 584, endPoint y: 443, distance: 477.3
click at [583, 444] on div at bounding box center [582, 420] width 6 height 67
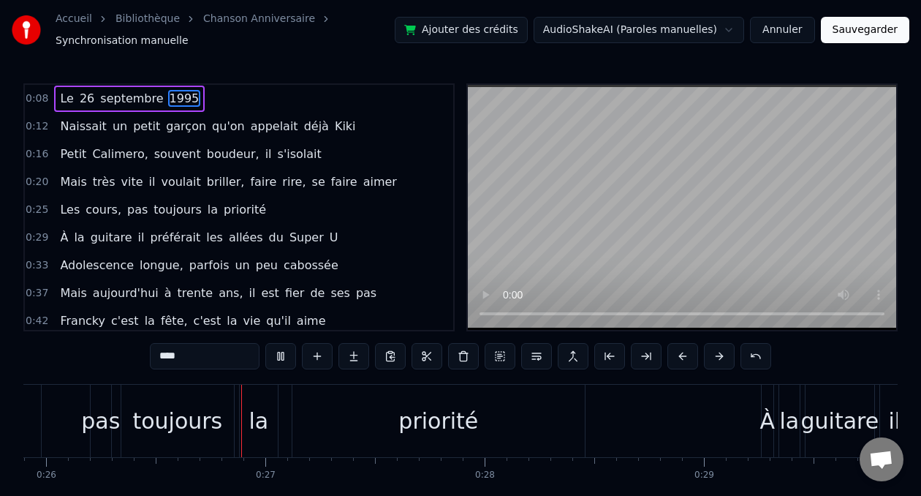
scroll to position [0, 5699]
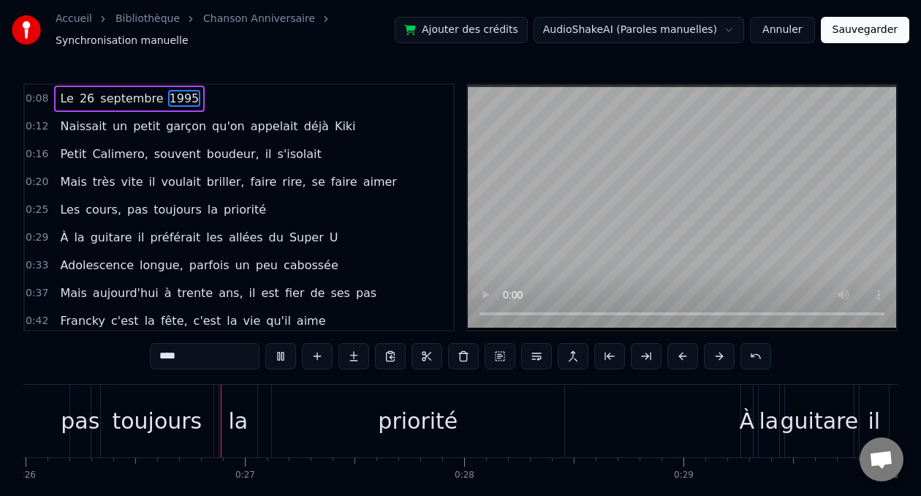
click at [850, 35] on button "Sauvegarder" at bounding box center [865, 30] width 88 height 26
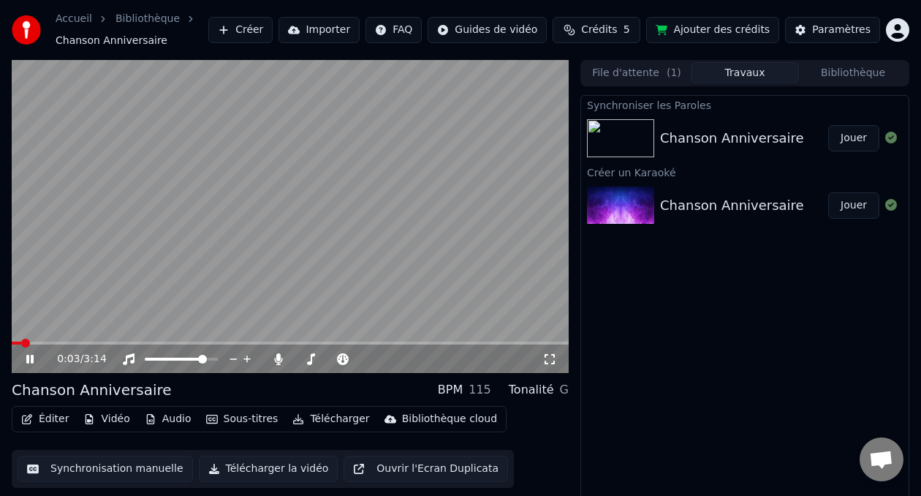
click at [549, 362] on icon at bounding box center [549, 359] width 15 height 12
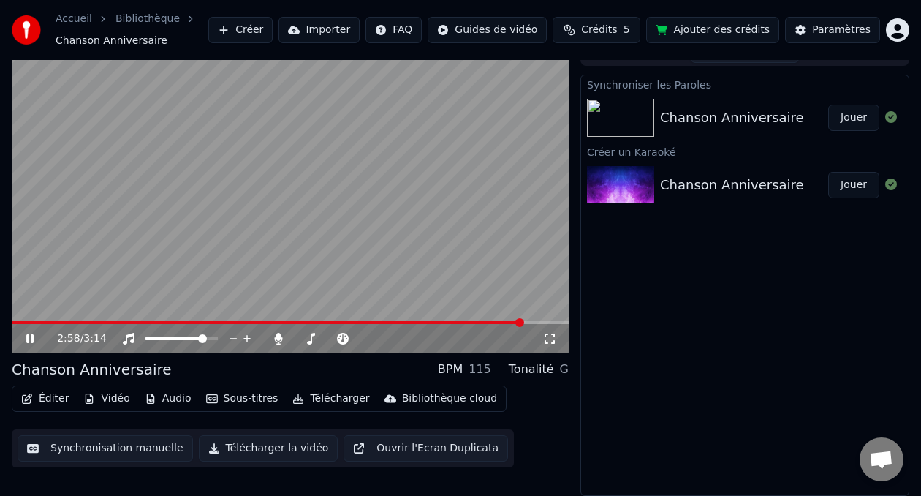
scroll to position [19, 0]
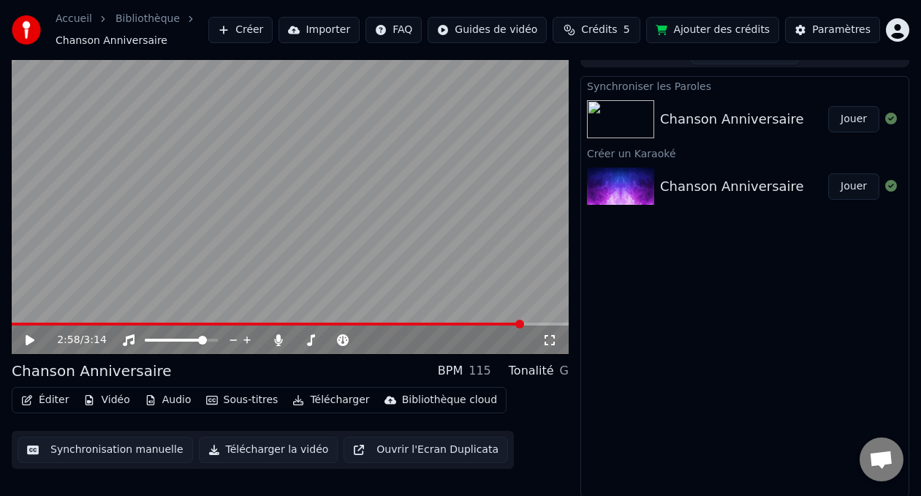
click at [25, 344] on icon at bounding box center [40, 340] width 34 height 12
click at [509, 325] on span at bounding box center [261, 323] width 498 height 3
click at [26, 338] on icon at bounding box center [30, 340] width 9 height 10
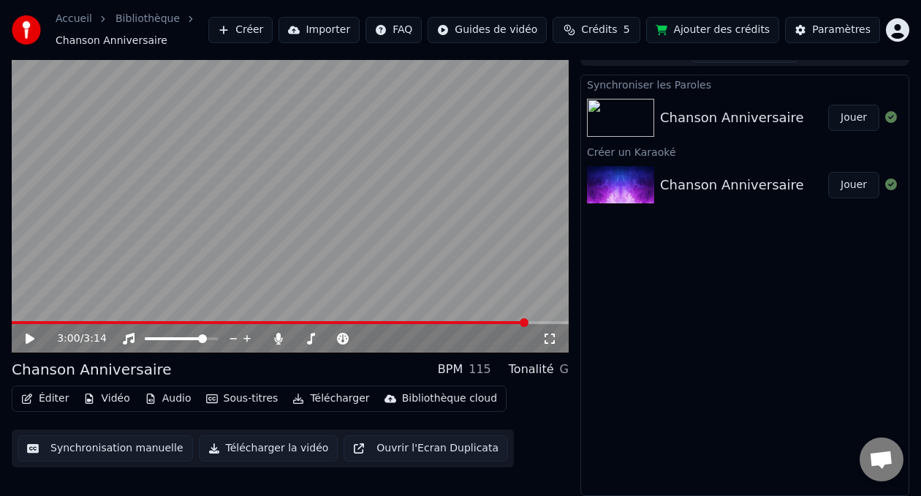
click at [490, 327] on div "3:00 / 3:14" at bounding box center [290, 338] width 557 height 29
click at [491, 324] on div "3:00 / 3:14" at bounding box center [290, 338] width 557 height 29
click at [492, 322] on span at bounding box center [252, 322] width 481 height 3
click at [36, 348] on div "2:48 / 3:14" at bounding box center [290, 338] width 557 height 29
click at [20, 341] on div "2:48 / 3:14" at bounding box center [290, 338] width 545 height 15
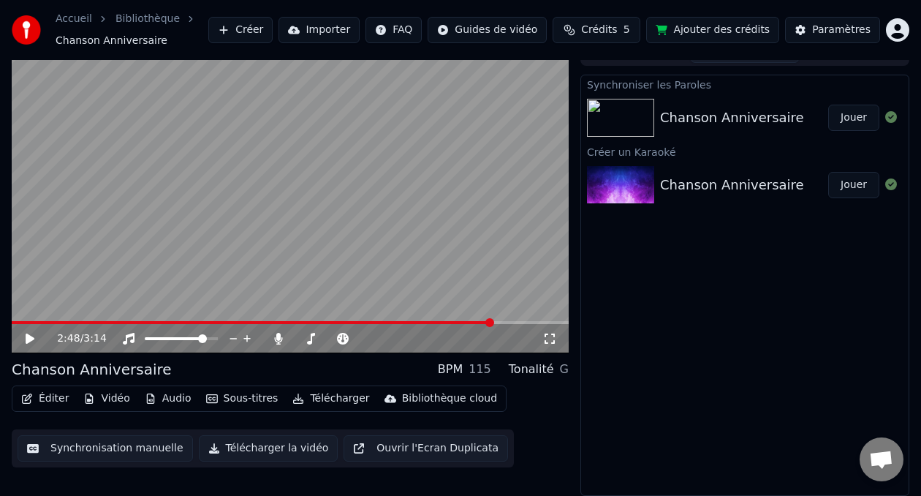
click at [20, 341] on div "2:48 / 3:14" at bounding box center [290, 338] width 545 height 15
click at [28, 338] on icon at bounding box center [30, 338] width 9 height 10
click at [395, 343] on span at bounding box center [395, 338] width 9 height 9
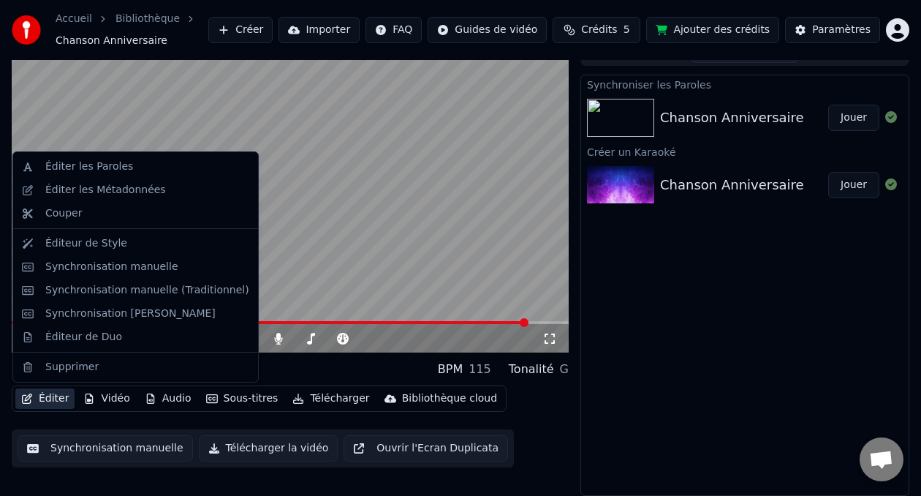
click at [54, 401] on button "Éditer" at bounding box center [44, 398] width 59 height 20
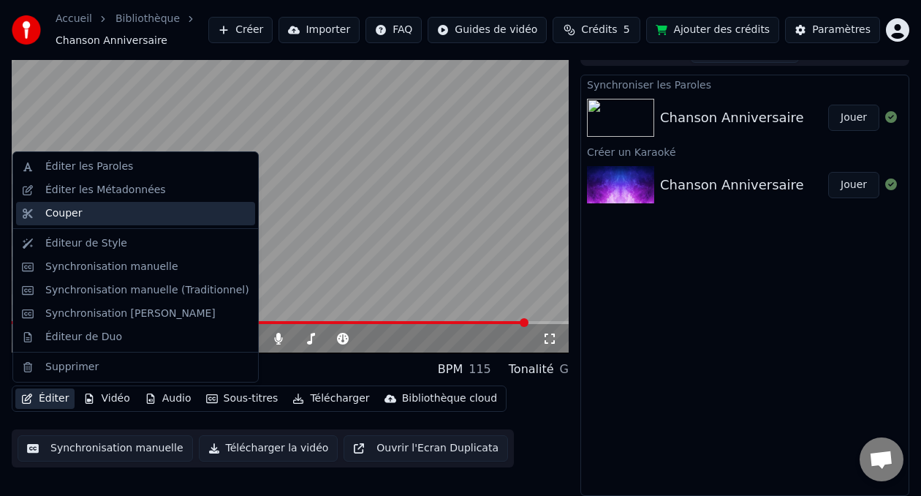
click at [102, 209] on div "Couper" at bounding box center [147, 213] width 204 height 15
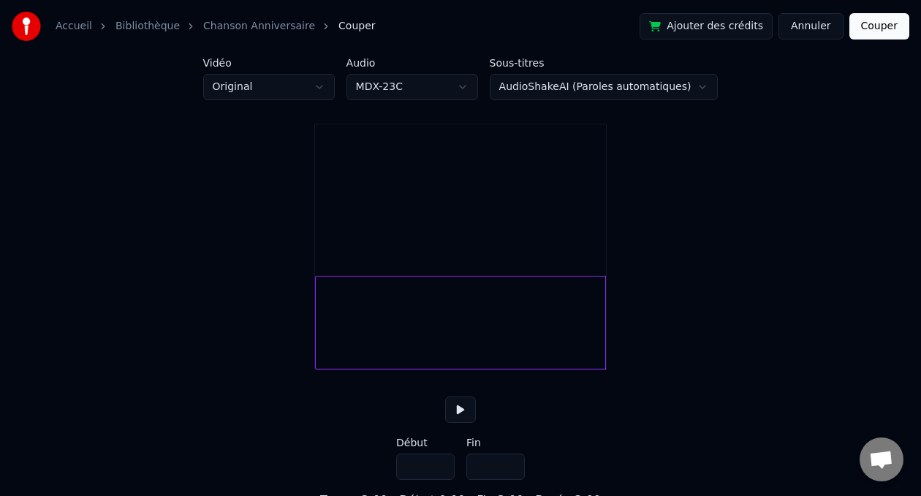
scroll to position [51, 0]
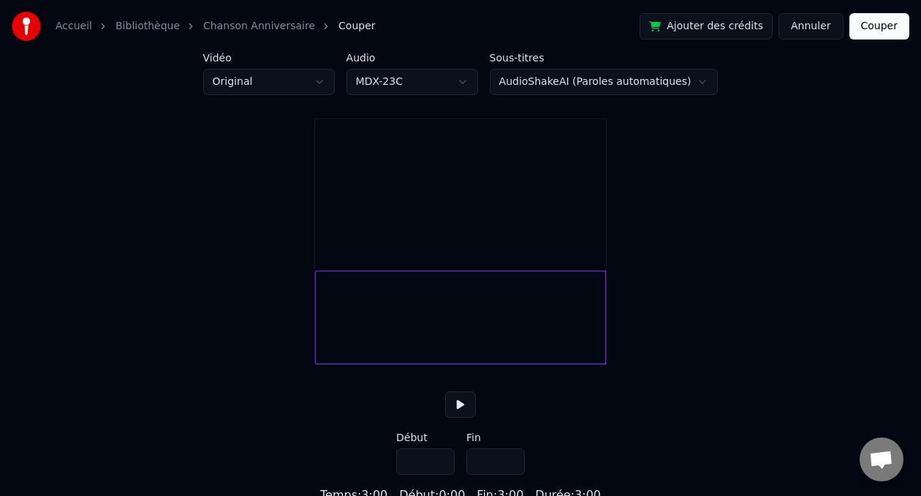
click at [508, 474] on input "*****" at bounding box center [495, 461] width 58 height 26
click at [511, 474] on input "*****" at bounding box center [495, 461] width 58 height 26
click at [510, 474] on input "*****" at bounding box center [495, 461] width 58 height 26
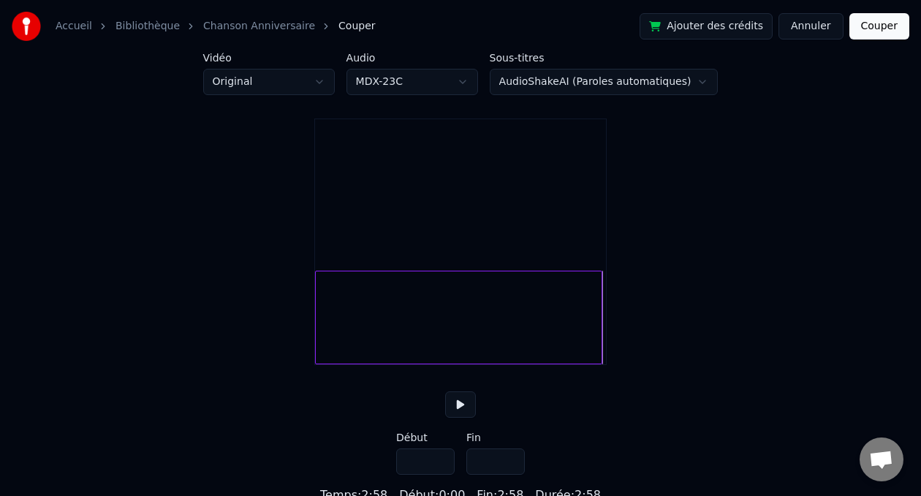
click at [464, 417] on button at bounding box center [460, 404] width 31 height 26
click at [509, 474] on input "*****" at bounding box center [495, 461] width 58 height 26
click at [460, 417] on button at bounding box center [460, 404] width 31 height 26
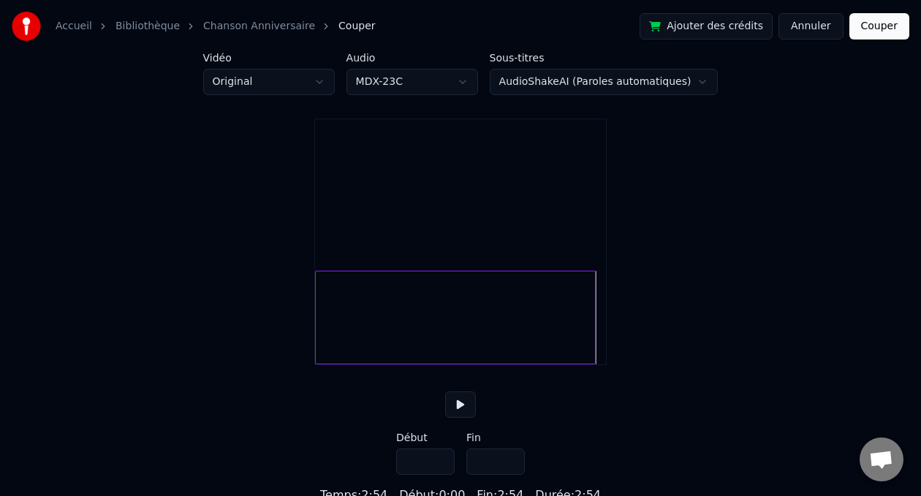
click at [509, 474] on input "*****" at bounding box center [495, 461] width 58 height 26
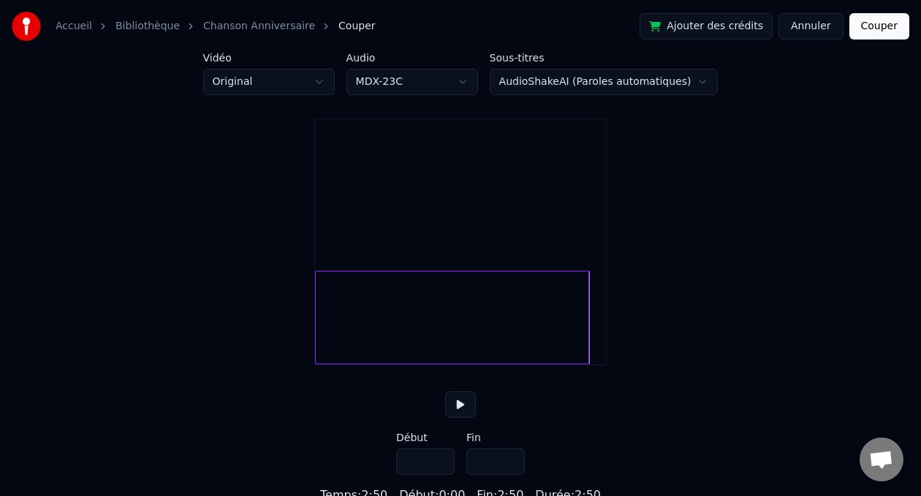
click at [463, 417] on button at bounding box center [460, 404] width 31 height 26
click at [489, 474] on input "*****" at bounding box center [495, 461] width 58 height 26
click at [509, 474] on input "*****" at bounding box center [495, 461] width 58 height 26
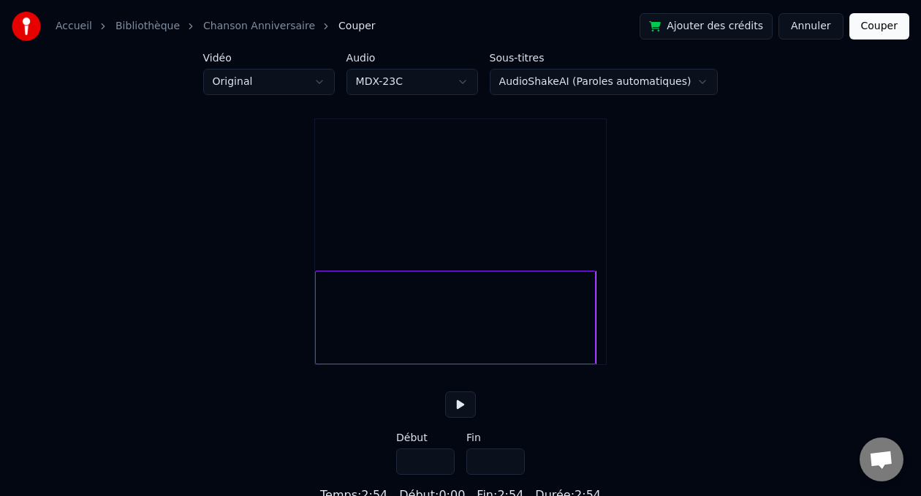
click at [509, 474] on input "*****" at bounding box center [495, 461] width 58 height 26
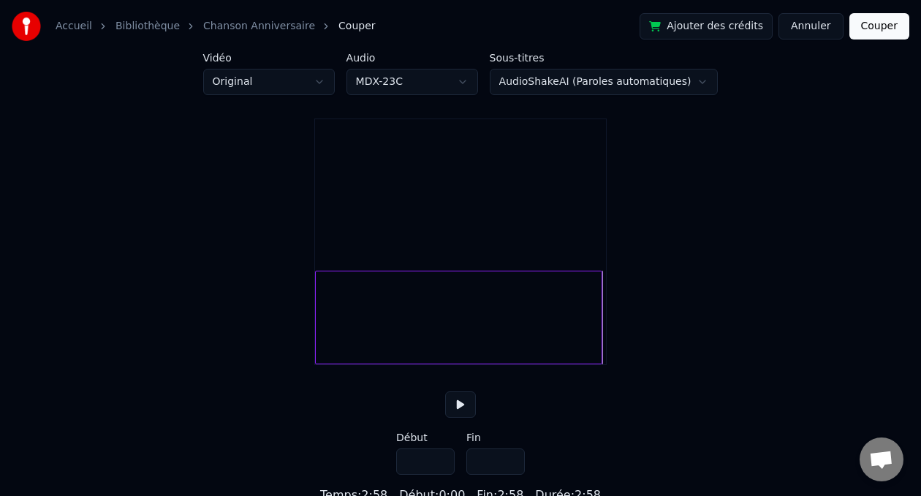
click at [509, 474] on input "*****" at bounding box center [495, 461] width 58 height 26
click at [462, 417] on button at bounding box center [460, 404] width 31 height 26
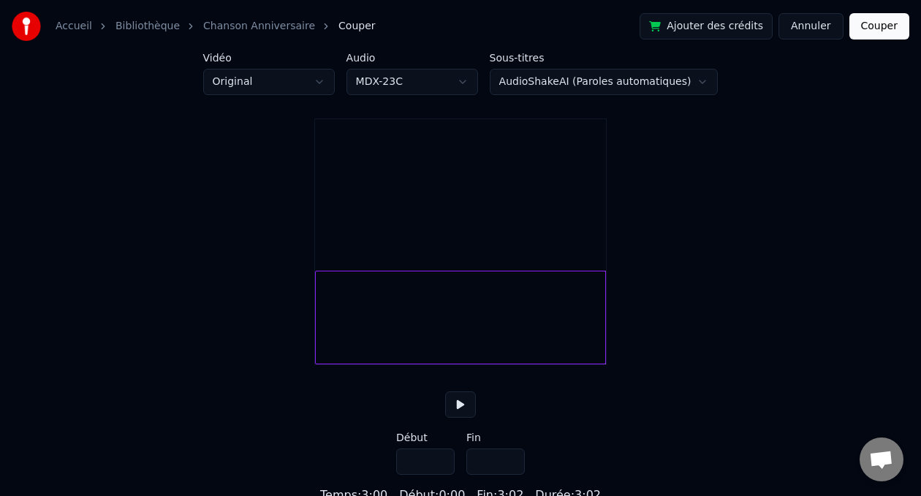
click at [464, 417] on button at bounding box center [460, 404] width 31 height 26
click at [455, 349] on div at bounding box center [460, 317] width 291 height 94
type input "*****"
click at [436, 344] on div at bounding box center [460, 317] width 291 height 94
click at [528, 343] on div at bounding box center [460, 317] width 291 height 94
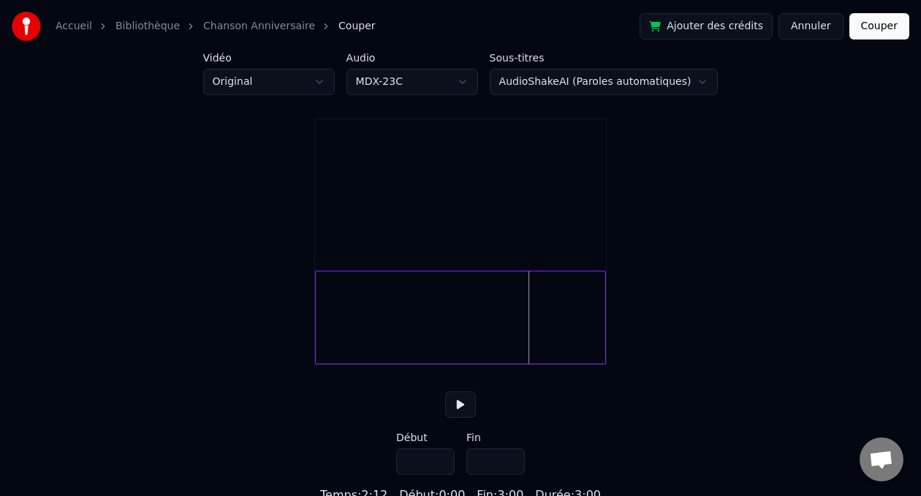
click at [468, 417] on button at bounding box center [460, 404] width 31 height 26
click at [574, 348] on div at bounding box center [460, 317] width 291 height 94
click at [594, 352] on div at bounding box center [460, 317] width 291 height 94
click at [286, 86] on html "Accueil Bibliothèque Chanson Anniversaire Couper Ajouter des crédits Annuler Co…" at bounding box center [460, 226] width 921 height 555
click at [170, 142] on html "Accueil Bibliothèque Chanson Anniversaire Couper Ajouter des crédits Annuler Co…" at bounding box center [460, 226] width 921 height 555
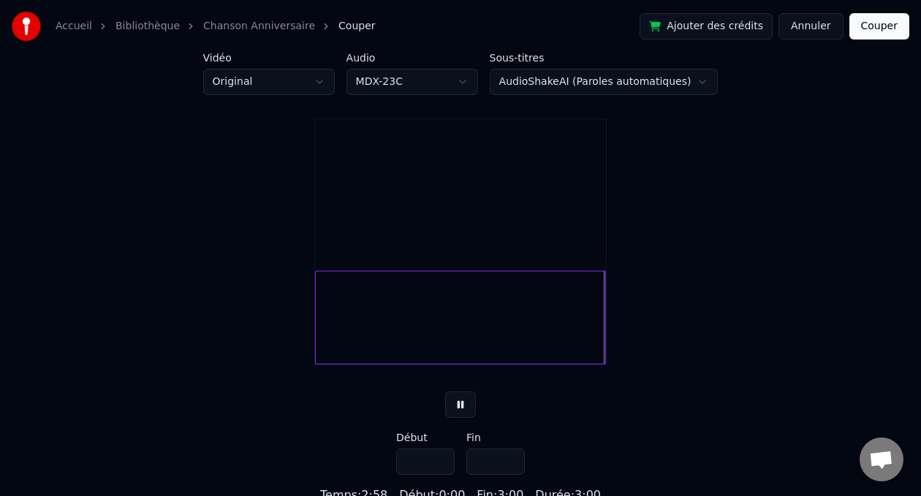
click at [268, 28] on link "Chanson Anniversaire" at bounding box center [259, 26] width 112 height 15
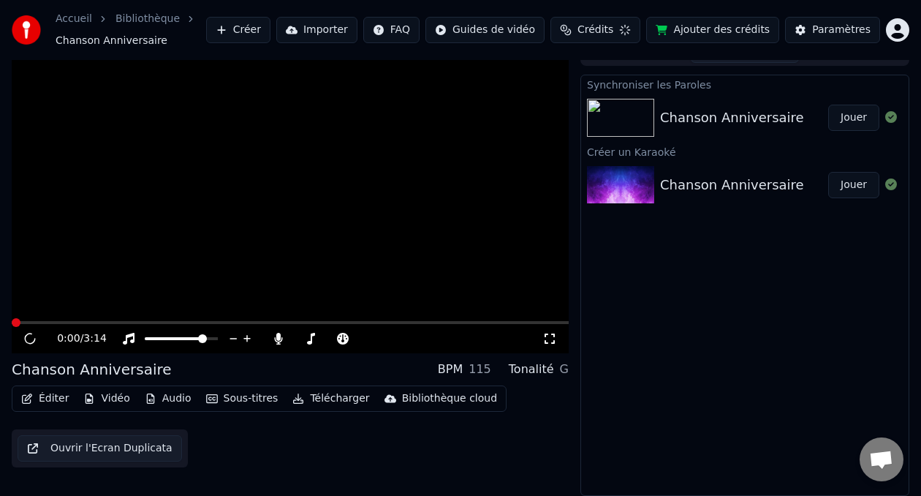
scroll to position [20, 0]
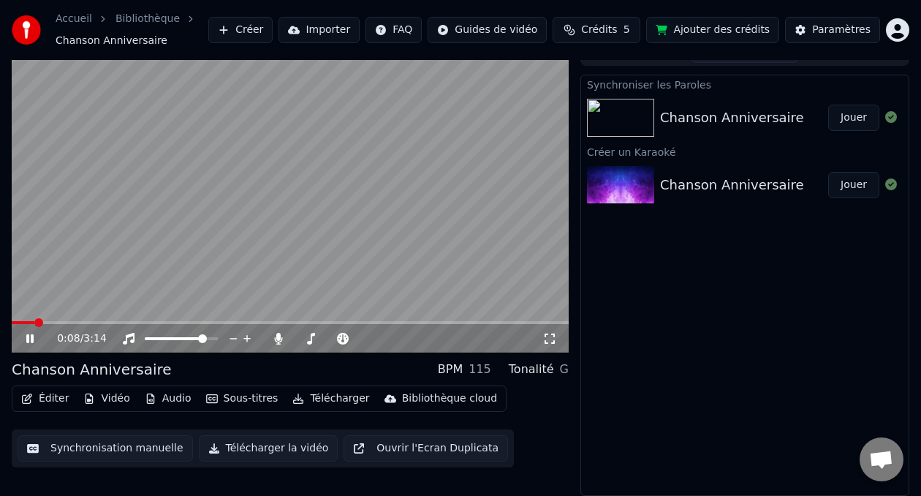
click at [551, 322] on span at bounding box center [290, 322] width 557 height 3
click at [535, 321] on span at bounding box center [290, 322] width 557 height 3
click at [519, 324] on div "0:00 / 3:14" at bounding box center [290, 338] width 557 height 29
click at [519, 321] on span at bounding box center [290, 322] width 557 height 3
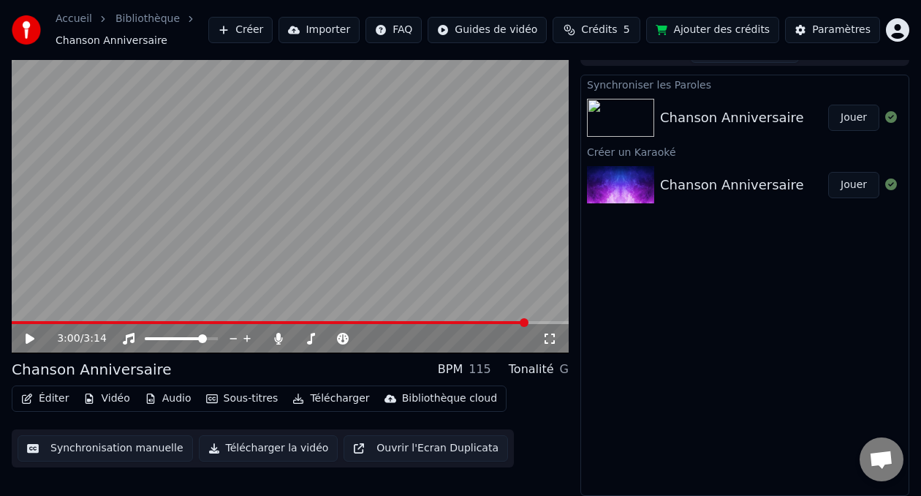
click at [512, 322] on span at bounding box center [270, 322] width 516 height 3
click at [23, 341] on icon at bounding box center [40, 339] width 34 height 12
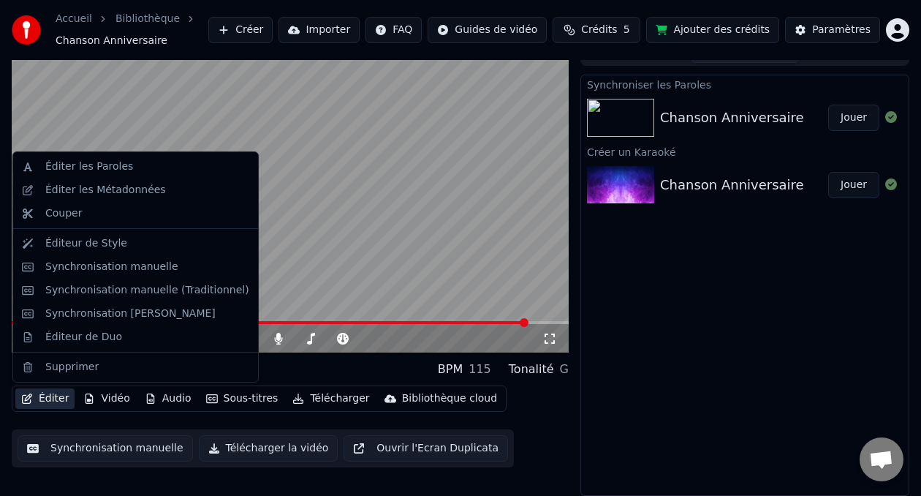
click at [39, 398] on button "Éditer" at bounding box center [44, 398] width 59 height 20
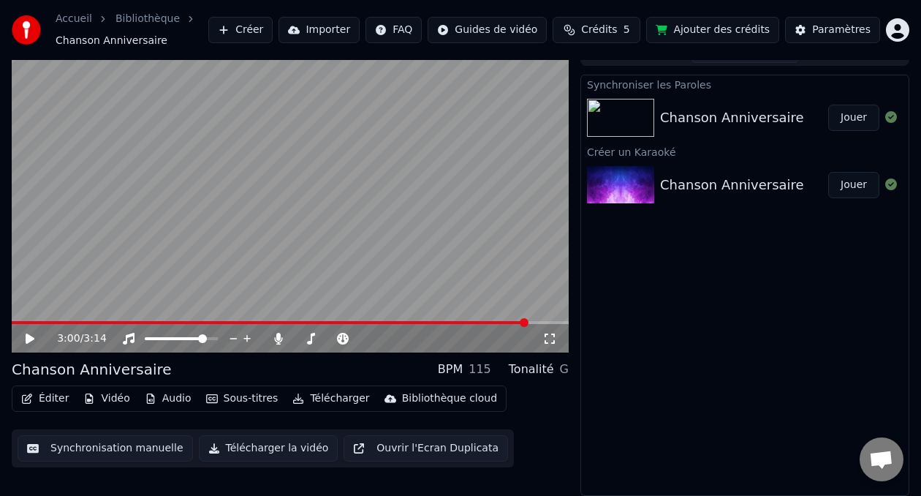
click at [355, 188] on video at bounding box center [290, 196] width 557 height 314
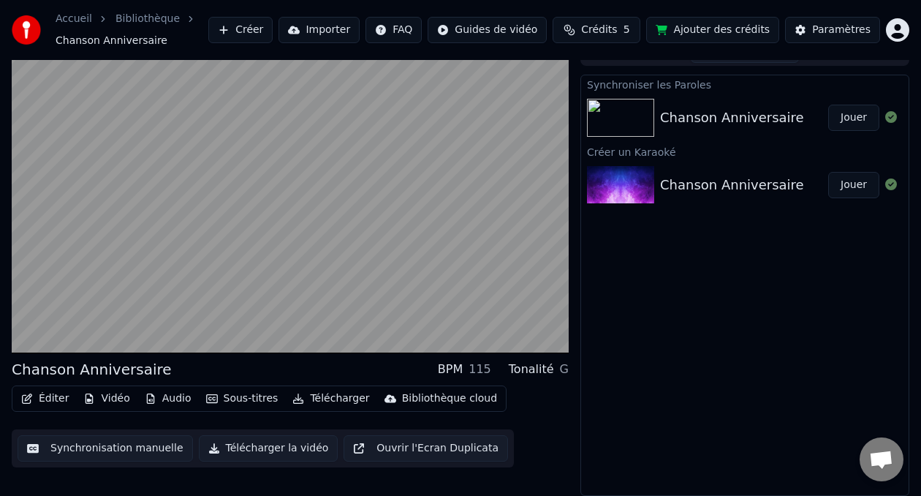
click at [54, 399] on button "Éditer" at bounding box center [44, 398] width 59 height 20
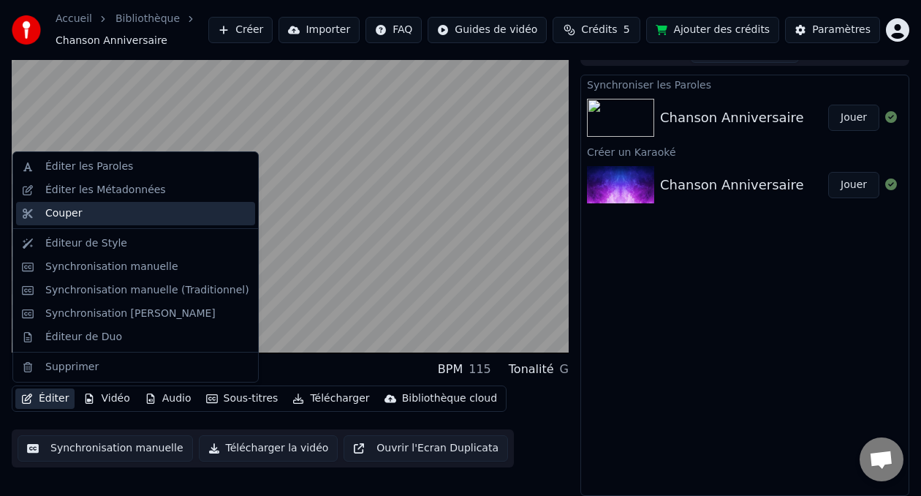
click at [102, 208] on div "Couper" at bounding box center [147, 213] width 204 height 15
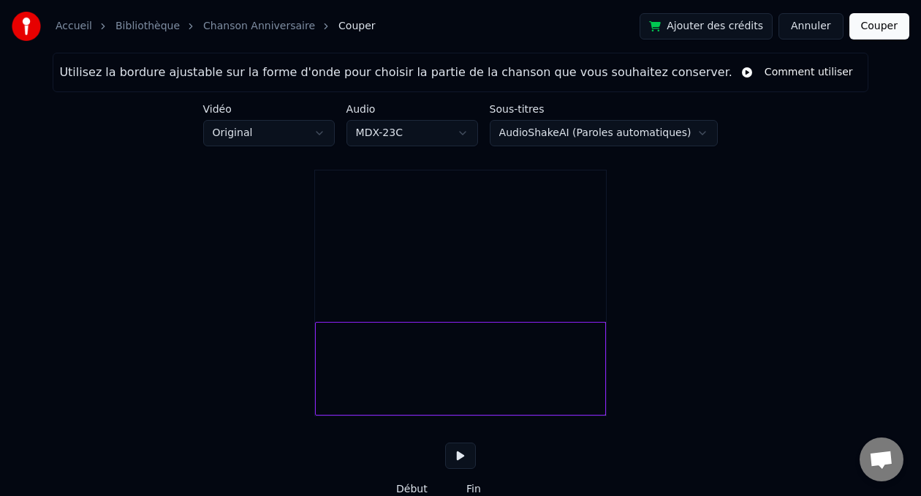
scroll to position [77, 0]
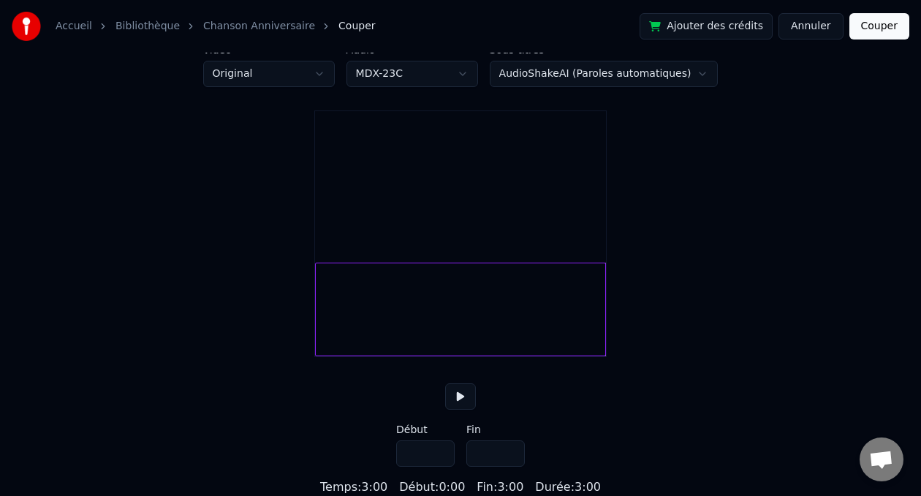
click at [511, 456] on input "*****" at bounding box center [495, 453] width 58 height 26
type input "*****"
click at [511, 456] on input "*****" at bounding box center [495, 453] width 58 height 26
click at [457, 398] on button at bounding box center [460, 396] width 31 height 26
click at [887, 25] on button "Couper" at bounding box center [879, 26] width 60 height 26
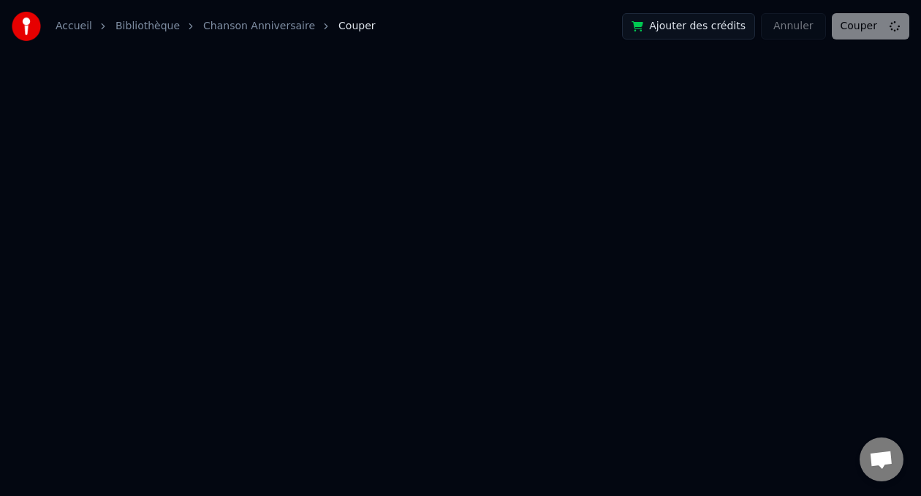
scroll to position [0, 0]
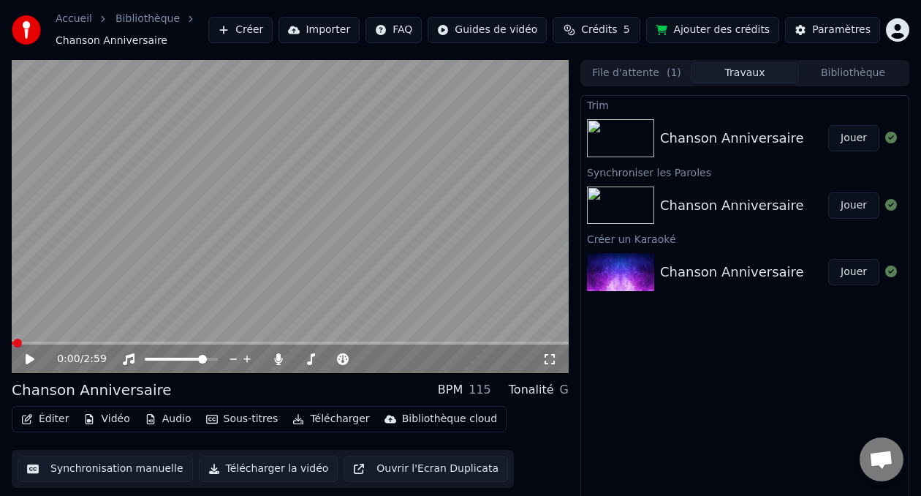
click at [536, 343] on span at bounding box center [290, 342] width 557 height 3
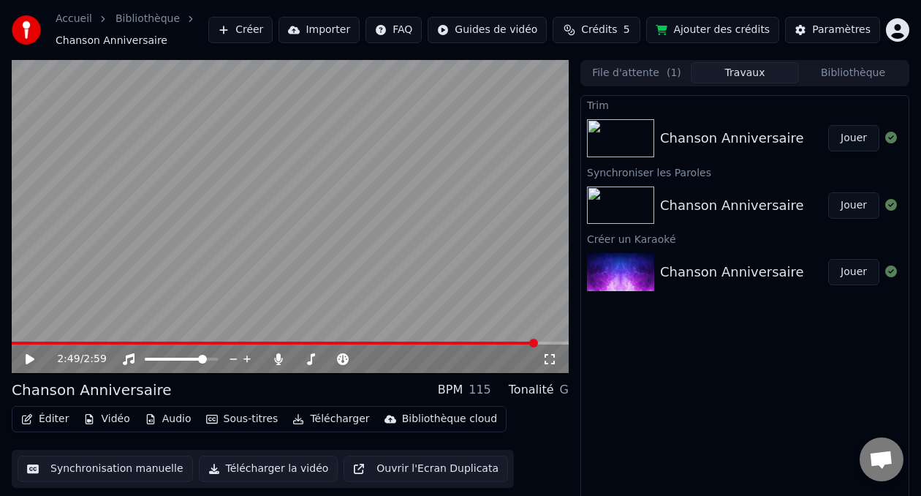
click at [26, 357] on icon at bounding box center [30, 359] width 9 height 10
click at [501, 345] on div "2:52 / 2:59" at bounding box center [290, 358] width 557 height 29
click at [501, 344] on span at bounding box center [281, 342] width 539 height 3
click at [395, 341] on span at bounding box center [256, 342] width 488 height 3
click at [432, 356] on span at bounding box center [427, 358] width 9 height 9
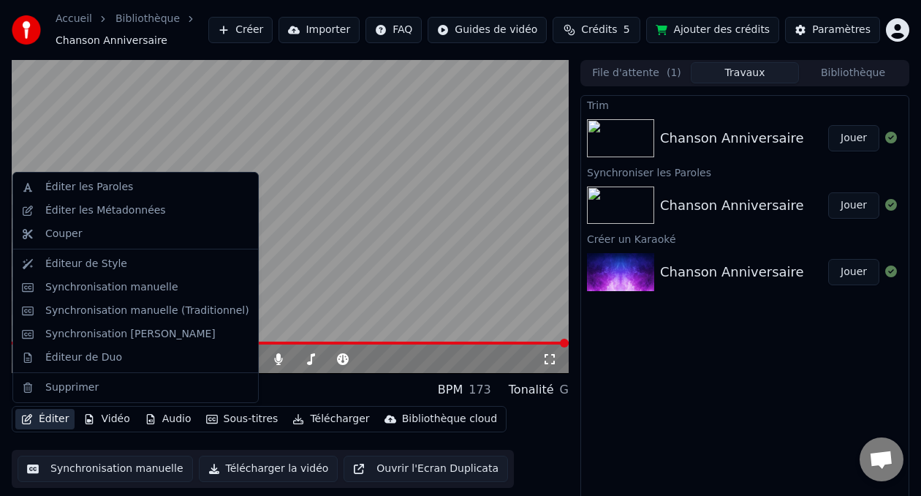
click at [50, 417] on button "Éditer" at bounding box center [44, 419] width 59 height 20
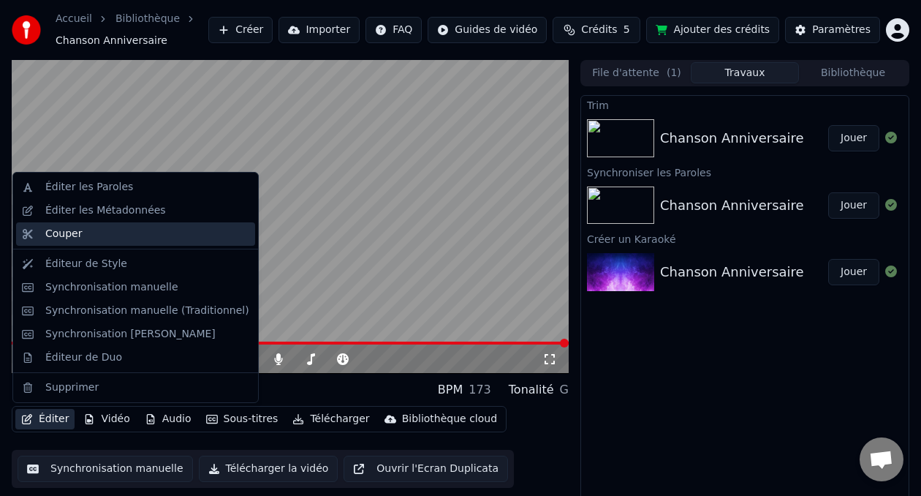
click at [82, 229] on div "Couper" at bounding box center [147, 234] width 204 height 15
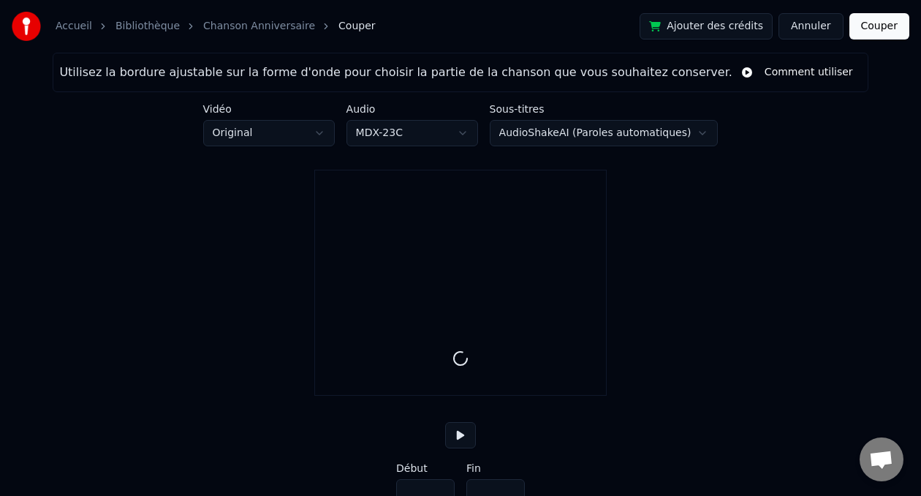
scroll to position [57, 0]
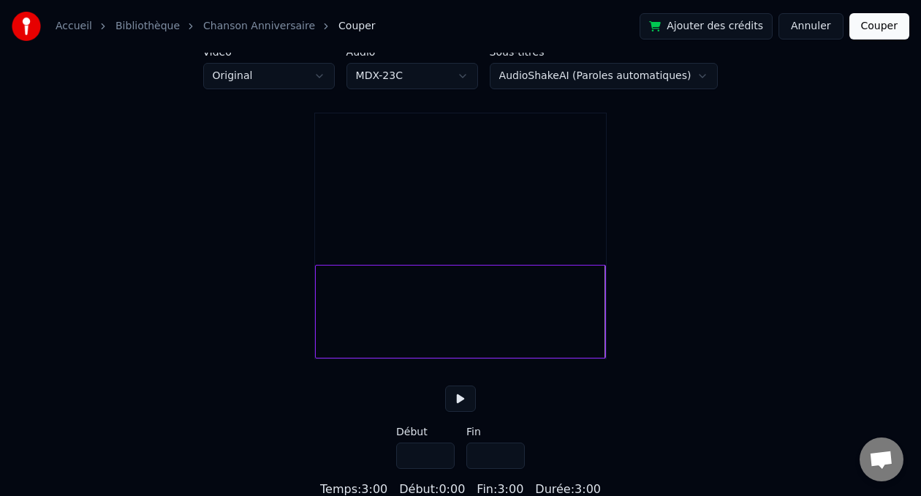
click at [510, 468] on input "*****" at bounding box center [495, 455] width 58 height 26
click at [512, 457] on input "*****" at bounding box center [495, 453] width 58 height 26
type input "*****"
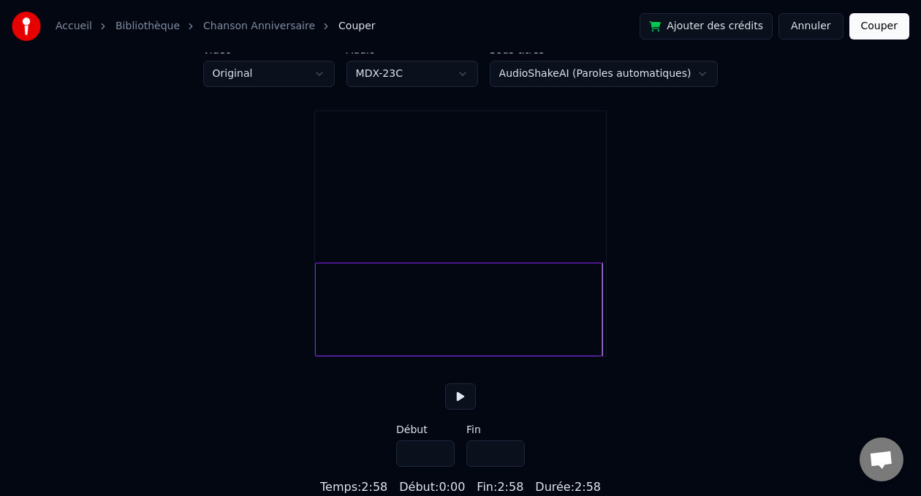
click at [498, 452] on input "*****" at bounding box center [495, 453] width 58 height 26
click at [877, 23] on button "Couper" at bounding box center [879, 26] width 60 height 26
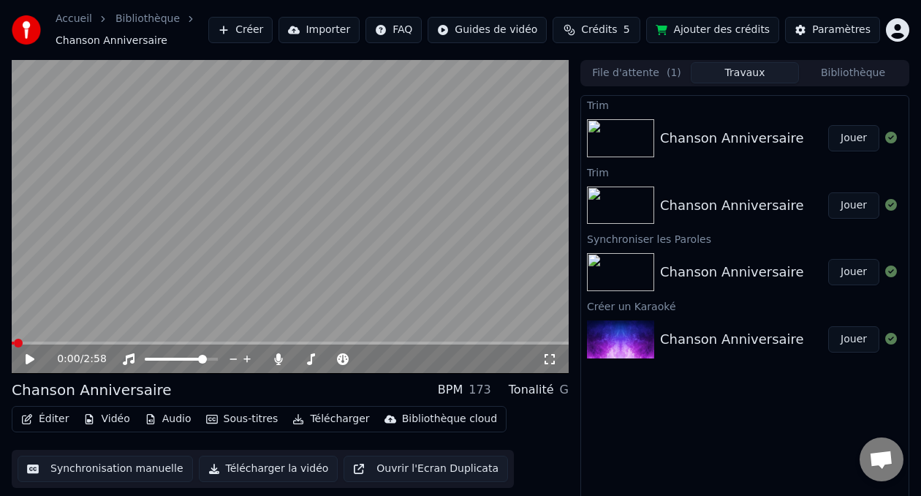
click at [27, 360] on icon at bounding box center [30, 359] width 9 height 10
click at [395, 360] on span at bounding box center [395, 358] width 9 height 9
click at [448, 344] on div "0:12 / 2:58" at bounding box center [290, 358] width 557 height 29
click at [485, 341] on span at bounding box center [290, 342] width 557 height 3
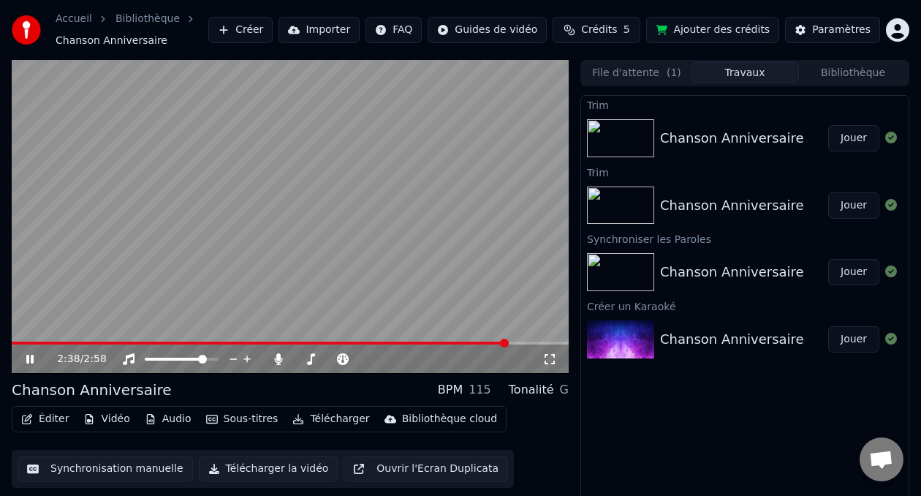
click at [530, 342] on span at bounding box center [290, 342] width 557 height 3
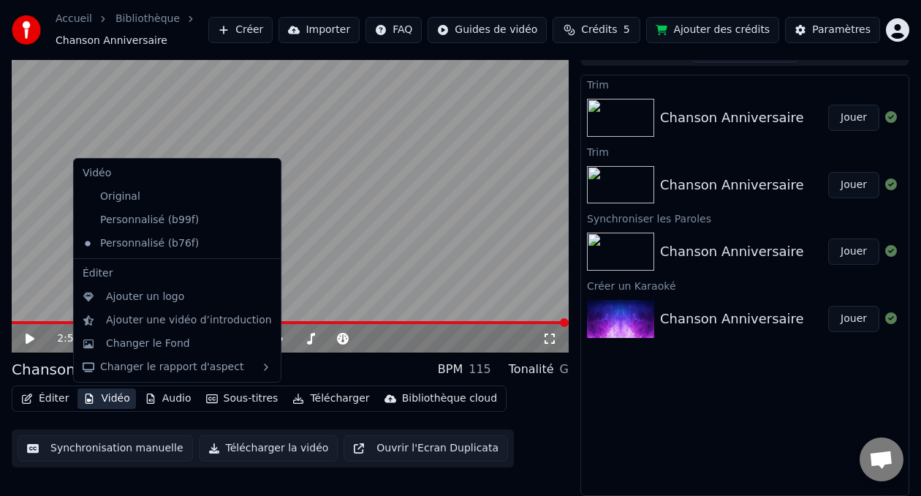
click at [112, 401] on button "Vidéo" at bounding box center [106, 398] width 58 height 20
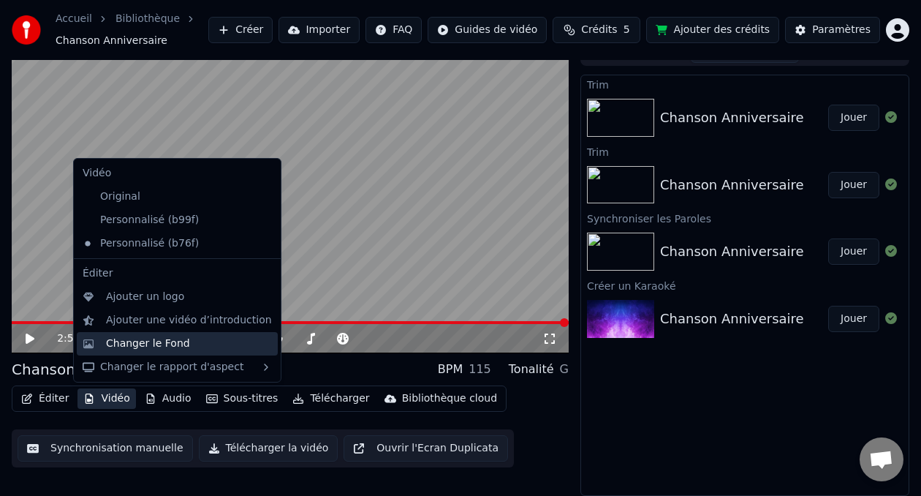
click at [143, 350] on div "Changer le Fond" at bounding box center [148, 343] width 84 height 15
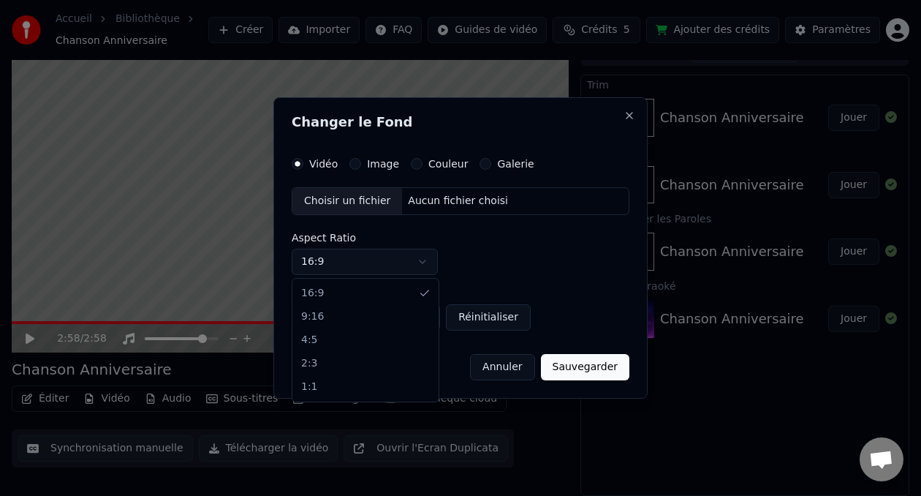
click at [416, 270] on body "Accueil Bibliothèque Chanson Anniversaire Créer Importer FAQ Guides de vidéo Cr…" at bounding box center [460, 228] width 921 height 496
click at [498, 252] on body "Accueil Bibliothèque Chanson Anniversaire Créer Importer FAQ Guides de vidéo Cr…" at bounding box center [460, 228] width 921 height 496
click at [417, 167] on button "Couleur" at bounding box center [417, 164] width 12 height 12
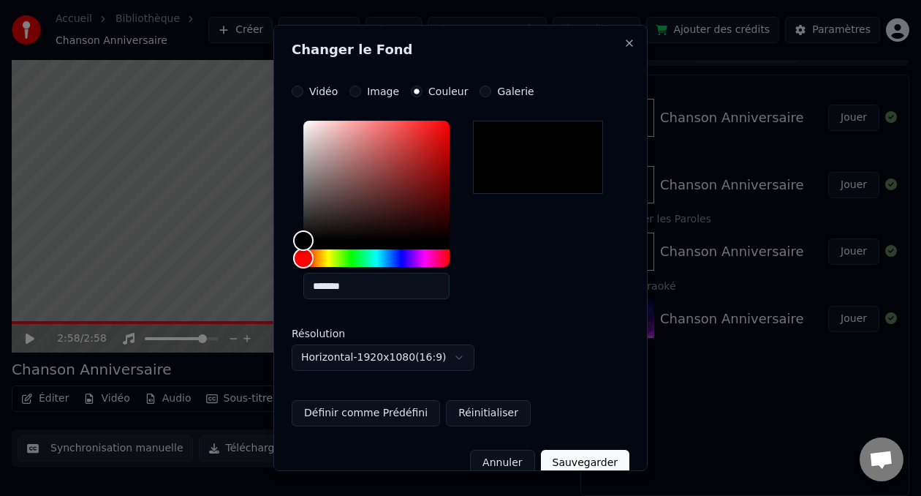
click at [482, 91] on button "Galerie" at bounding box center [485, 92] width 12 height 12
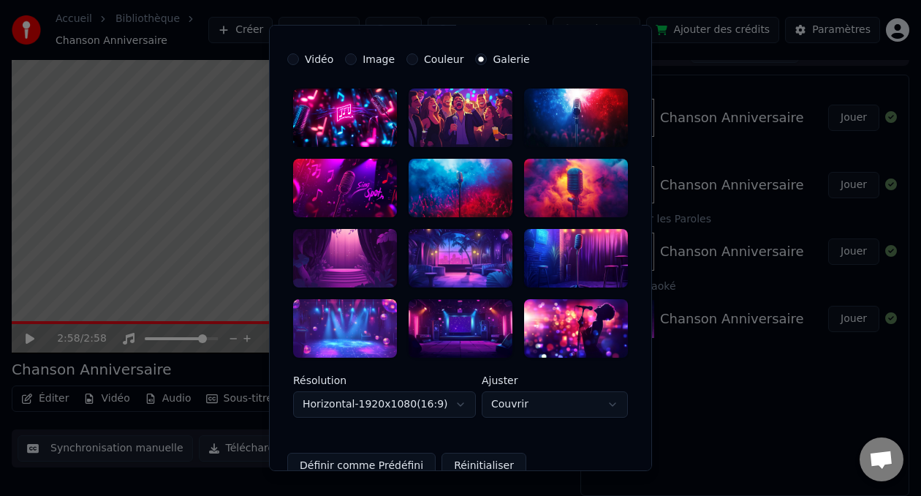
scroll to position [35, 0]
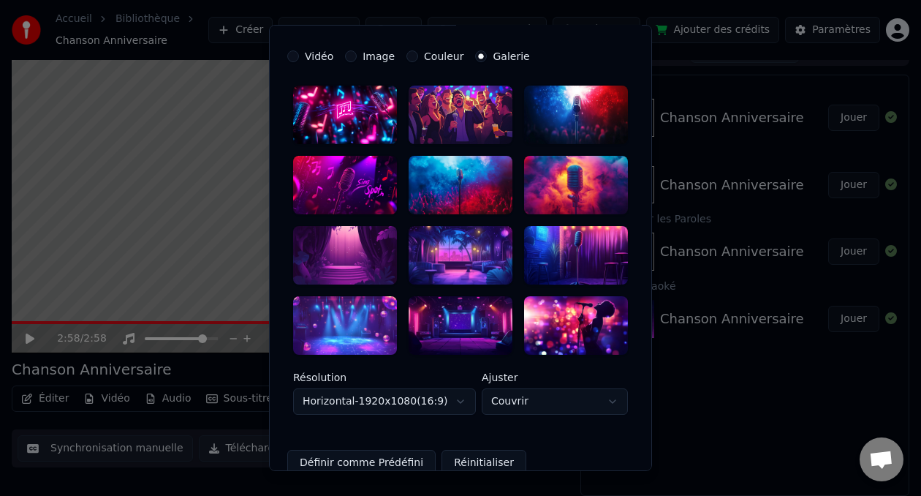
click at [463, 120] on div at bounding box center [461, 115] width 104 height 58
click at [393, 463] on button "Définir comme Prédéfini" at bounding box center [361, 462] width 148 height 26
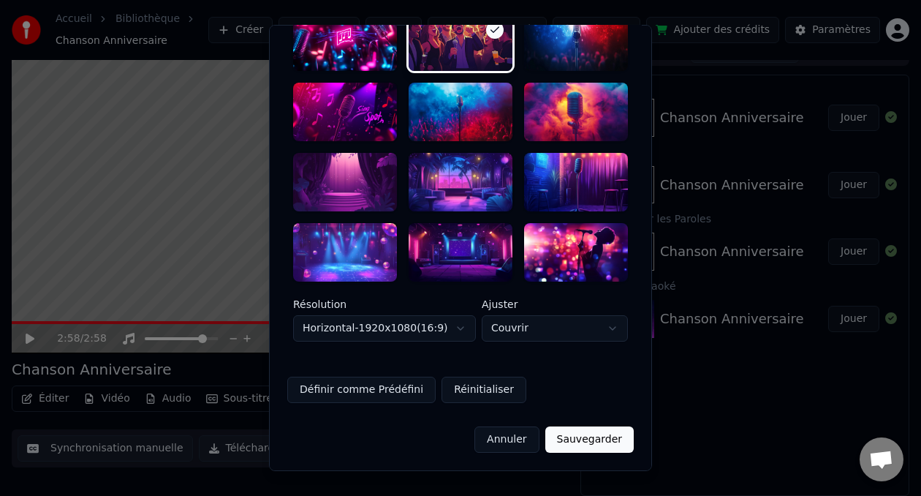
click at [577, 439] on button "Sauvegarder" at bounding box center [589, 438] width 88 height 26
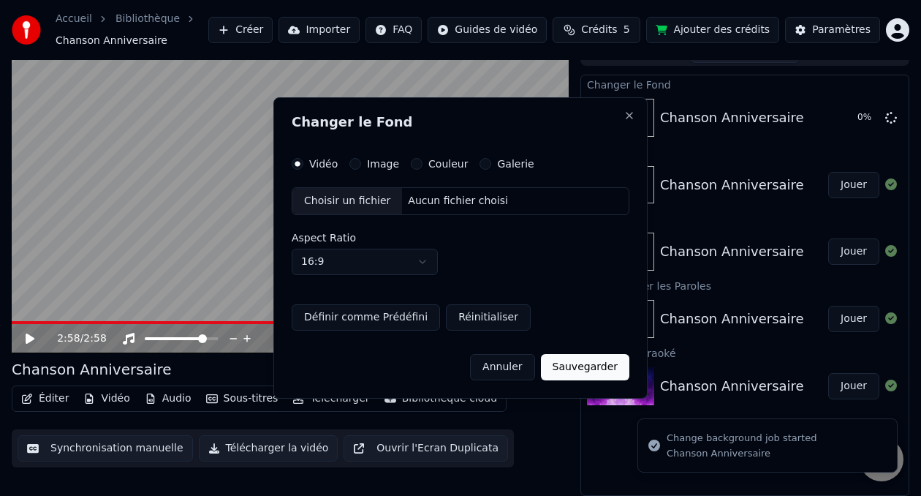
scroll to position [0, 0]
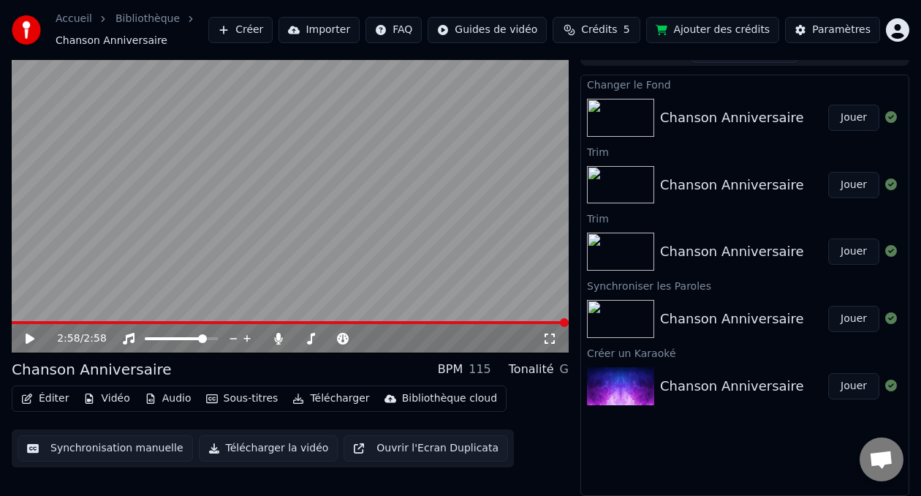
click at [843, 127] on button "Jouer" at bounding box center [853, 118] width 51 height 26
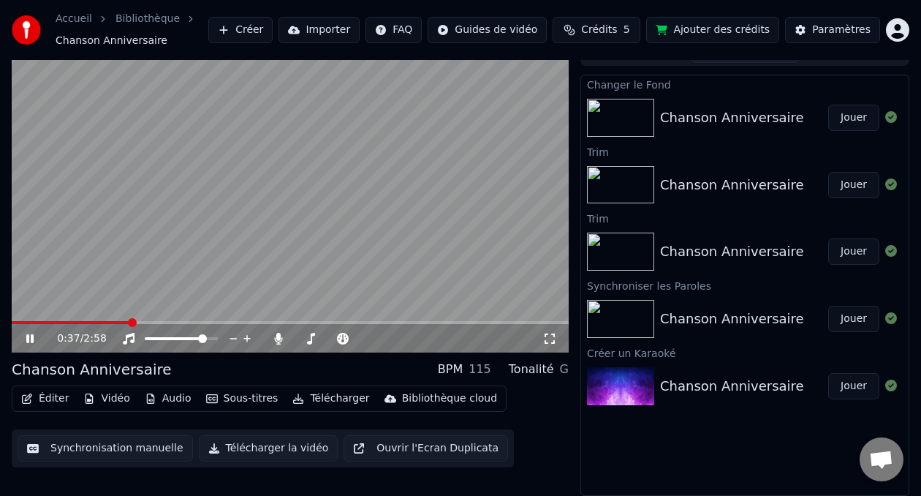
click at [32, 334] on icon at bounding box center [29, 338] width 7 height 9
click at [15, 325] on div "0:38 / 2:58" at bounding box center [290, 338] width 557 height 29
click at [12, 327] on span at bounding box center [16, 322] width 9 height 9
click at [32, 338] on icon at bounding box center [30, 338] width 9 height 10
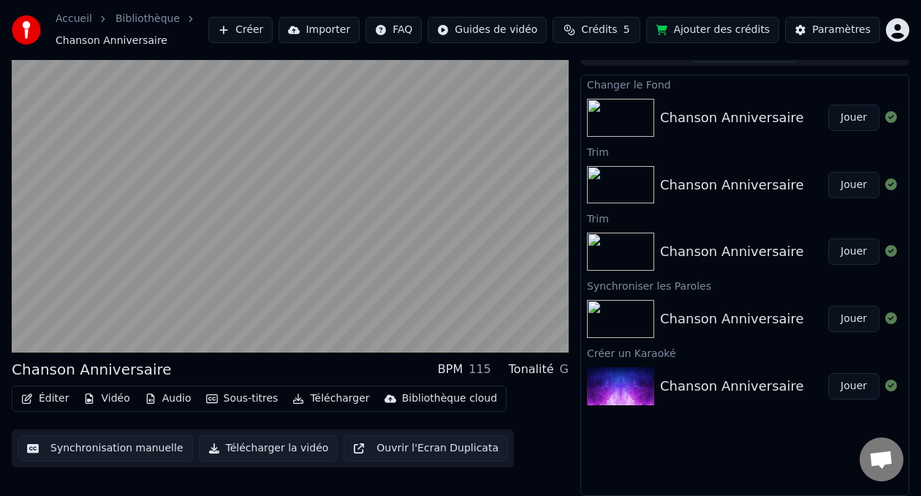
click at [852, 190] on button "Jouer" at bounding box center [853, 185] width 51 height 26
click at [855, 251] on button "Jouer" at bounding box center [853, 251] width 51 height 26
click at [274, 453] on button "Télécharger la vidéo" at bounding box center [269, 448] width 140 height 26
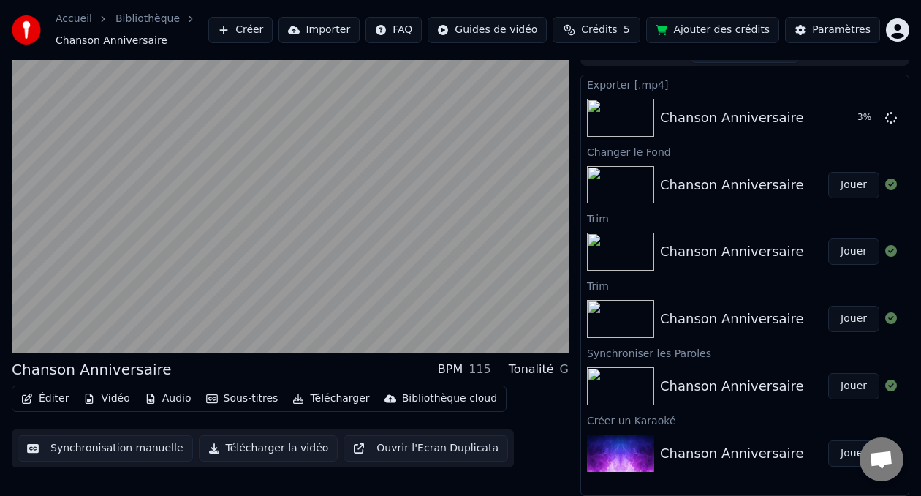
click at [244, 449] on button "Télécharger la vidéo" at bounding box center [269, 448] width 140 height 26
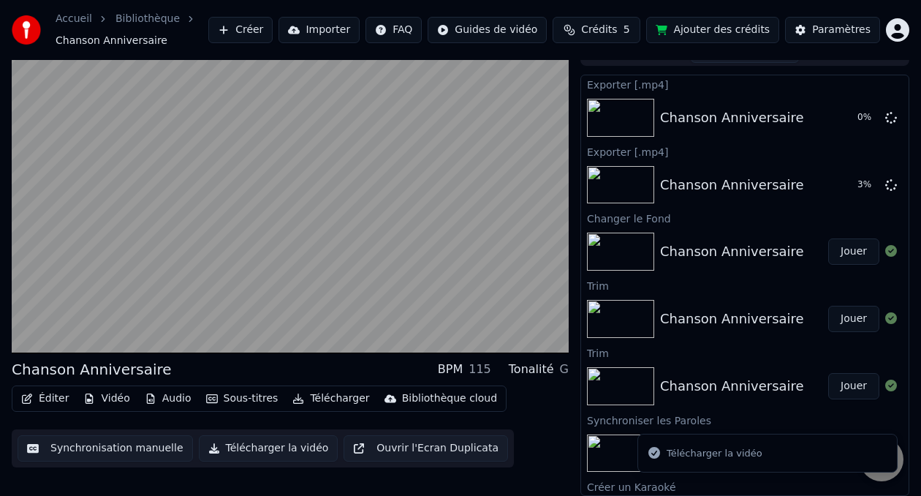
click at [244, 449] on button "Télécharger la vidéo" at bounding box center [269, 448] width 140 height 26
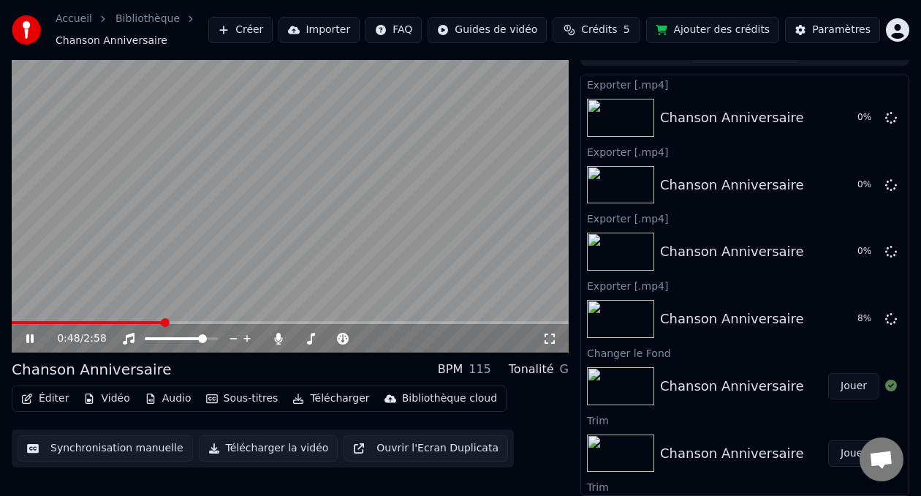
drag, startPoint x: 414, startPoint y: 262, endPoint x: -92, endPoint y: 194, distance: 511.1
click at [0, 194] on html "Accueil Bibliothèque Chanson Anniversaire Créer Importer FAQ Guides de vidéo Cr…" at bounding box center [460, 228] width 921 height 496
click at [376, 449] on button "Ouvrir l'Ecran Duplicata" at bounding box center [426, 448] width 164 height 26
click at [851, 29] on div "Paramètres" at bounding box center [841, 30] width 58 height 15
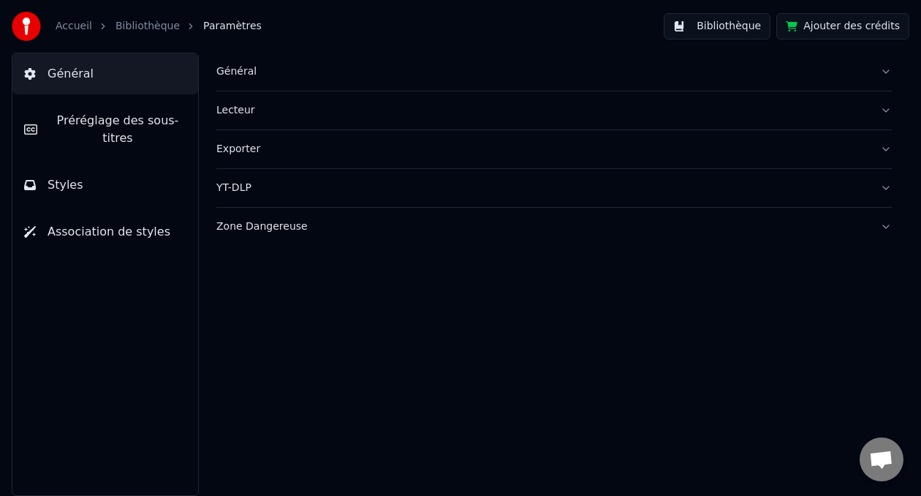
click at [162, 31] on link "Bibliothèque" at bounding box center [147, 26] width 64 height 15
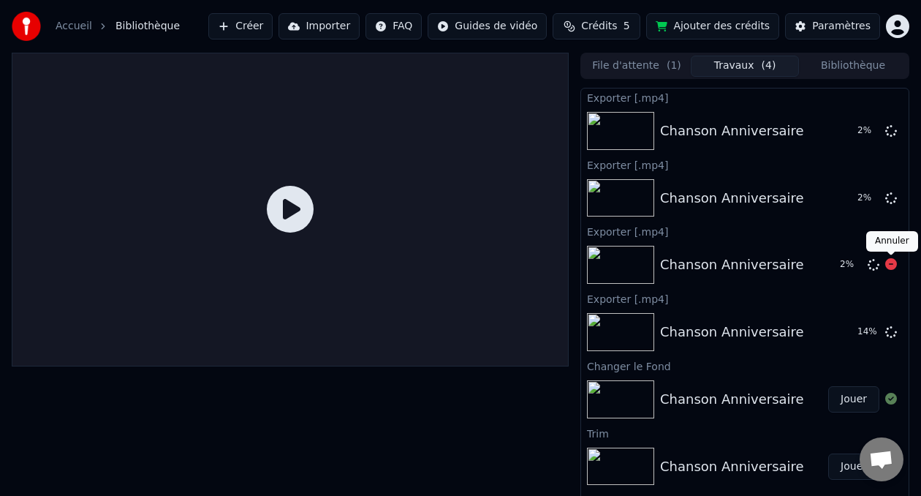
click at [893, 262] on icon at bounding box center [891, 264] width 12 height 12
click at [894, 200] on icon at bounding box center [891, 197] width 12 height 12
click at [890, 131] on icon at bounding box center [891, 130] width 12 height 12
click at [291, 208] on icon at bounding box center [290, 209] width 47 height 47
click at [849, 406] on button "Jouer" at bounding box center [853, 399] width 51 height 26
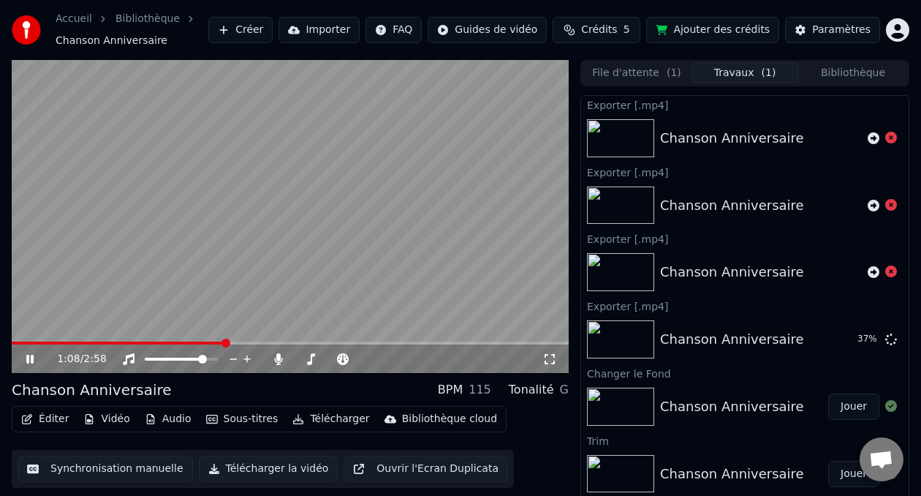
click at [828, 393] on button "Jouer" at bounding box center [853, 406] width 51 height 26
click at [26, 362] on icon at bounding box center [29, 358] width 7 height 9
click at [839, 338] on button "Afficher" at bounding box center [847, 339] width 64 height 26
click at [851, 406] on button "Jouer" at bounding box center [853, 406] width 51 height 26
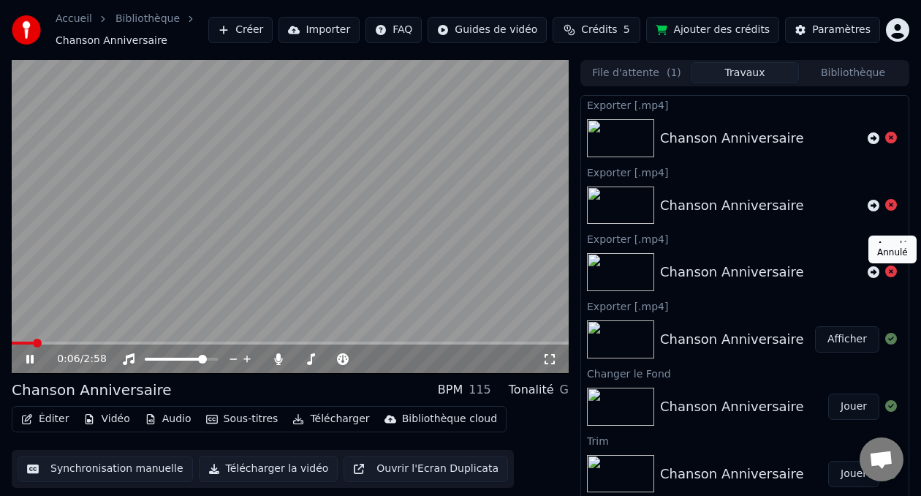
click at [893, 271] on icon at bounding box center [891, 271] width 12 height 12
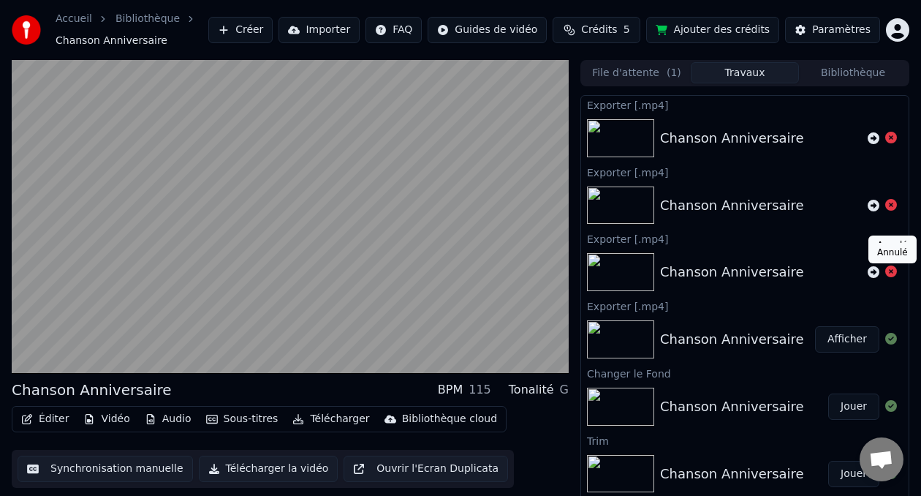
click at [892, 273] on icon at bounding box center [891, 271] width 12 height 12
click at [891, 140] on icon at bounding box center [891, 138] width 12 height 12
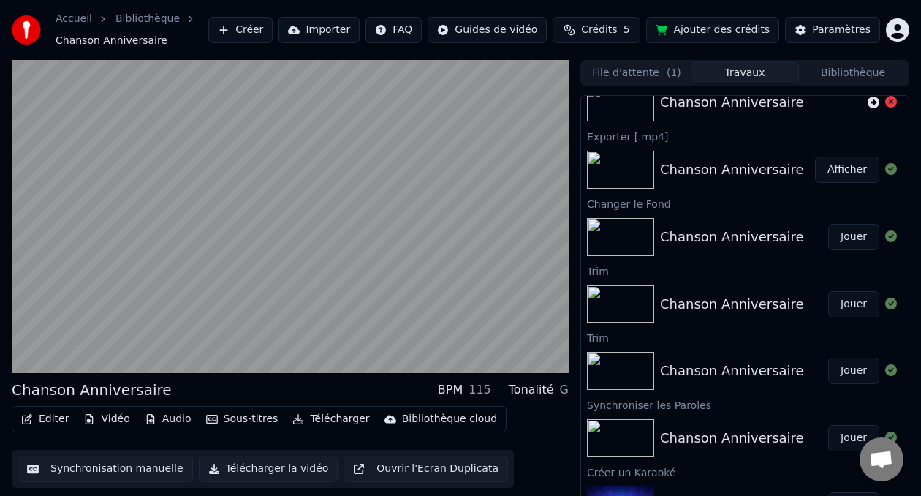
scroll to position [172, 0]
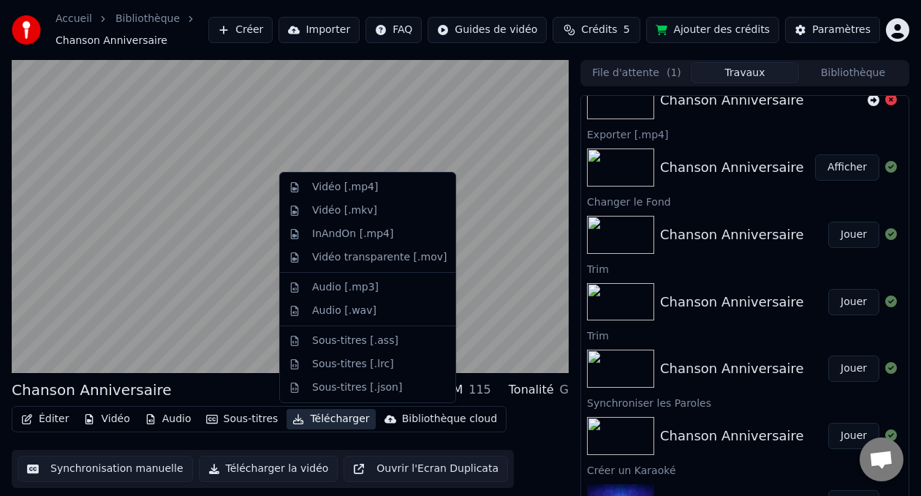
click at [314, 420] on button "Télécharger" at bounding box center [331, 419] width 88 height 20
click at [370, 193] on div "Vidéo [.mp4]" at bounding box center [345, 187] width 66 height 15
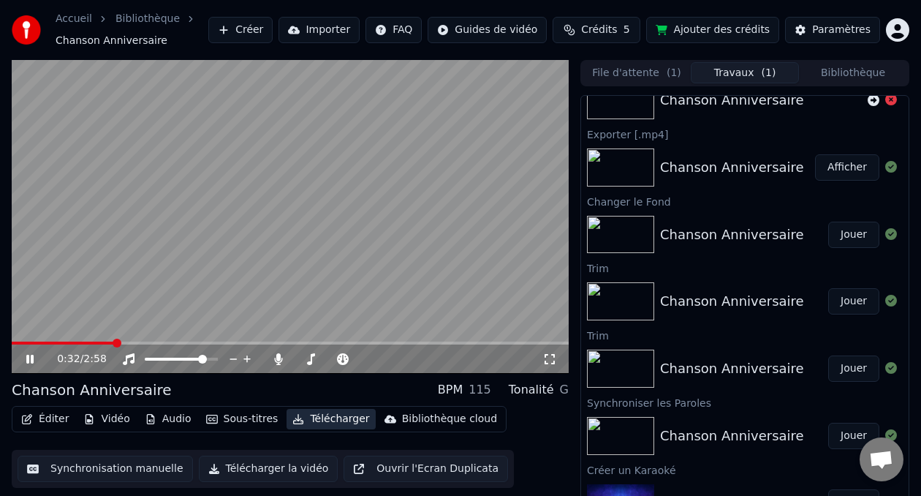
scroll to position [0, 0]
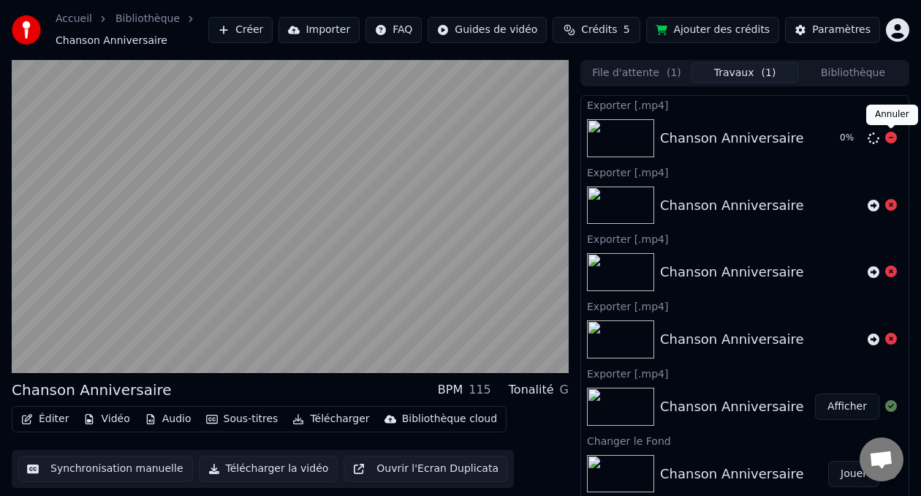
click at [893, 140] on icon at bounding box center [891, 138] width 12 height 12
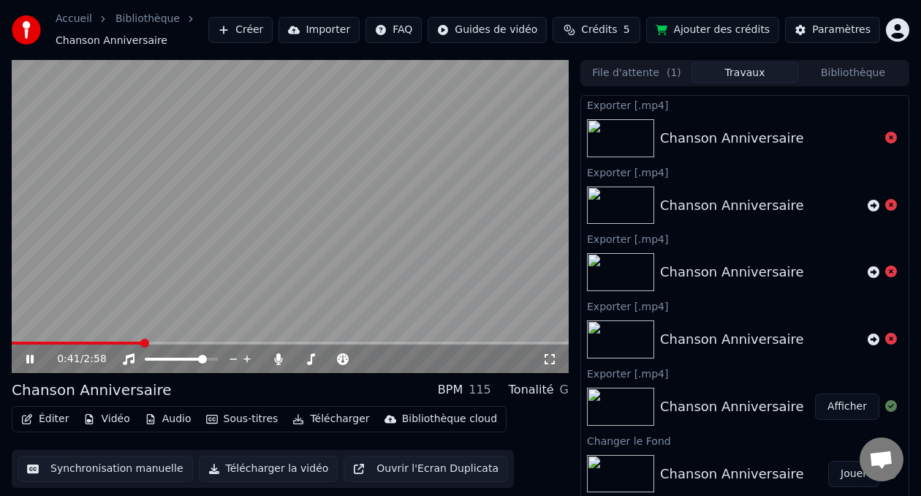
click at [136, 473] on button "Synchronisation manuelle" at bounding box center [105, 468] width 175 height 26
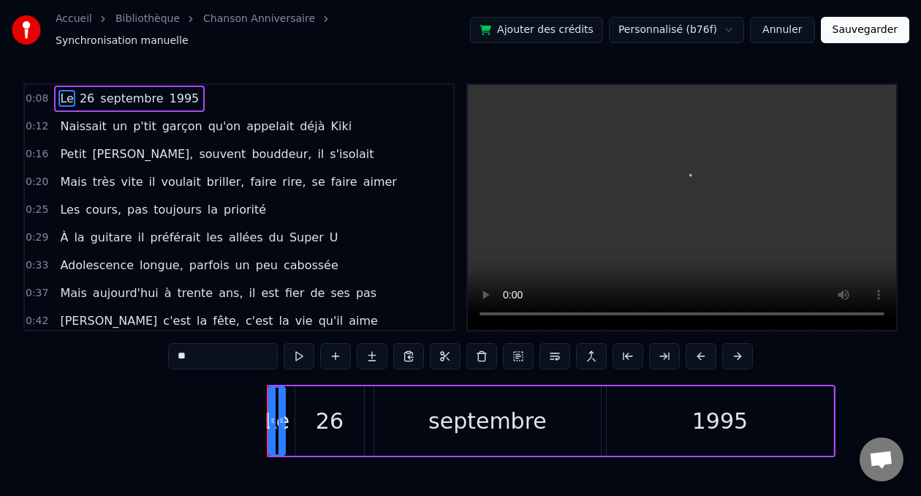
scroll to position [0, 1808]
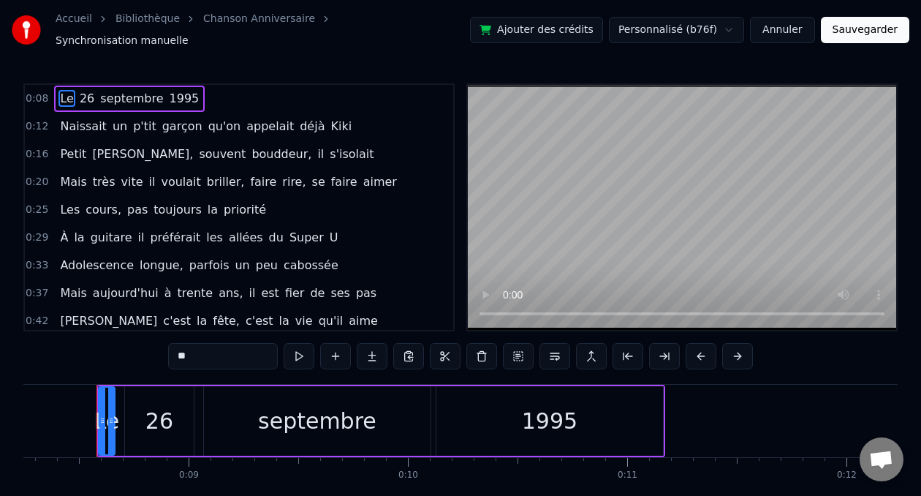
click at [264, 26] on link "Chanson Anniversaire" at bounding box center [259, 19] width 112 height 15
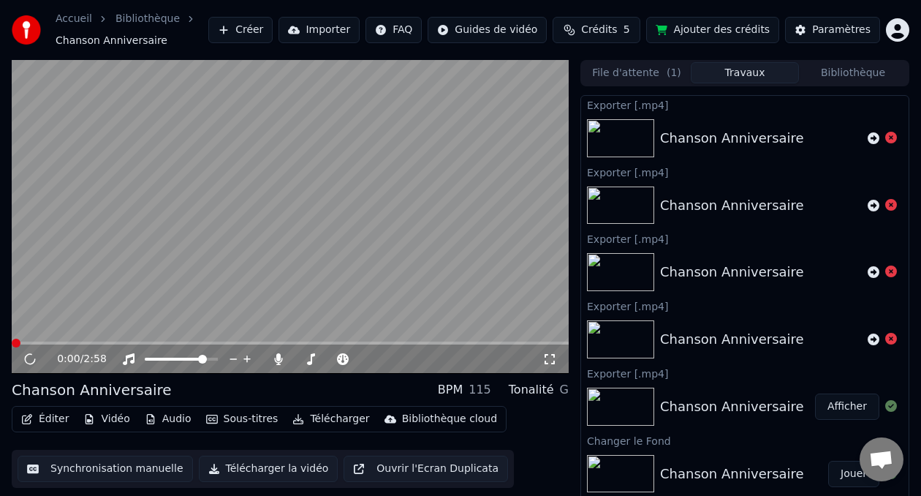
click at [44, 418] on button "Éditer" at bounding box center [44, 419] width 59 height 20
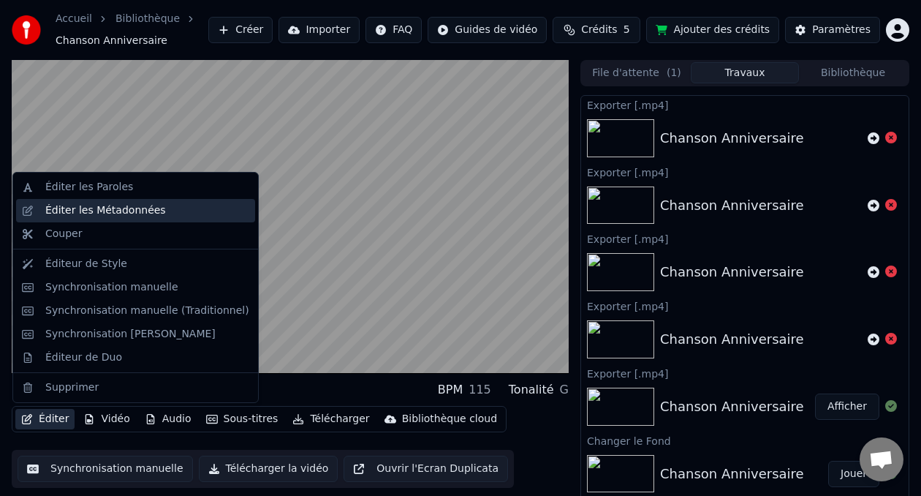
click at [99, 216] on div "Éditer les Métadonnées" at bounding box center [105, 210] width 121 height 15
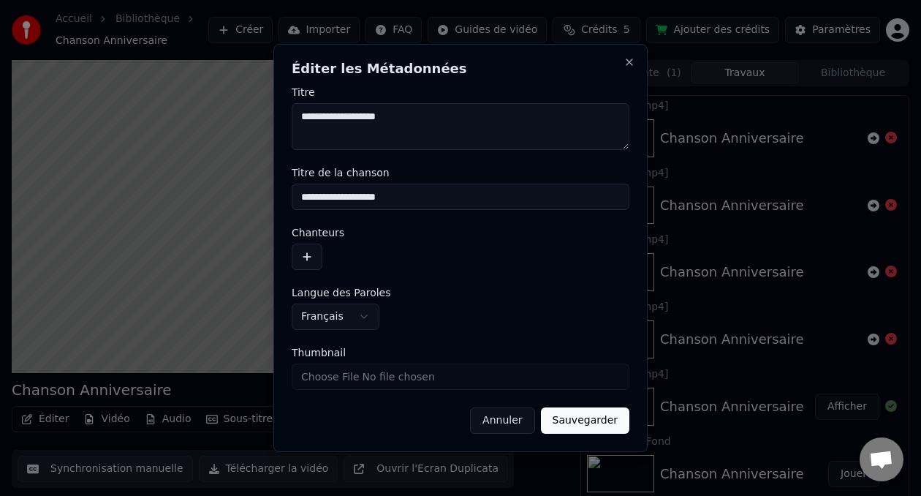
drag, startPoint x: 422, startPoint y: 115, endPoint x: 106, endPoint y: 217, distance: 332.6
click at [103, 217] on body "**********" at bounding box center [460, 248] width 921 height 496
type textarea "**********"
drag, startPoint x: 289, startPoint y: 232, endPoint x: 126, endPoint y: 274, distance: 168.2
click at [126, 274] on body "**********" at bounding box center [460, 248] width 921 height 496
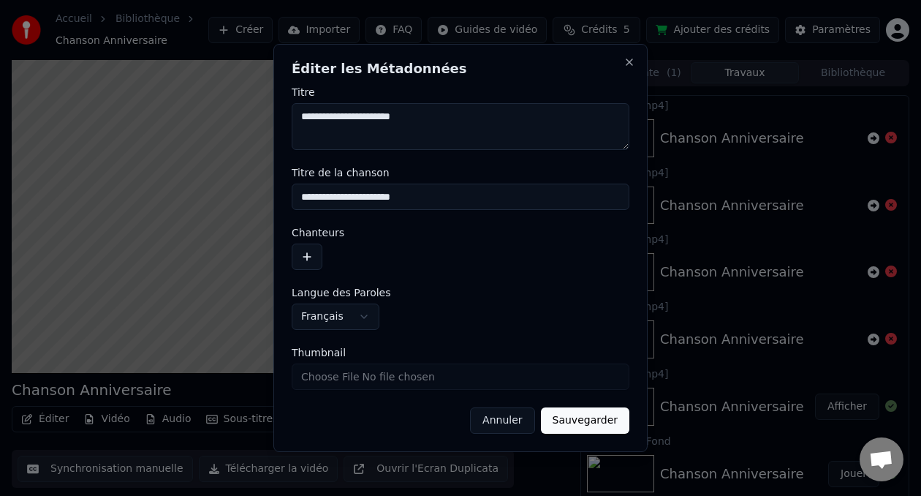
type input "**********"
click at [588, 424] on button "Sauvegarder" at bounding box center [585, 420] width 88 height 26
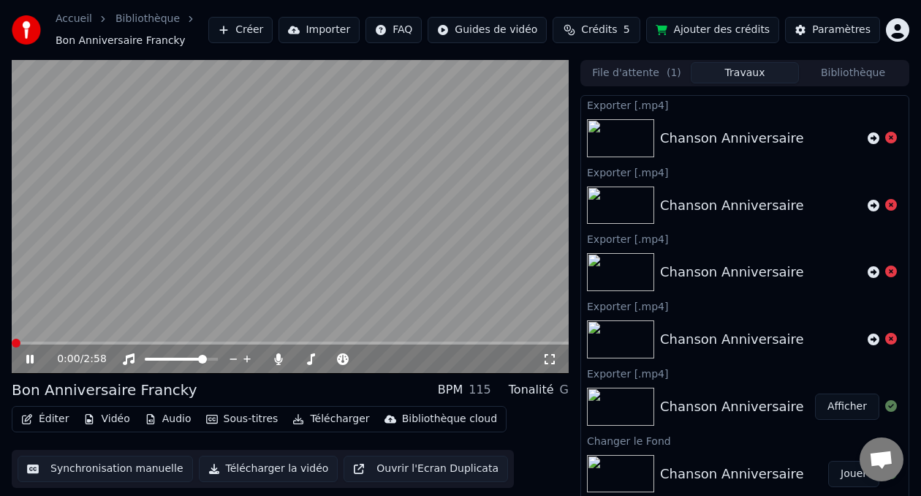
click at [12, 343] on span at bounding box center [16, 342] width 9 height 9
click at [37, 361] on icon at bounding box center [40, 359] width 34 height 12
click at [41, 346] on div "0:00 / 2:58" at bounding box center [290, 358] width 557 height 29
click at [42, 344] on div "0:00 / 2:58" at bounding box center [290, 358] width 557 height 29
click at [33, 362] on icon at bounding box center [40, 359] width 34 height 12
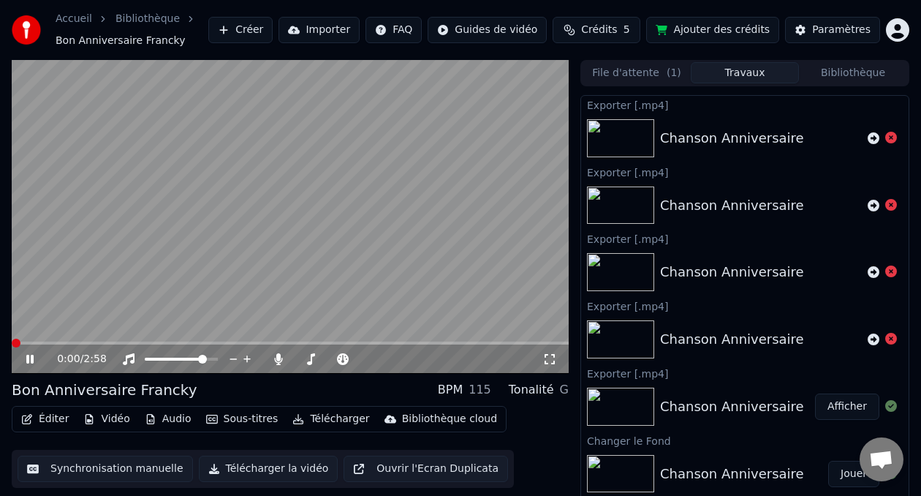
click at [12, 344] on span at bounding box center [12, 342] width 0 height 3
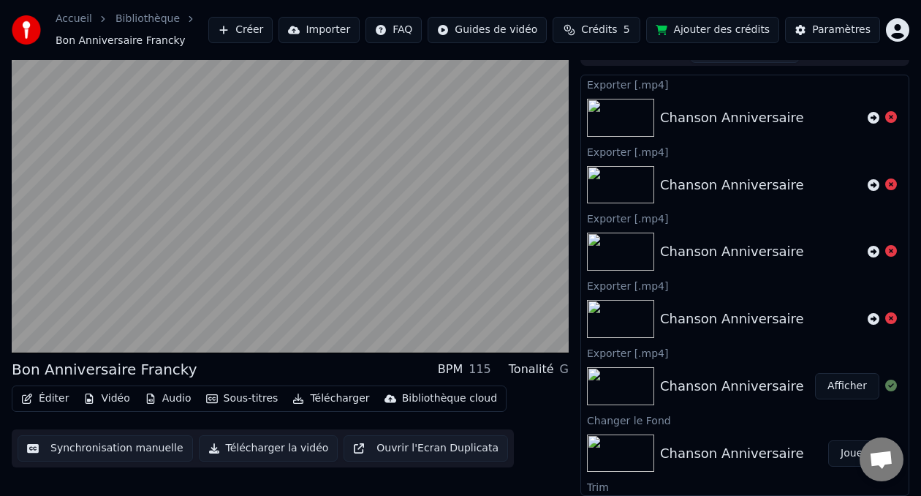
click at [271, 451] on button "Télécharger la vidéo" at bounding box center [269, 448] width 140 height 26
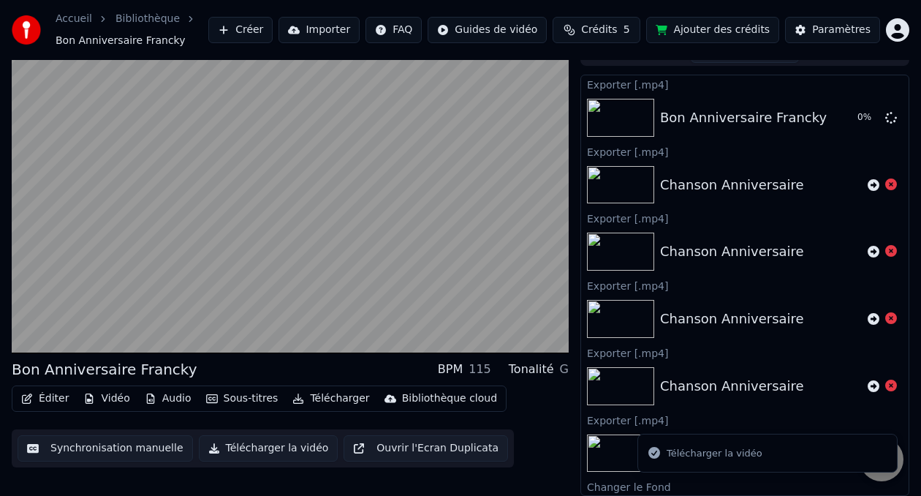
click at [340, 401] on button "Télécharger" at bounding box center [331, 398] width 88 height 20
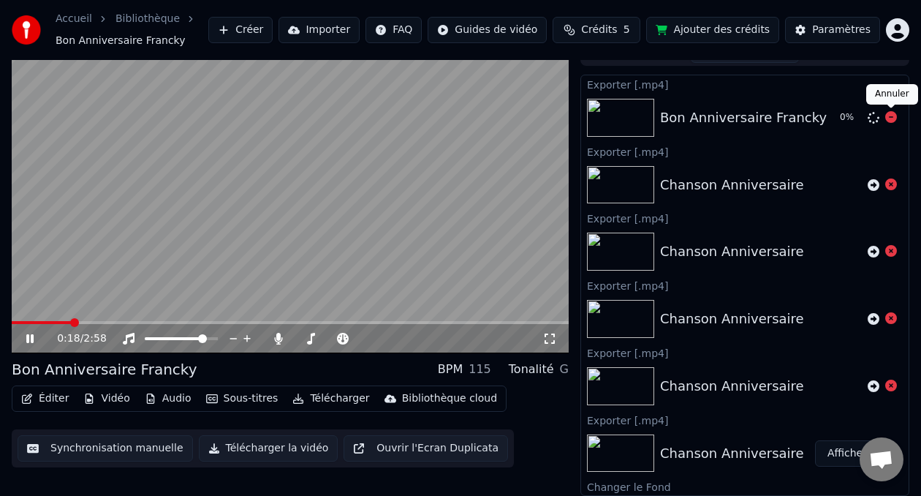
click at [889, 116] on body "Accueil Bibliothèque Bon Anniversaire [PERSON_NAME] Importer FAQ Guides de vidé…" at bounding box center [460, 228] width 921 height 496
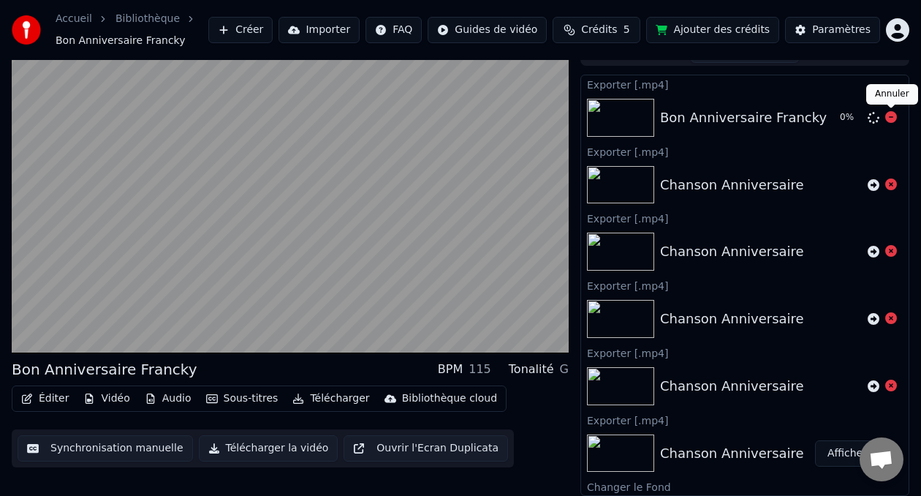
click at [890, 117] on icon at bounding box center [891, 117] width 12 height 12
click at [319, 403] on button "Télécharger" at bounding box center [331, 398] width 88 height 20
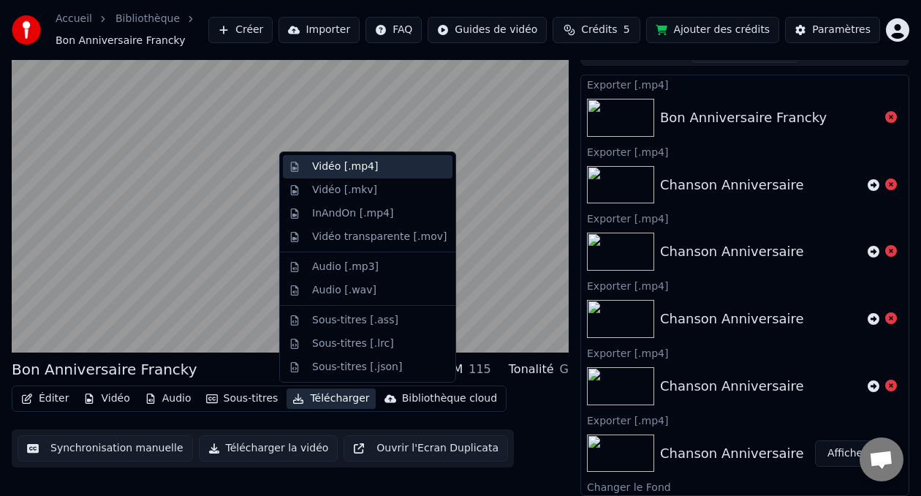
click at [361, 170] on div "Vidéo [.mp4]" at bounding box center [345, 166] width 66 height 15
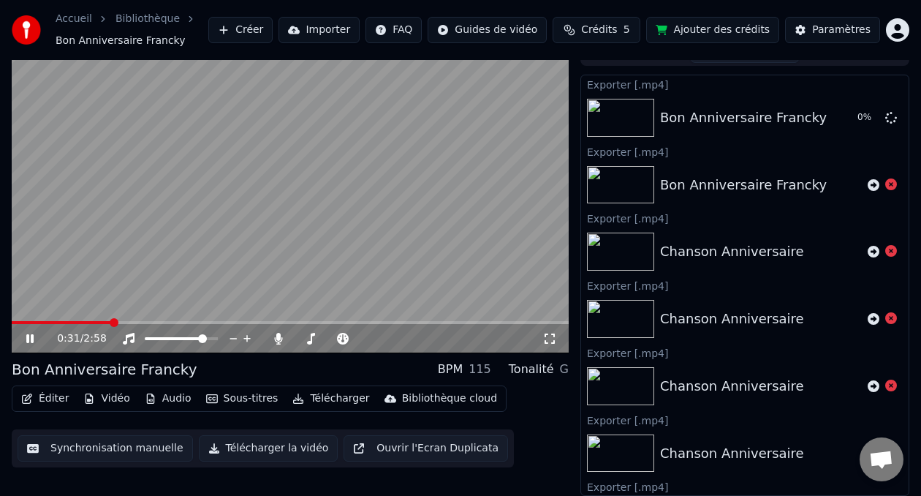
click at [30, 340] on icon at bounding box center [40, 339] width 34 height 12
click at [834, 115] on button "Afficher" at bounding box center [847, 118] width 64 height 26
click at [12, 325] on span at bounding box center [16, 322] width 9 height 9
click at [605, 121] on img at bounding box center [620, 118] width 67 height 38
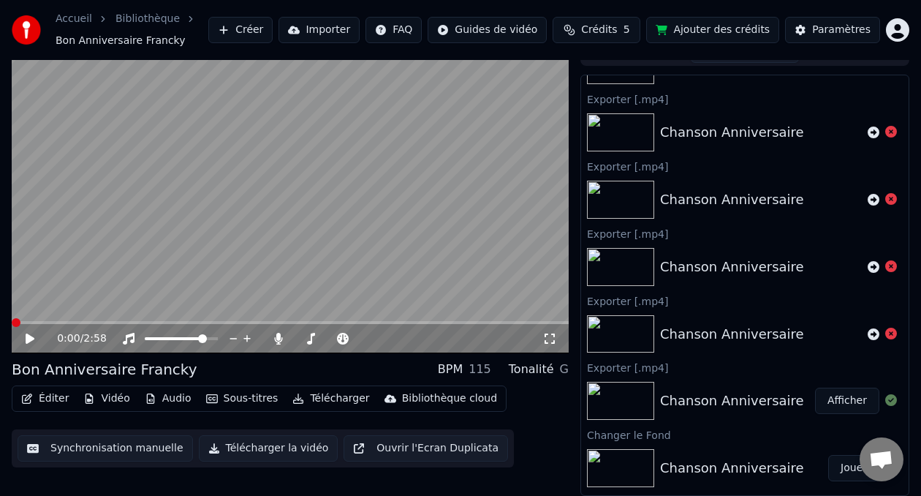
scroll to position [281, 0]
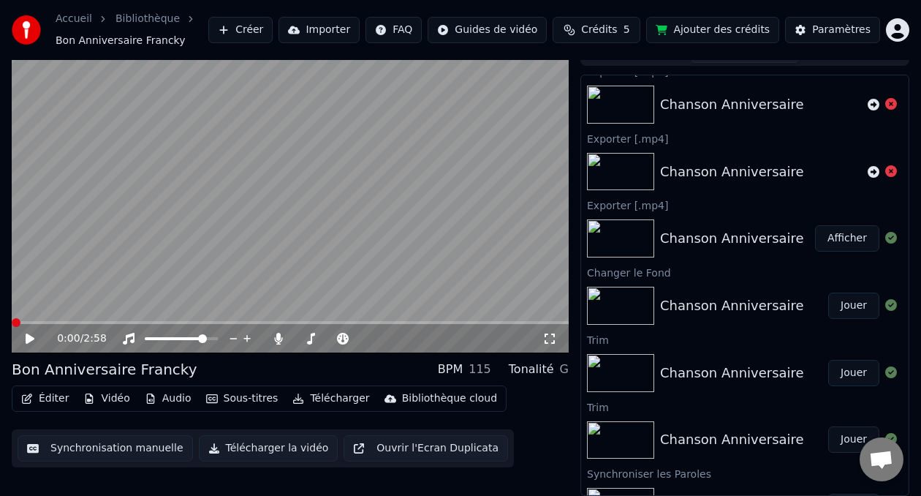
click at [847, 238] on button "Afficher" at bounding box center [847, 238] width 64 height 26
click at [855, 310] on button "Jouer" at bounding box center [853, 305] width 51 height 26
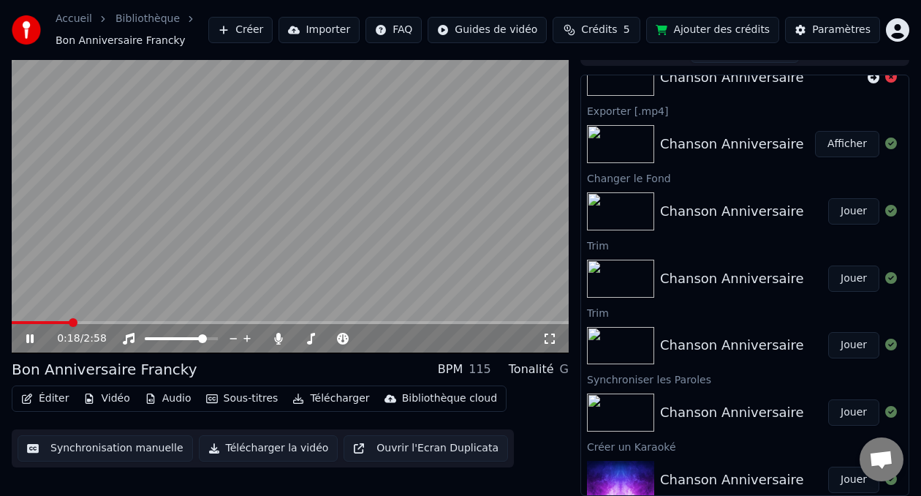
scroll to position [371, 0]
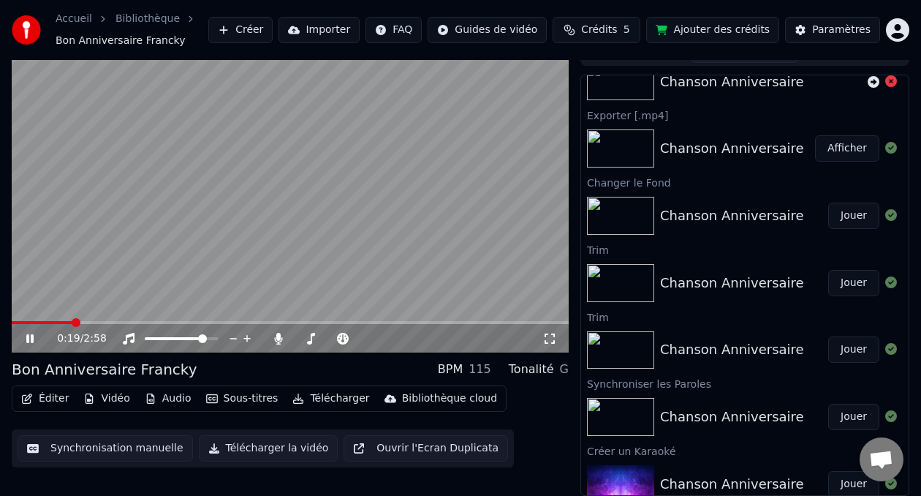
click at [722, 401] on div "[PERSON_NAME] Jouer" at bounding box center [744, 417] width 327 height 50
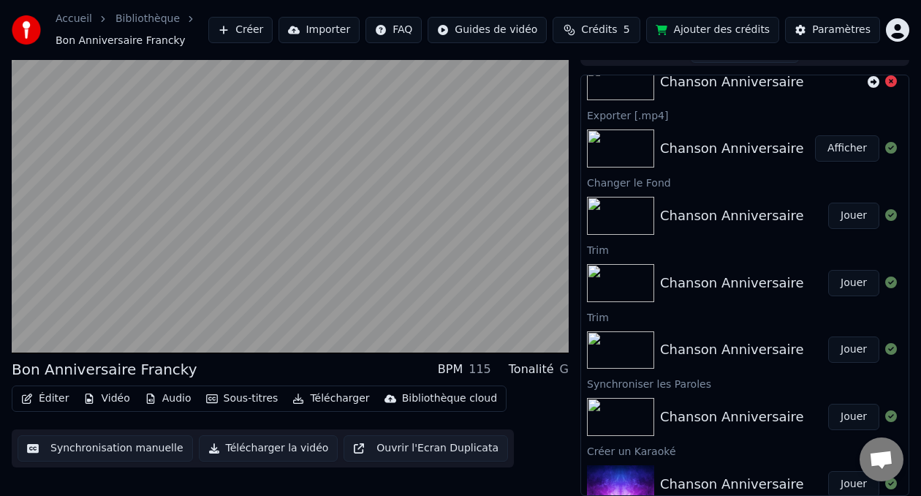
click at [844, 417] on button "Jouer" at bounding box center [853, 416] width 51 height 26
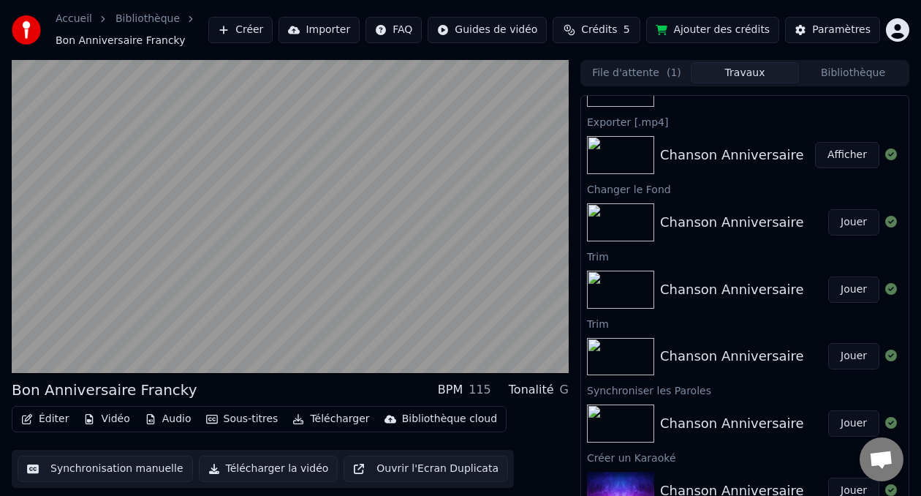
scroll to position [20, 0]
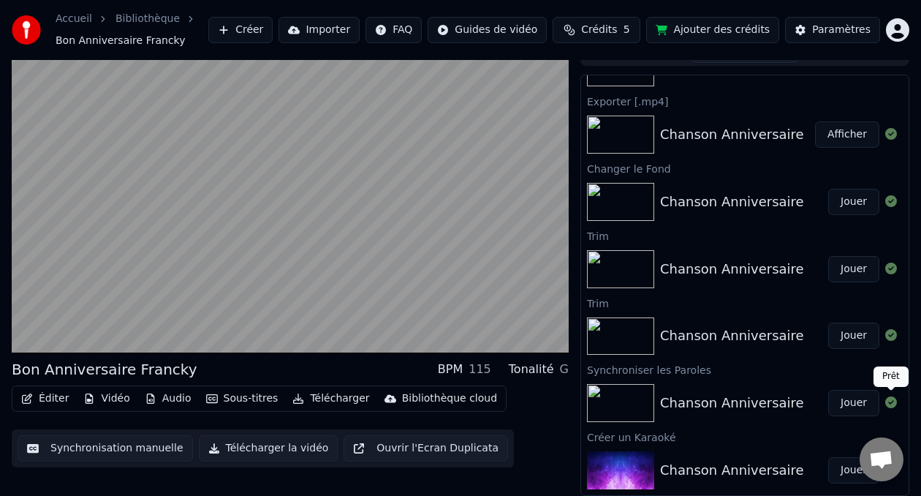
click at [892, 406] on icon at bounding box center [891, 402] width 12 height 12
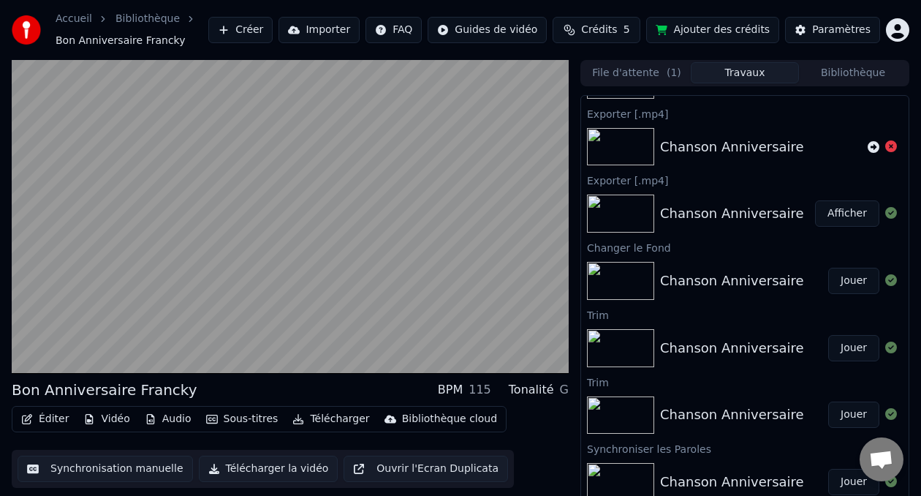
scroll to position [329, 0]
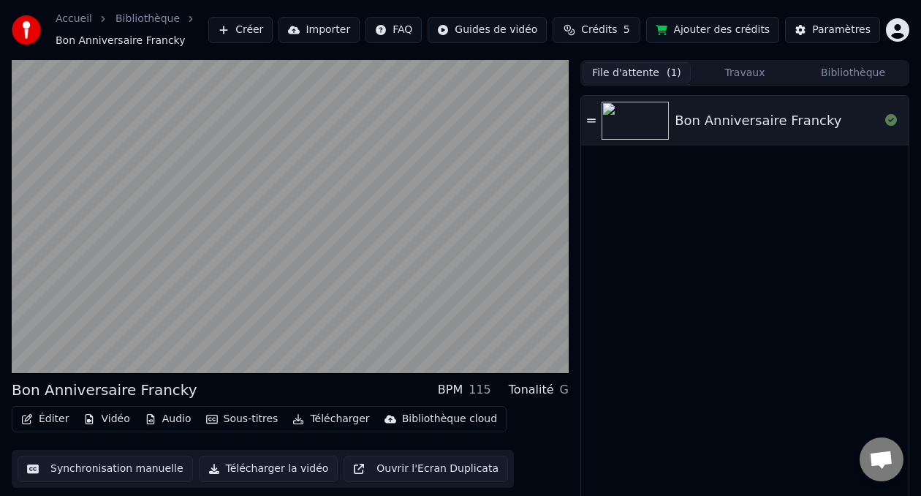
click at [623, 69] on button "File d'attente ( 1 )" at bounding box center [637, 72] width 108 height 21
click at [595, 120] on icon at bounding box center [591, 120] width 9 height 10
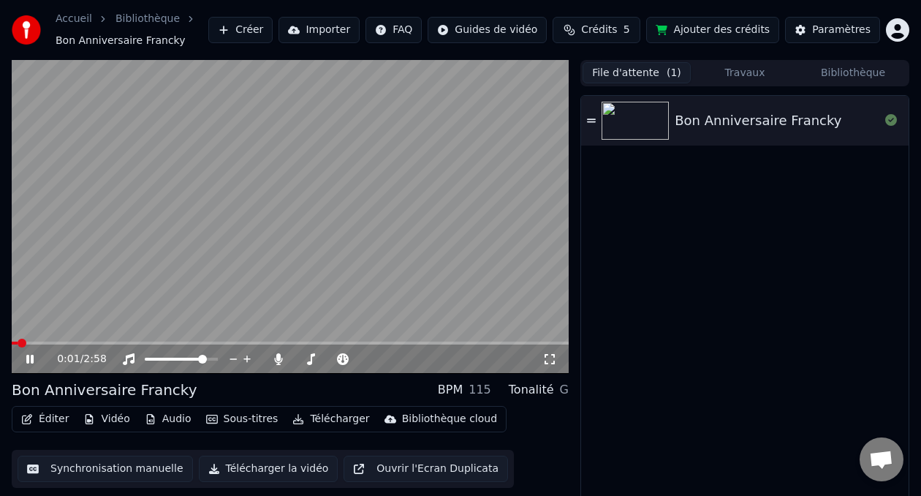
click at [167, 343] on span at bounding box center [290, 342] width 557 height 3
click at [135, 341] on span at bounding box center [92, 342] width 161 height 3
click at [29, 356] on icon at bounding box center [40, 359] width 34 height 12
click at [770, 75] on button "Travaux" at bounding box center [745, 72] width 108 height 21
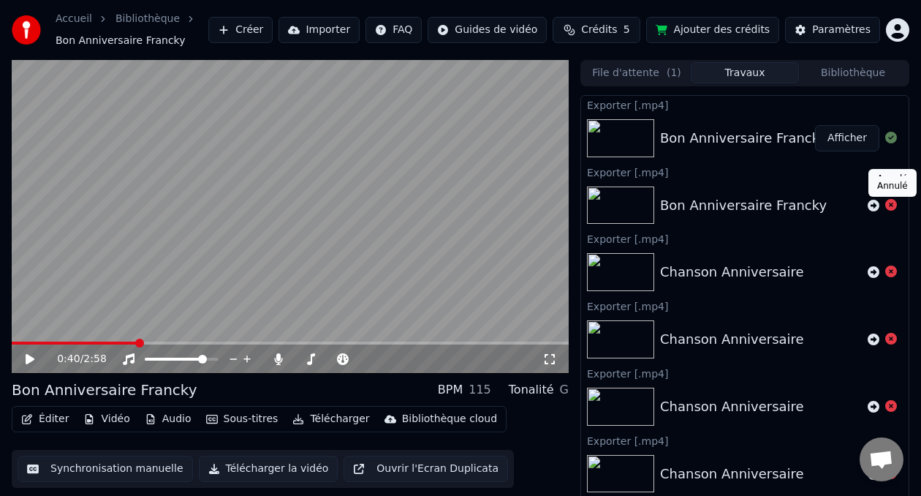
click at [892, 207] on icon at bounding box center [891, 205] width 12 height 12
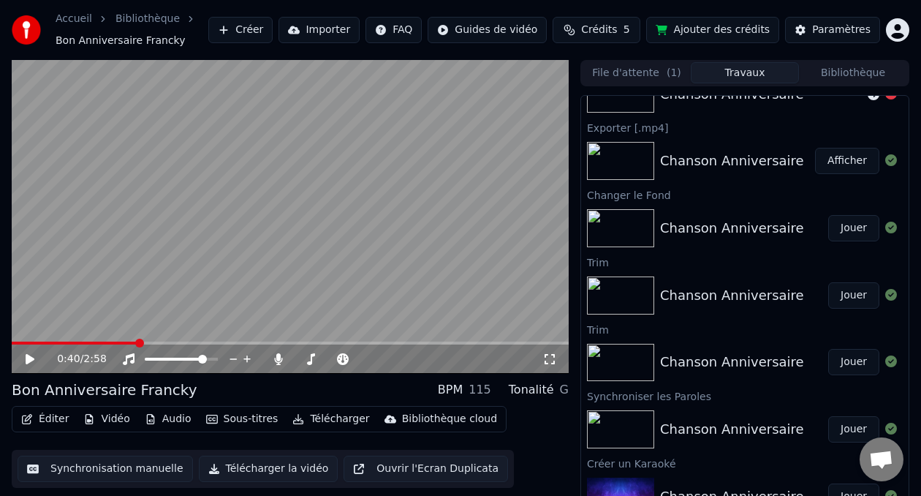
scroll to position [385, 0]
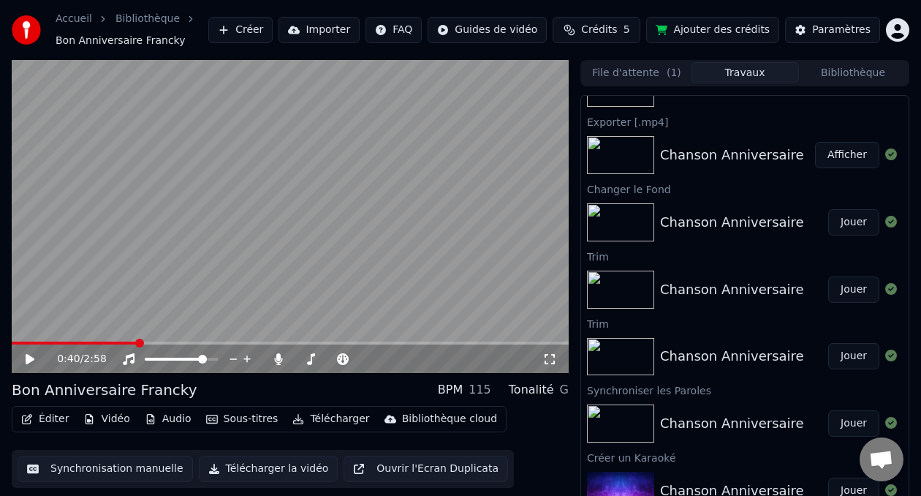
click at [854, 294] on button "Jouer" at bounding box center [853, 289] width 51 height 26
click at [621, 417] on img at bounding box center [620, 423] width 67 height 38
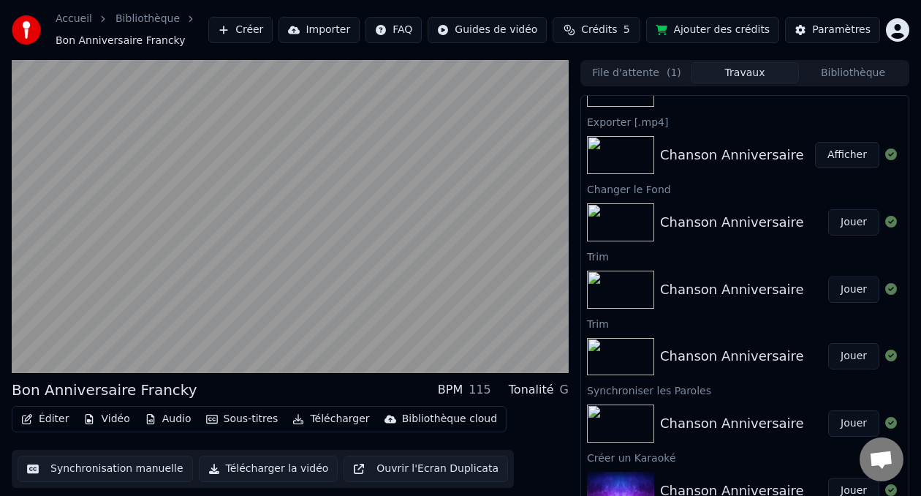
drag, startPoint x: 621, startPoint y: 417, endPoint x: 613, endPoint y: 364, distance: 54.0
click at [613, 345] on div "Exporter [.mp4] Bon Anniversaire Francky Afficher Exporter [.mp4] Bon Anniversa…" at bounding box center [744, 305] width 329 height 421
click at [613, 409] on img at bounding box center [620, 423] width 67 height 38
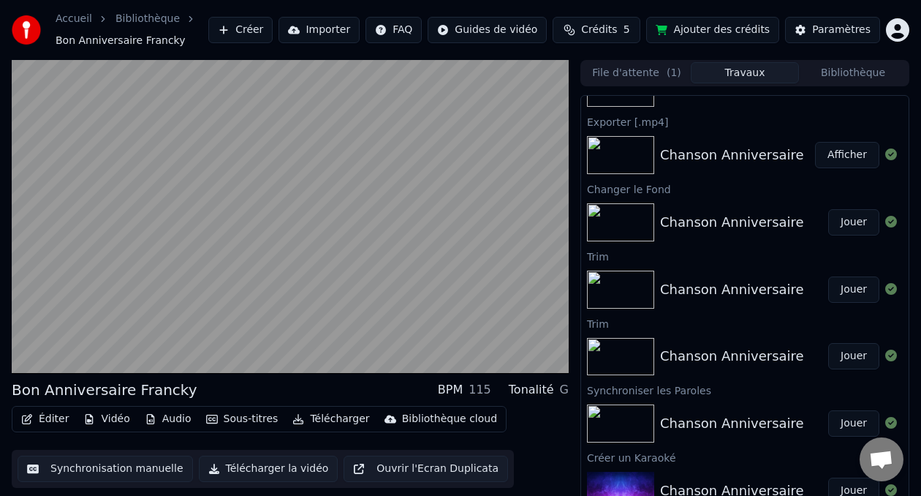
click at [613, 409] on img at bounding box center [620, 423] width 67 height 38
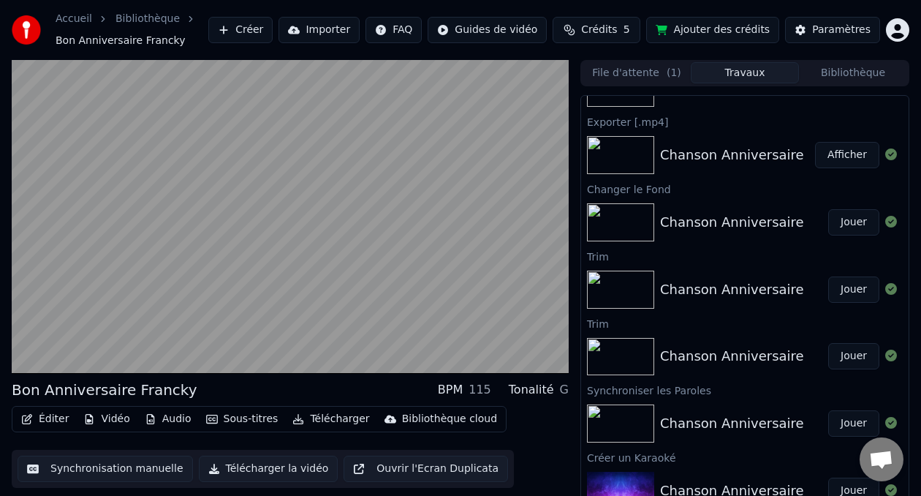
click at [613, 409] on img at bounding box center [620, 423] width 67 height 38
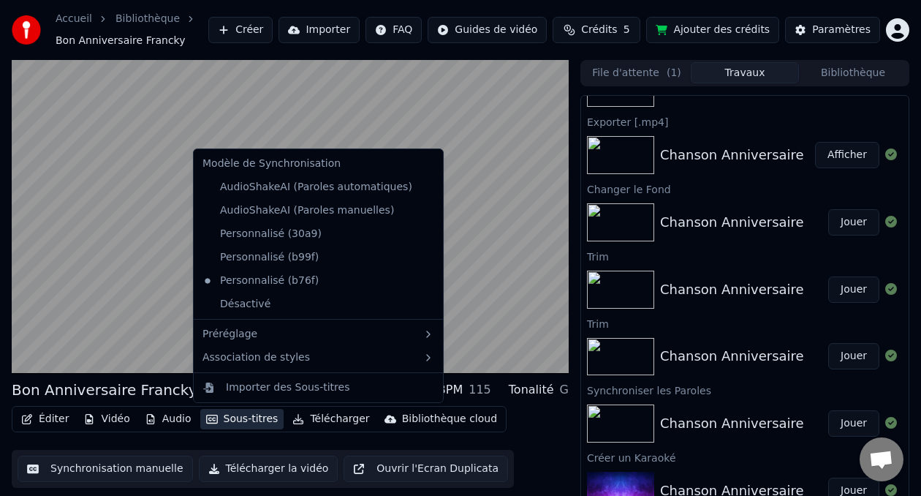
click at [221, 421] on button "Sous-titres" at bounding box center [242, 419] width 84 height 20
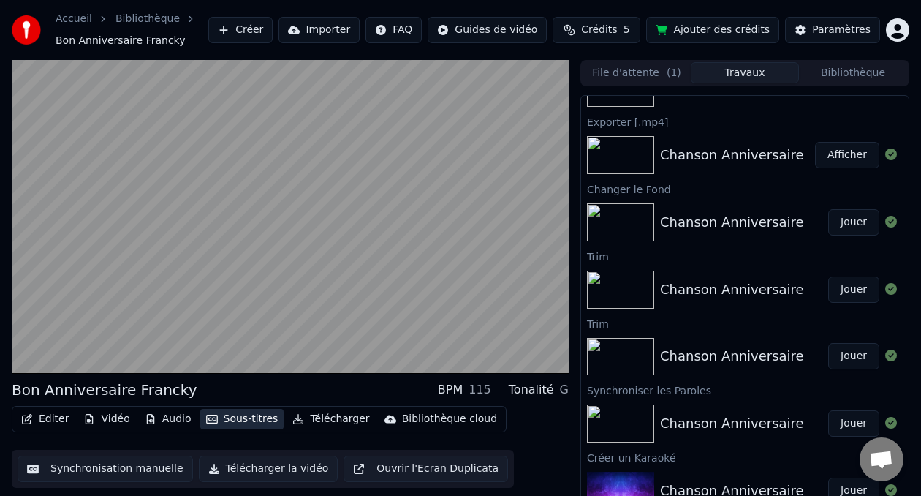
click at [221, 421] on button "Sous-titres" at bounding box center [242, 419] width 84 height 20
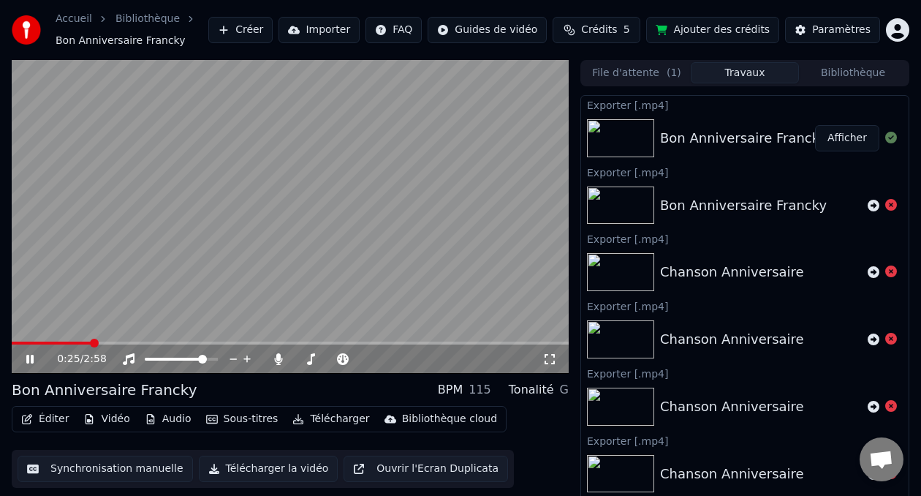
click at [52, 419] on button "Éditer" at bounding box center [44, 419] width 59 height 20
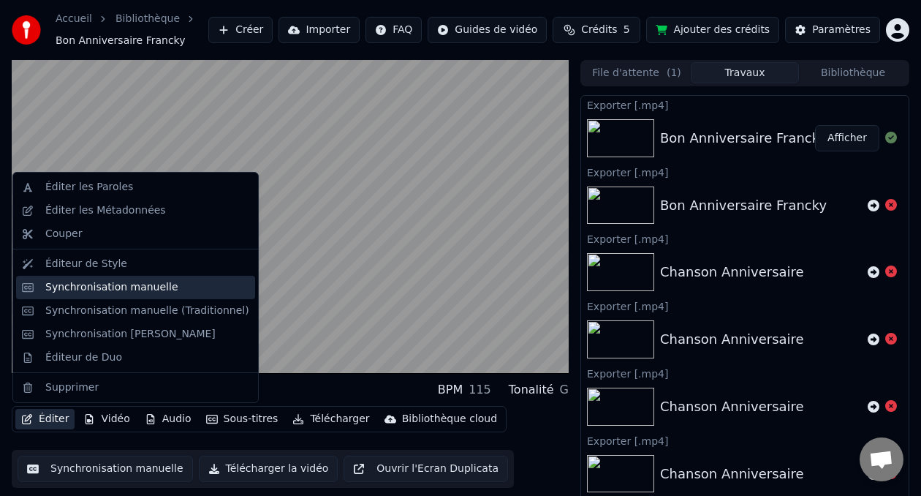
click at [123, 294] on div "Synchronisation manuelle" at bounding box center [111, 287] width 133 height 15
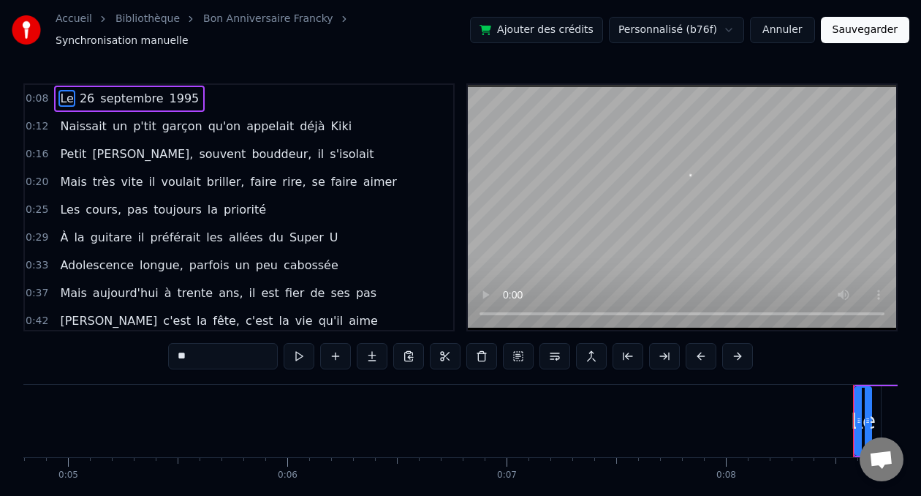
scroll to position [0, 1808]
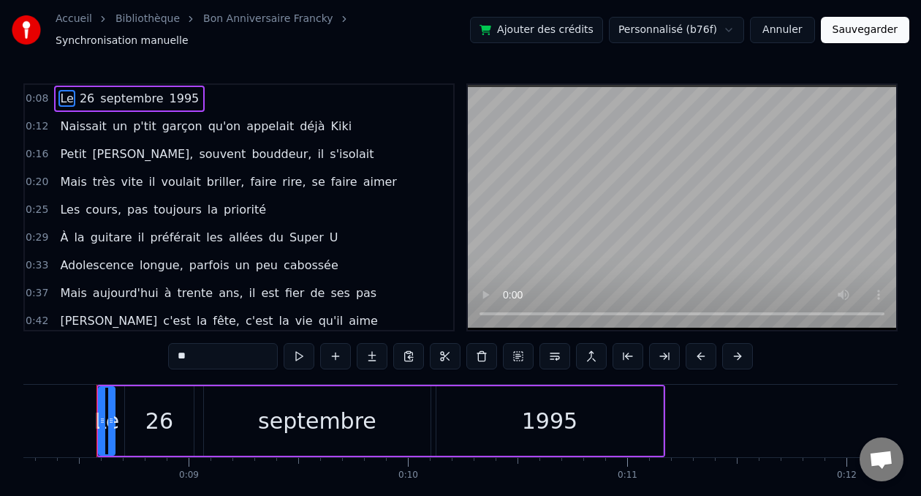
click at [82, 121] on span "Naissait" at bounding box center [82, 126] width 49 height 17
type input "********"
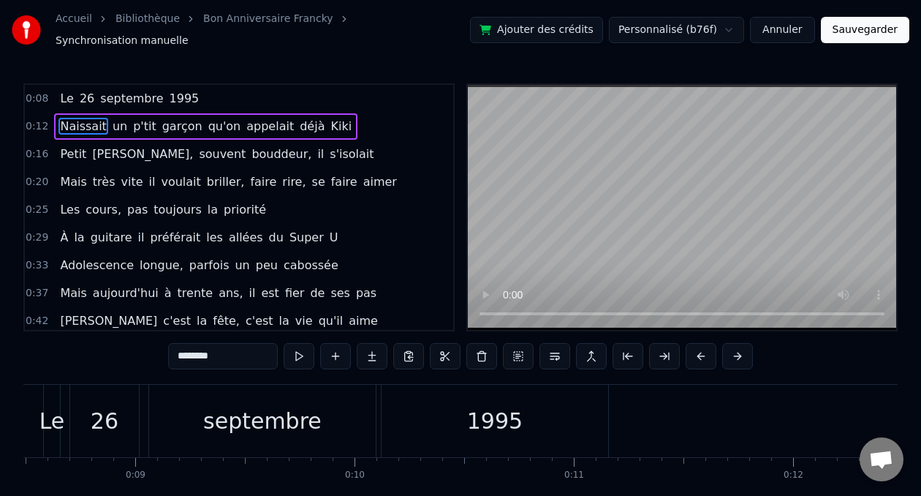
click at [82, 121] on span "Naissait" at bounding box center [82, 126] width 49 height 17
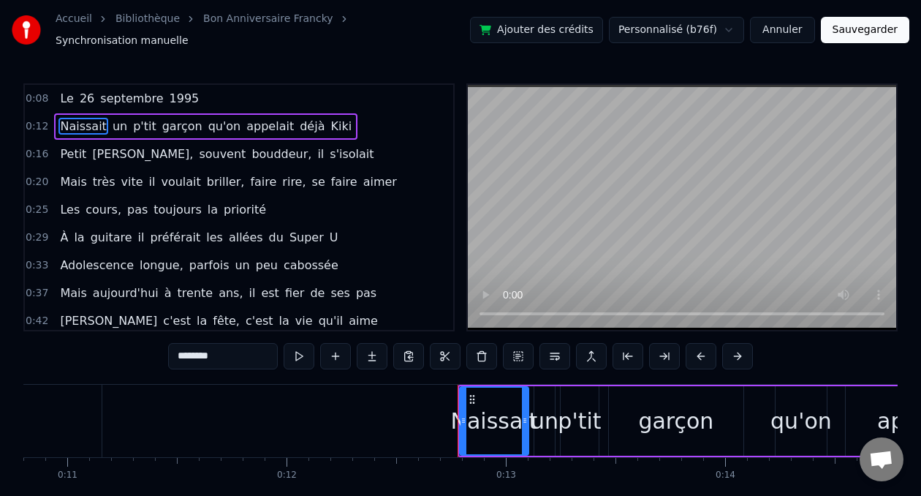
click at [82, 121] on span "Naissait" at bounding box center [82, 126] width 49 height 17
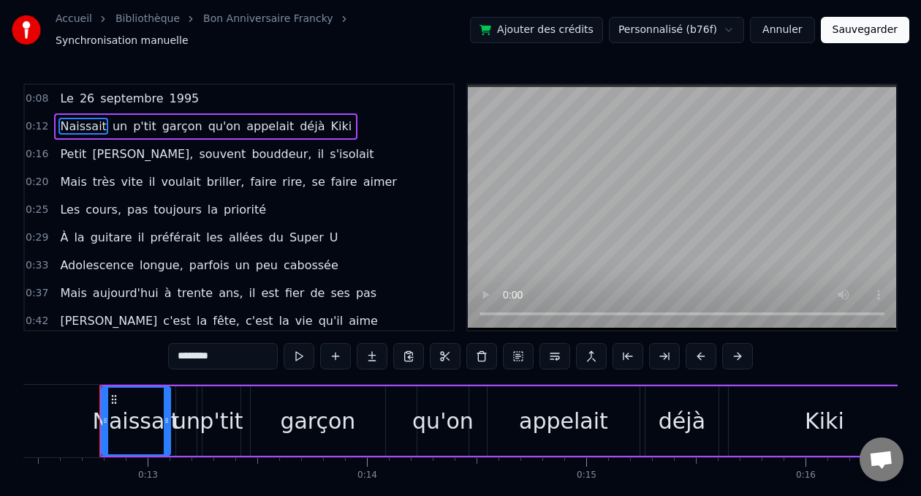
click at [82, 121] on span "Naissait" at bounding box center [82, 126] width 49 height 17
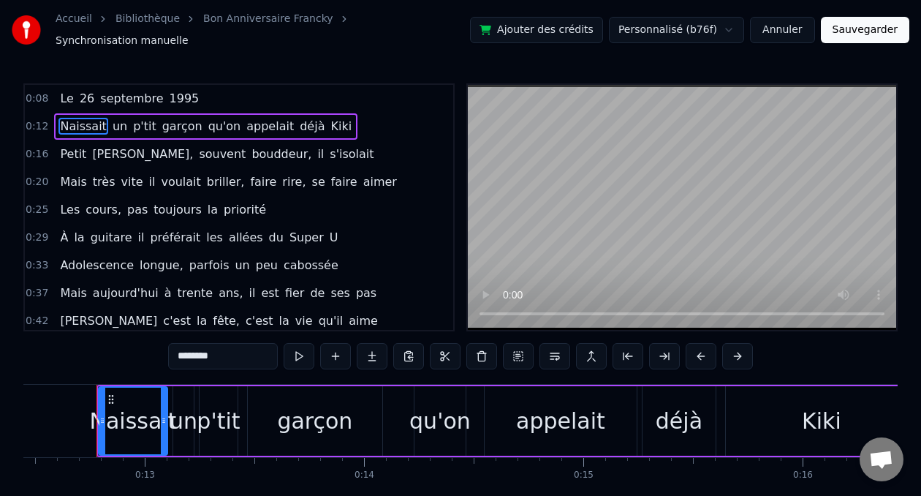
click at [82, 121] on span "Naissait" at bounding box center [82, 126] width 49 height 17
click at [289, 23] on link "Bon Anniversaire Francky" at bounding box center [267, 19] width 129 height 15
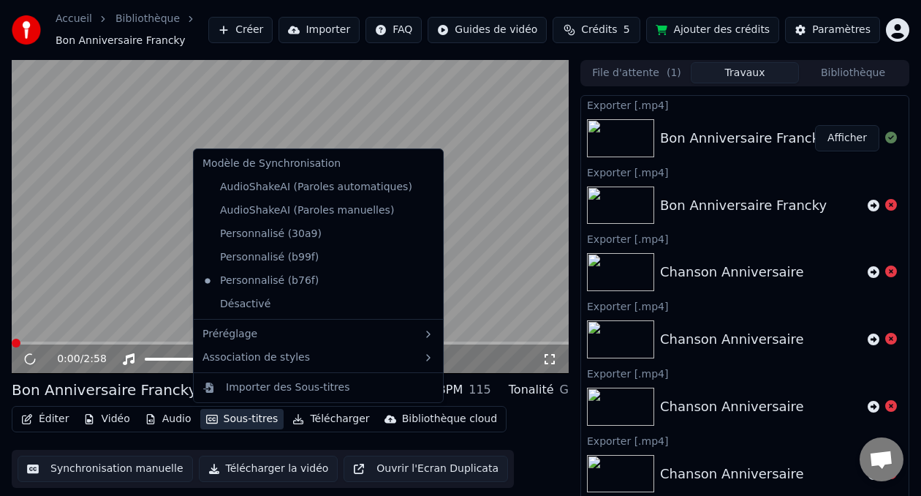
click at [218, 416] on button "Sous-titres" at bounding box center [242, 419] width 84 height 20
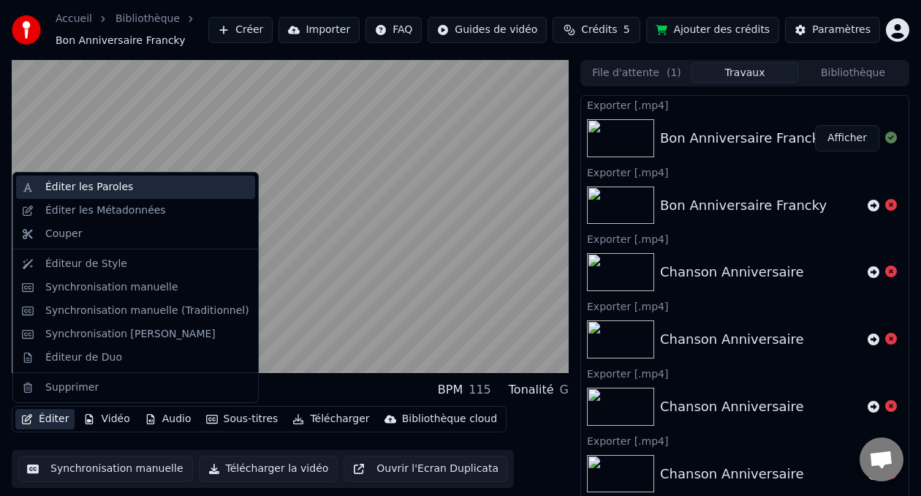
click at [84, 189] on div "Éditer les Paroles" at bounding box center [89, 187] width 88 height 15
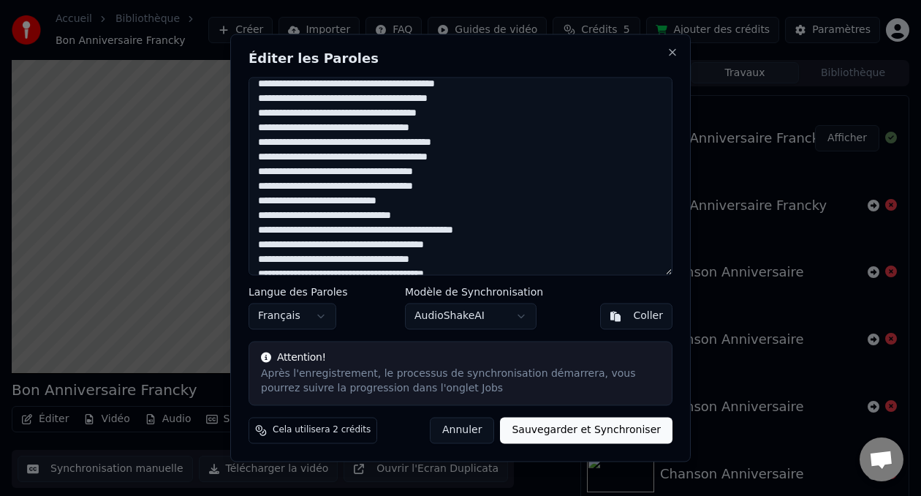
scroll to position [355, 0]
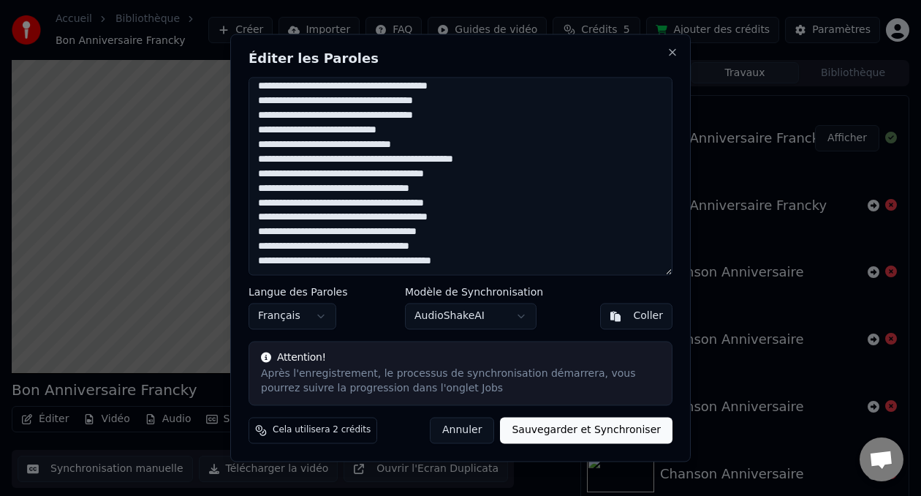
click at [572, 434] on button "Sauvegarder et Synchroniser" at bounding box center [586, 430] width 172 height 26
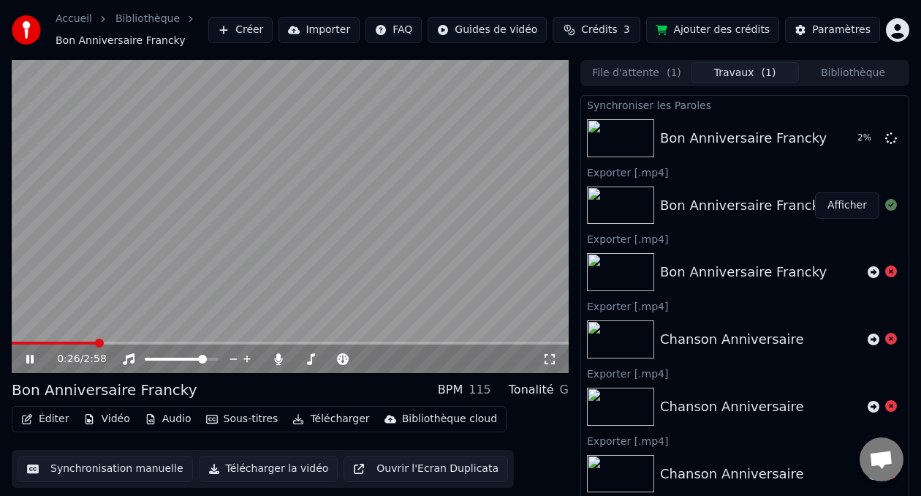
click at [32, 357] on icon at bounding box center [29, 358] width 7 height 9
click at [21, 363] on div "0:54 / 2:58" at bounding box center [290, 359] width 545 height 15
click at [30, 361] on icon at bounding box center [40, 359] width 34 height 12
click at [840, 140] on button "Jouer" at bounding box center [853, 138] width 51 height 26
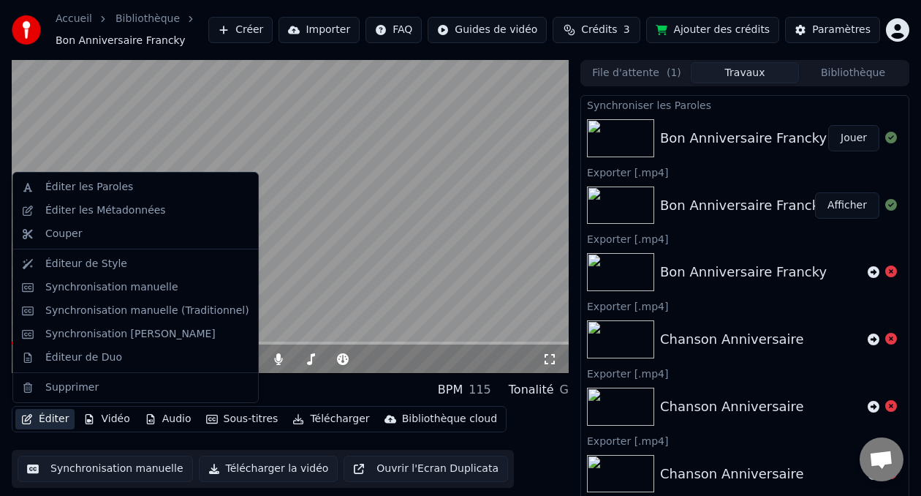
click at [56, 419] on button "Éditer" at bounding box center [44, 419] width 59 height 20
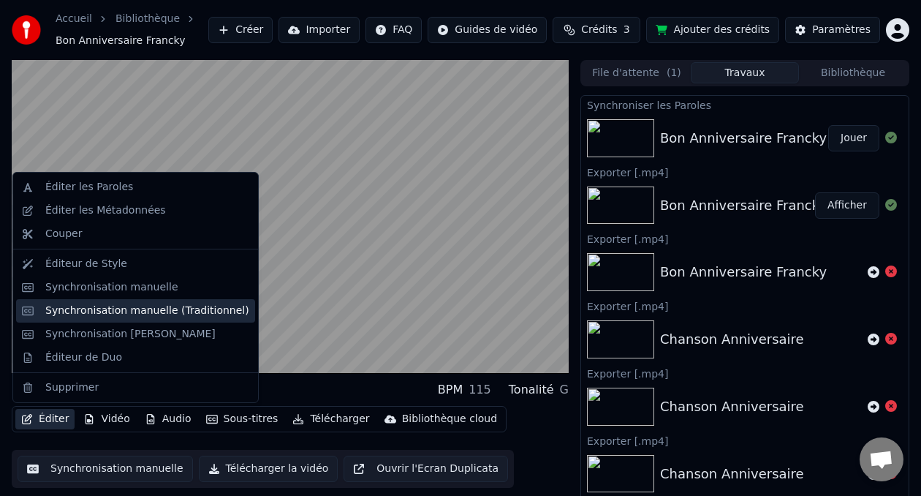
click at [101, 316] on div "Synchronisation manuelle (Traditionnel)" at bounding box center [147, 310] width 204 height 15
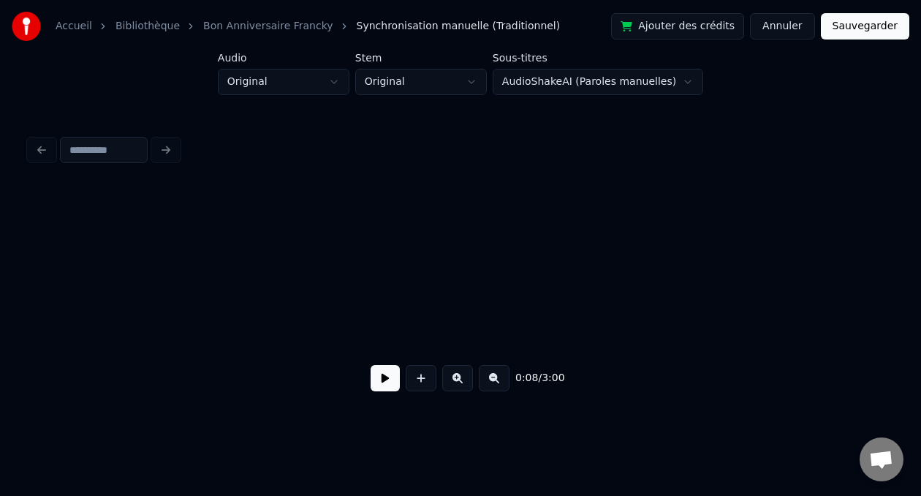
scroll to position [0, 1254]
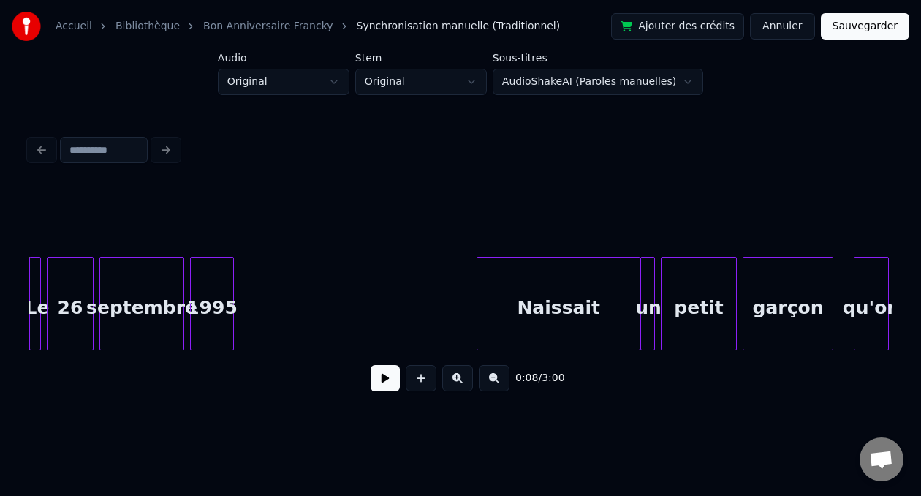
click at [570, 314] on div "Naissait" at bounding box center [558, 306] width 162 height 99
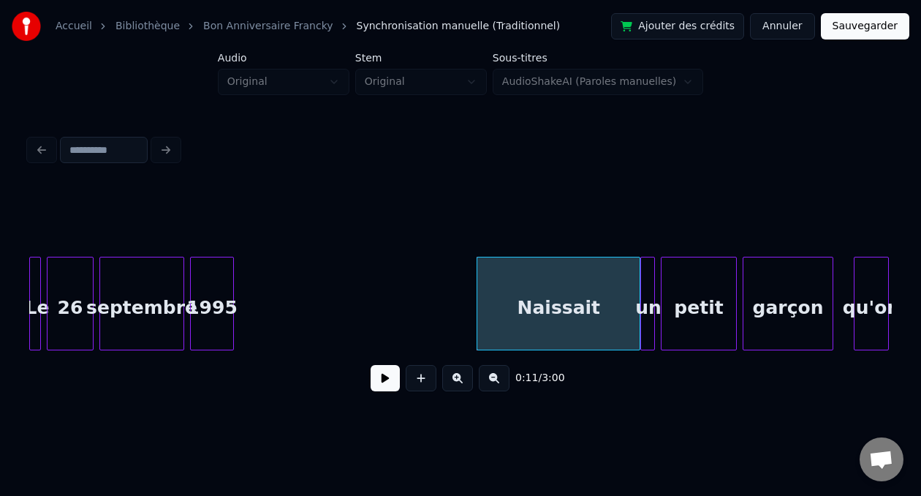
click at [221, 297] on div "1995" at bounding box center [212, 306] width 42 height 99
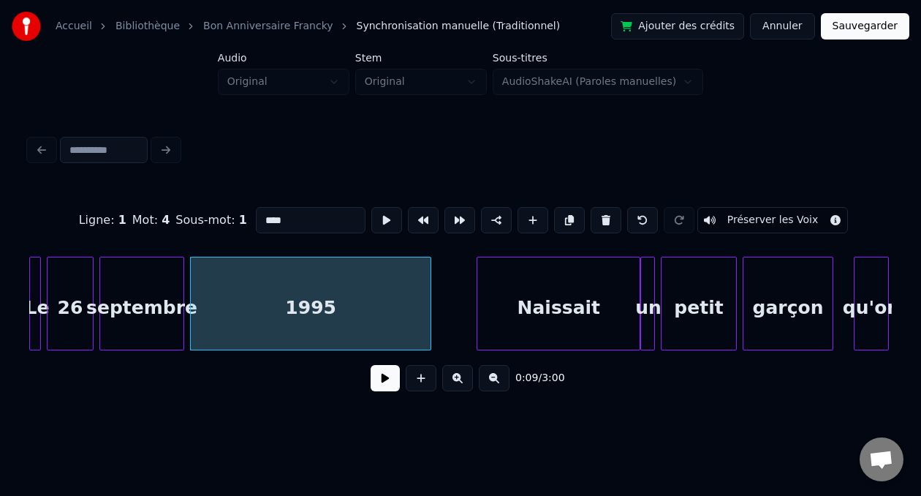
click at [429, 307] on div at bounding box center [428, 303] width 4 height 92
click at [387, 382] on button at bounding box center [385, 378] width 29 height 26
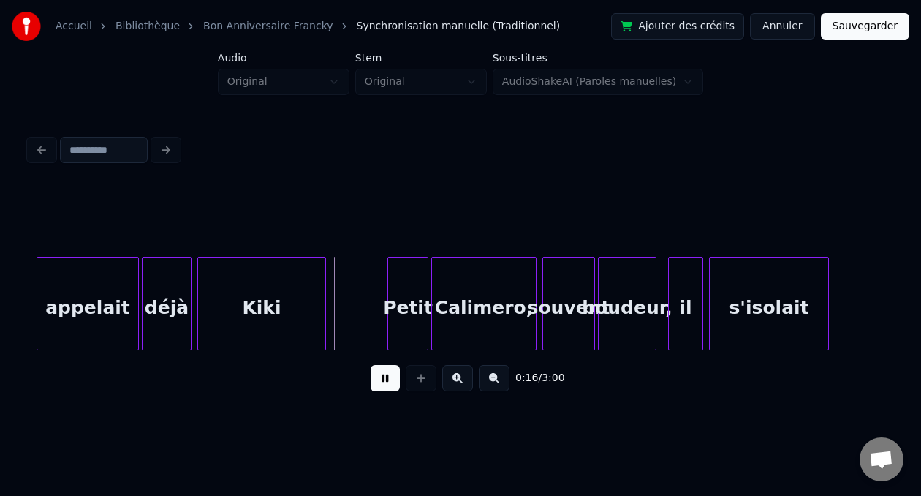
scroll to position [0, 1701]
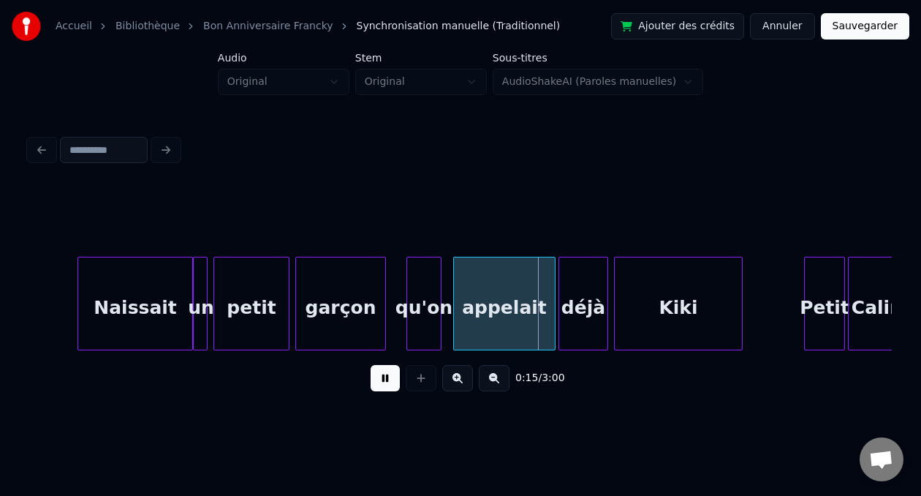
click at [79, 300] on div at bounding box center [80, 303] width 4 height 92
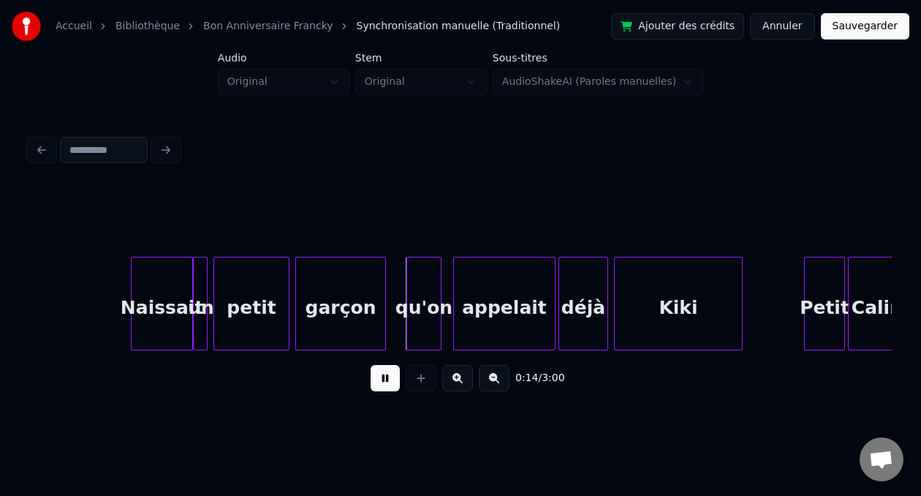
click at [134, 303] on div at bounding box center [134, 303] width 4 height 92
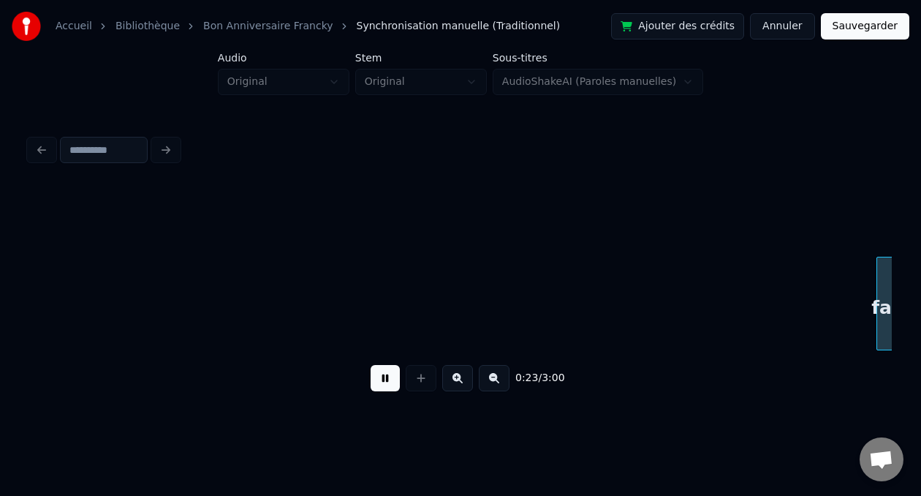
scroll to position [0, 3427]
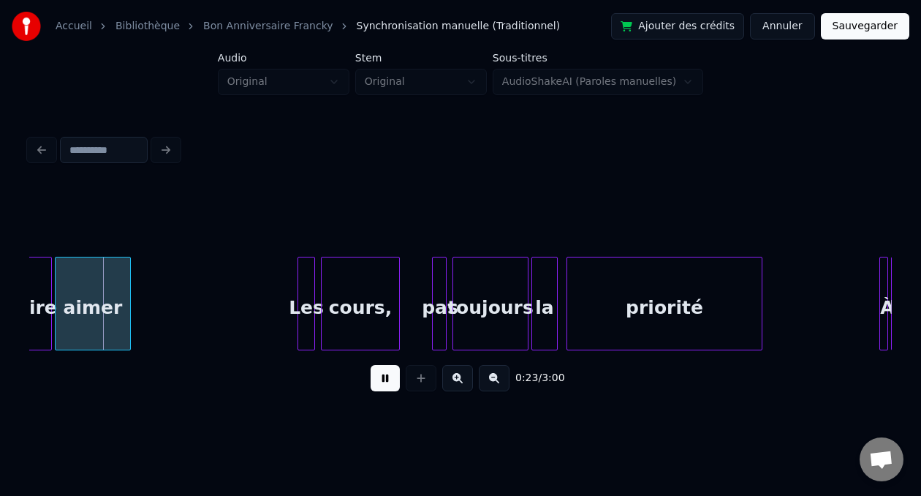
click at [381, 378] on button at bounding box center [385, 378] width 29 height 26
click at [857, 33] on button "Sauvegarder" at bounding box center [865, 26] width 88 height 26
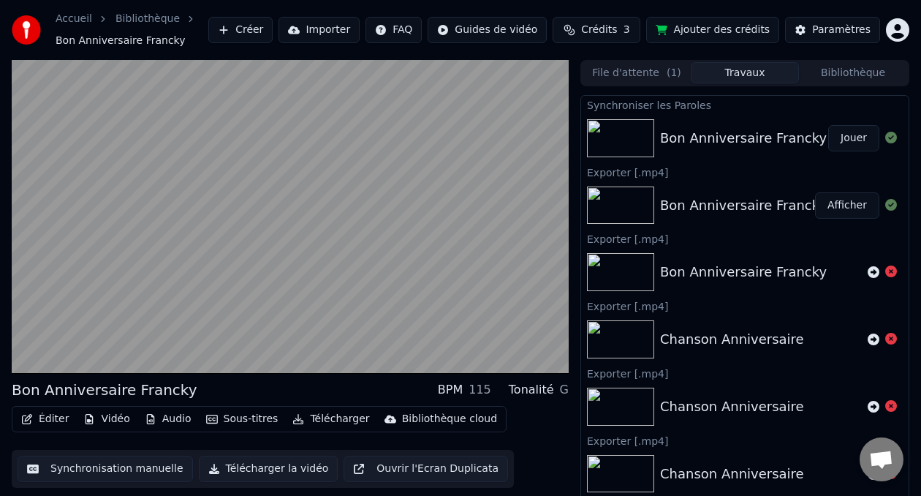
click at [844, 140] on button "Jouer" at bounding box center [853, 138] width 51 height 26
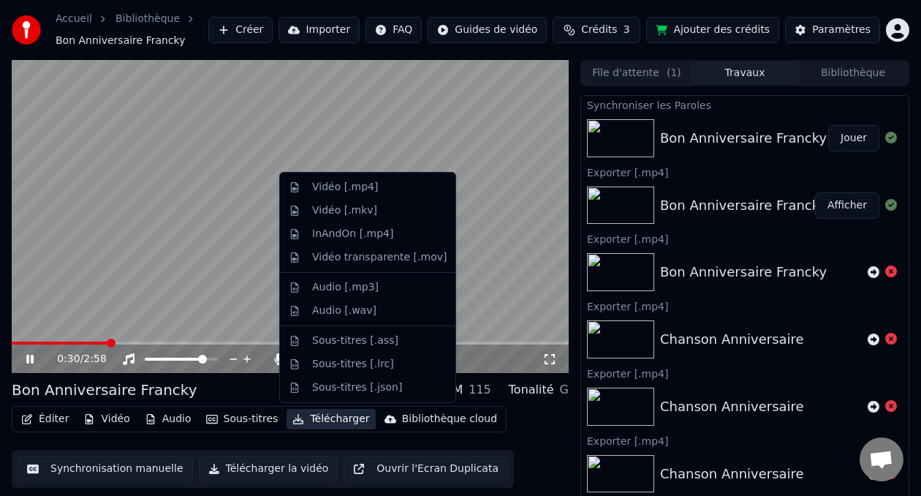
click at [322, 418] on button "Télécharger" at bounding box center [331, 419] width 88 height 20
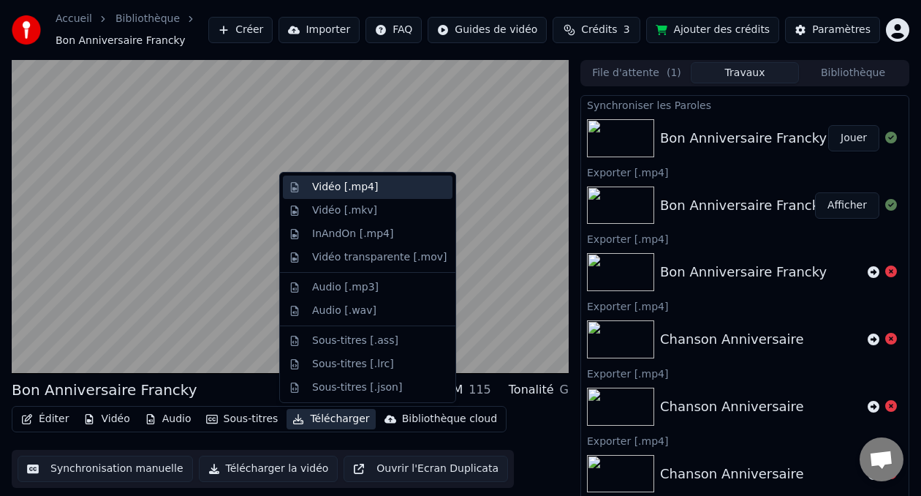
click at [358, 188] on div "Vidéo [.mp4]" at bounding box center [345, 187] width 66 height 15
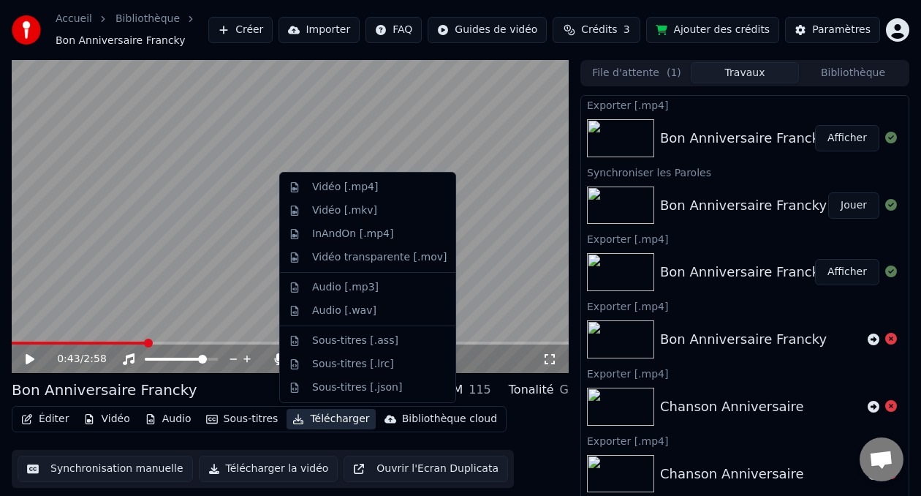
click at [857, 145] on button "Afficher" at bounding box center [847, 138] width 64 height 26
